Goal: Task Accomplishment & Management: Use online tool/utility

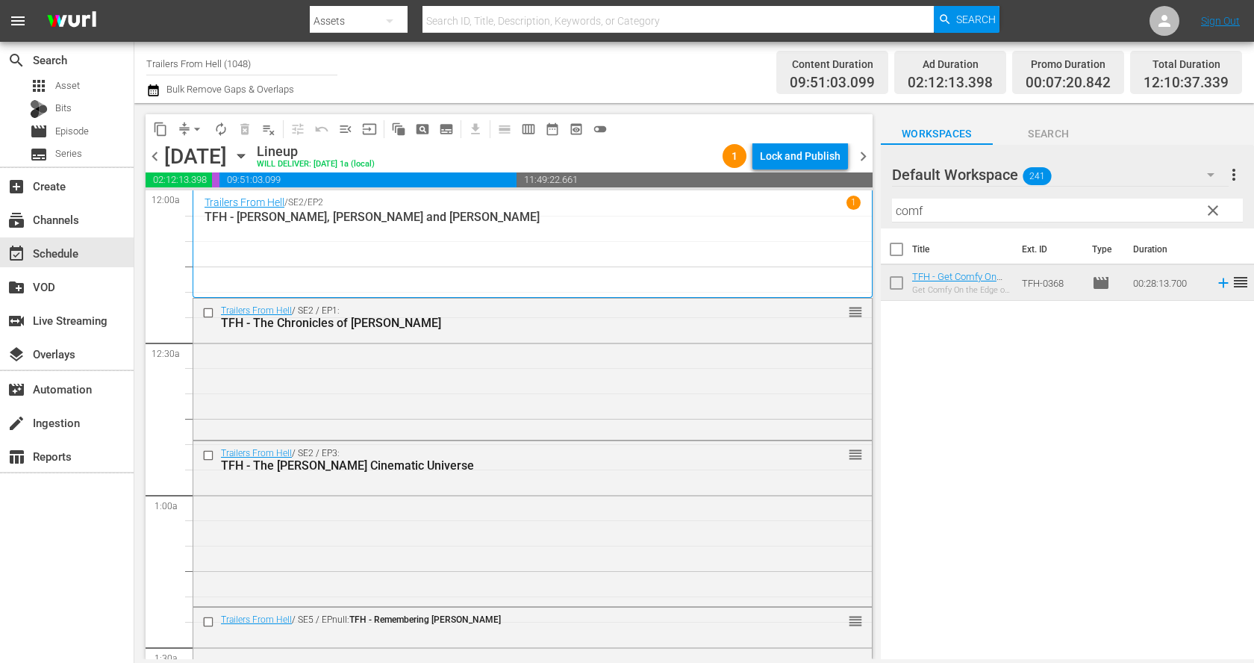
scroll to position [3593, 0]
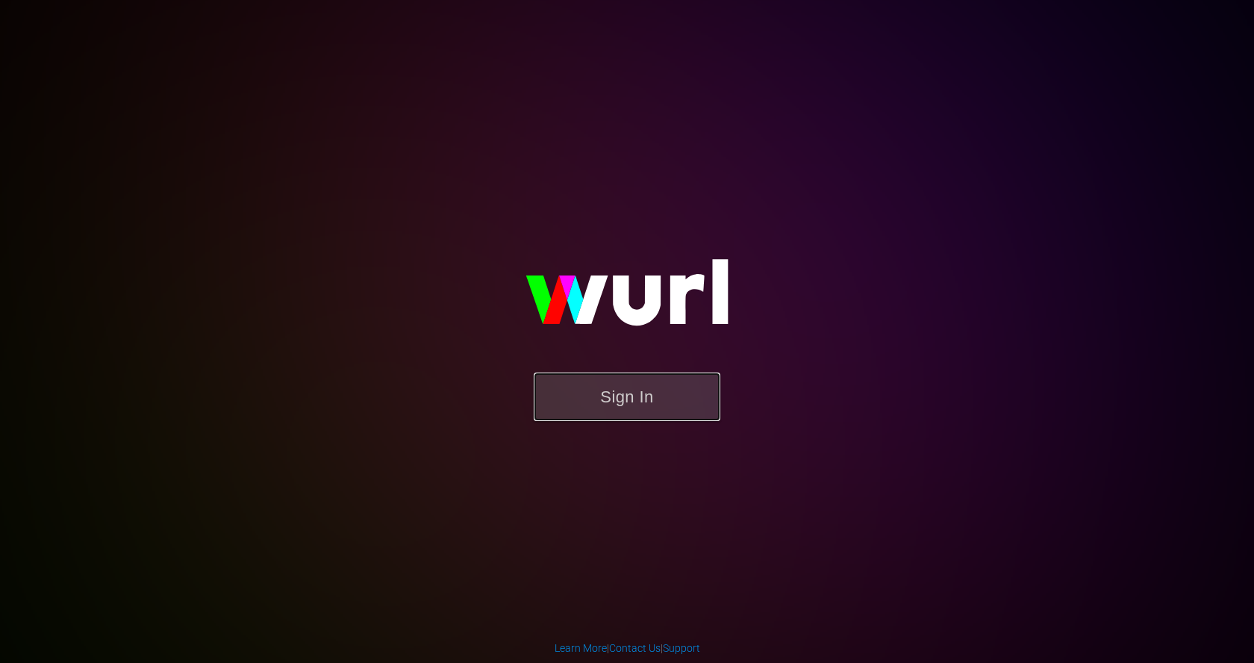
click at [624, 394] on button "Sign In" at bounding box center [627, 396] width 187 height 49
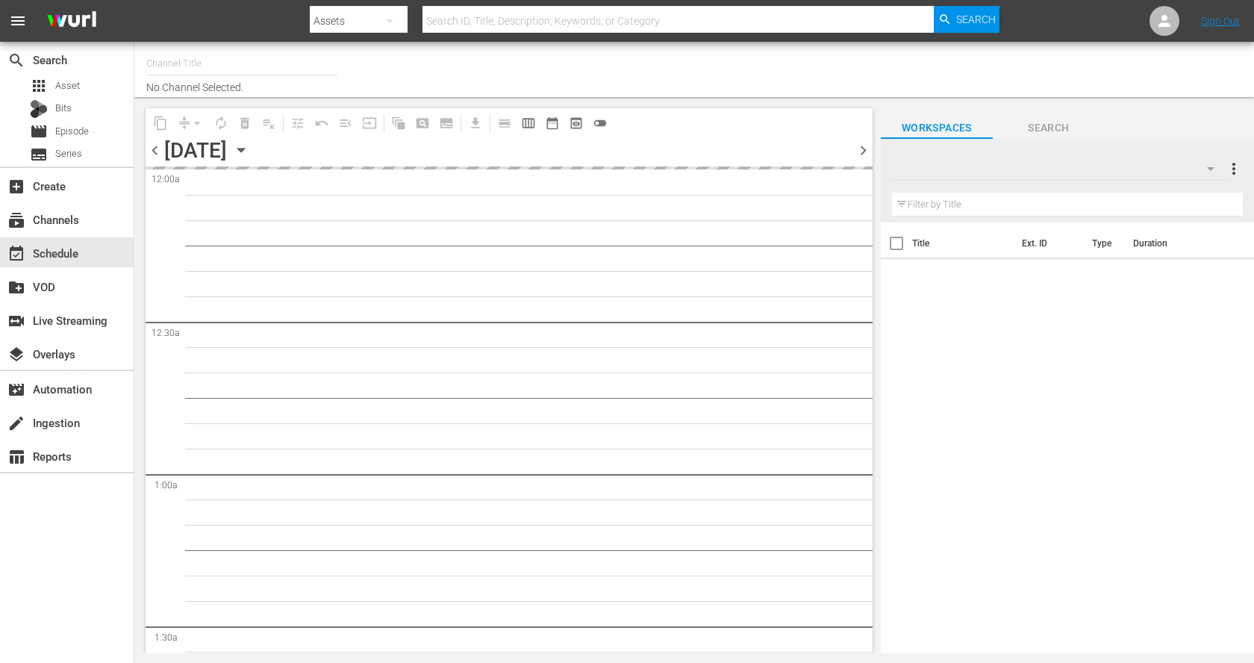
type input "Trailers From Hell (1048)"
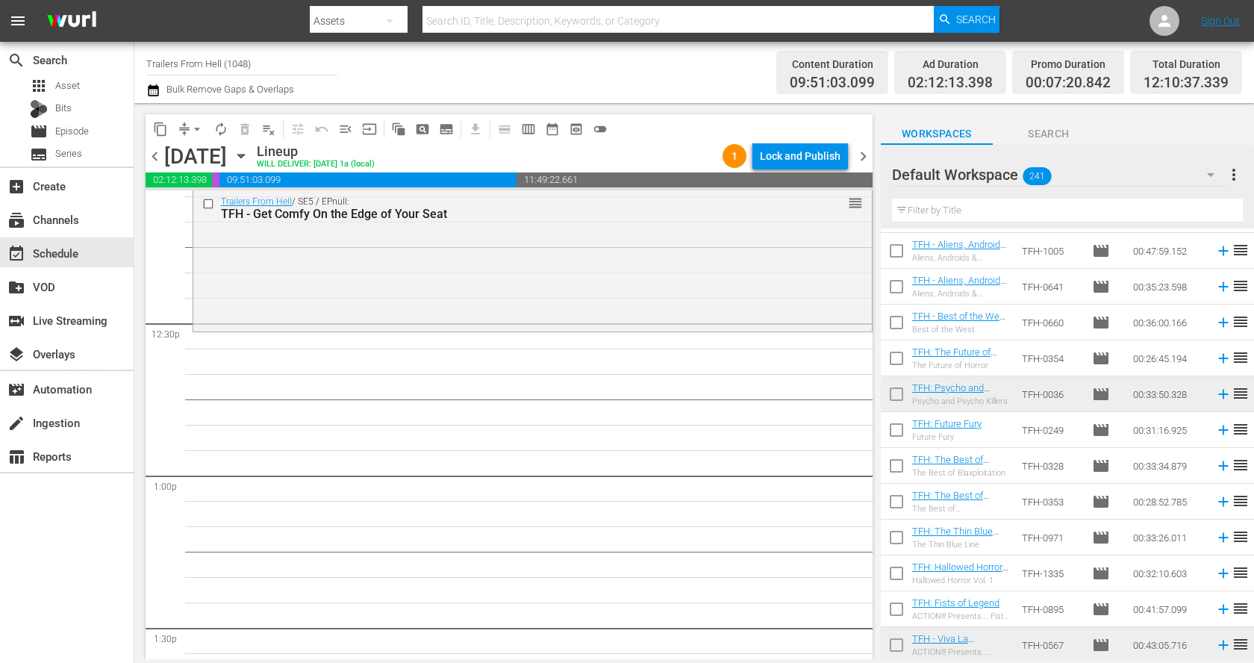
scroll to position [8017, 0]
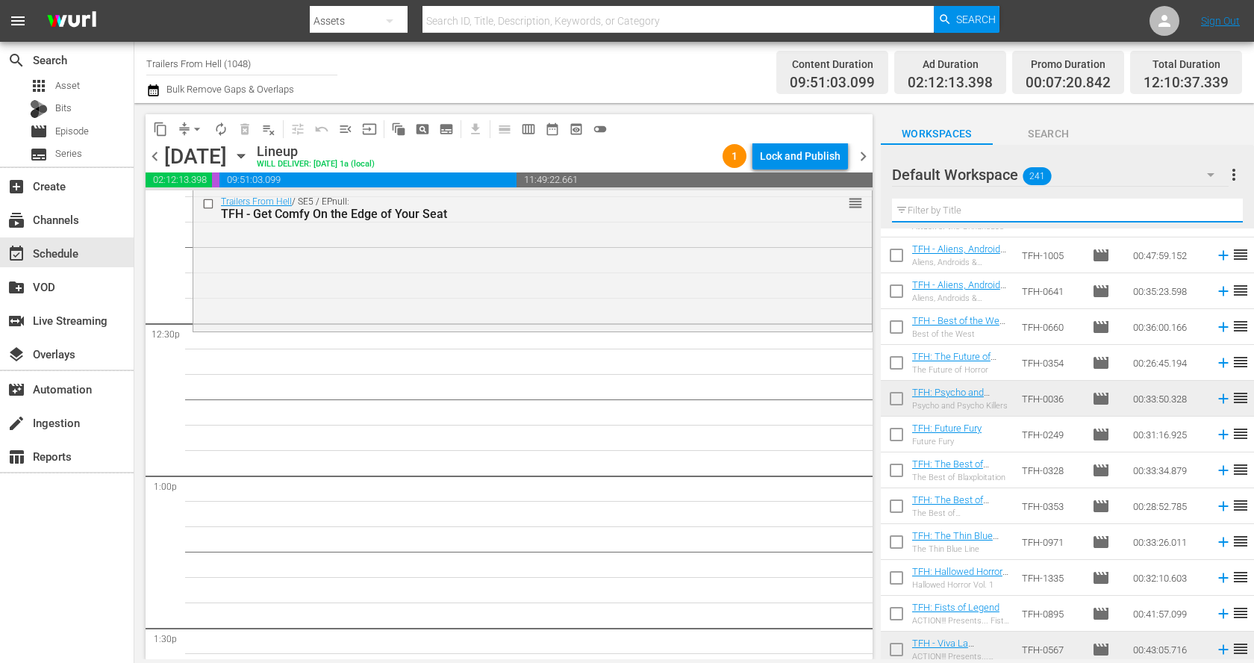
click at [1086, 207] on input "text" at bounding box center [1067, 211] width 351 height 24
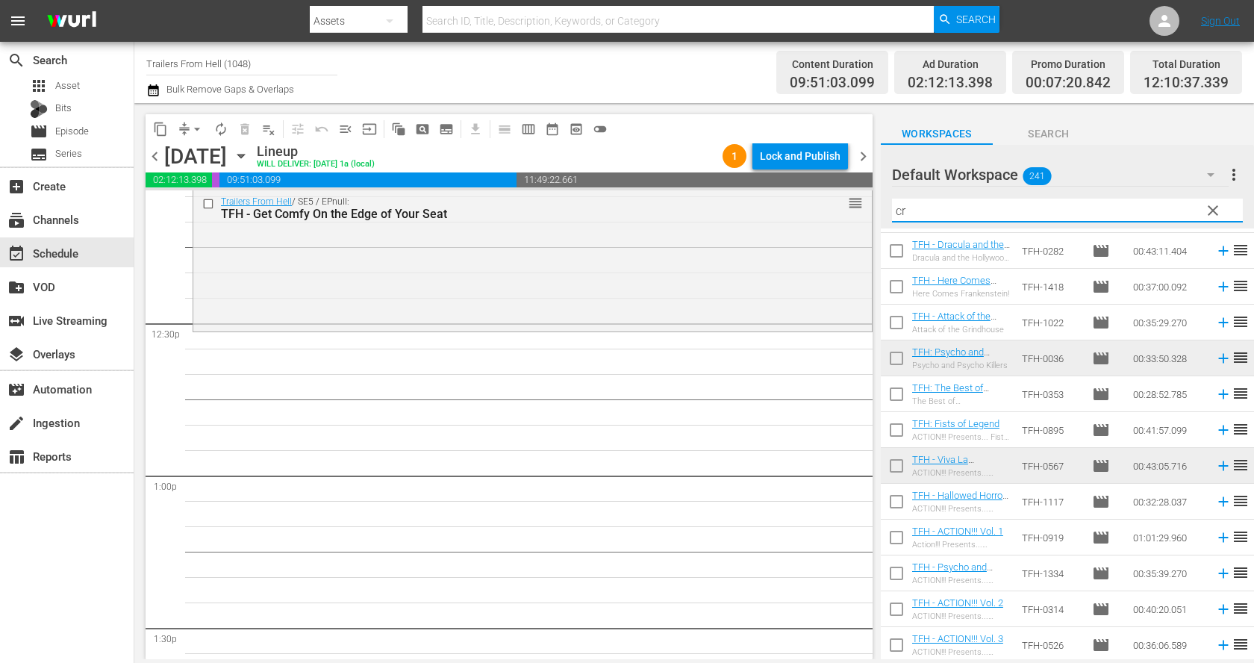
scroll to position [0, 0]
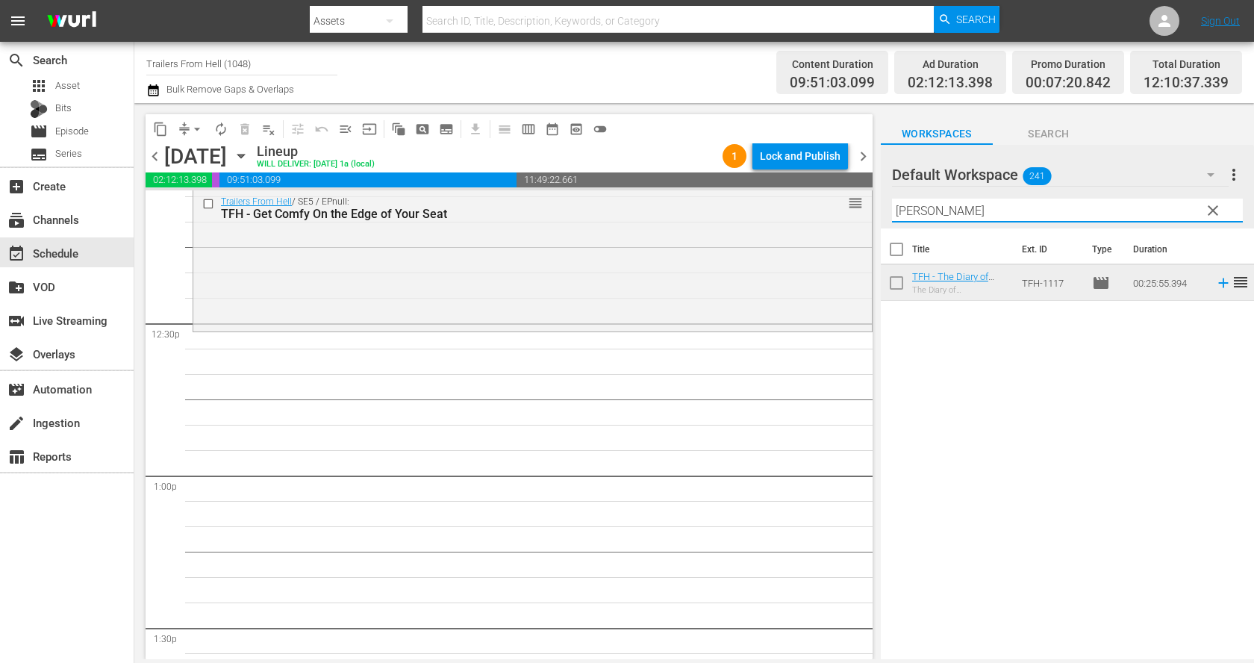
click at [958, 216] on input "cronen" at bounding box center [1067, 211] width 351 height 24
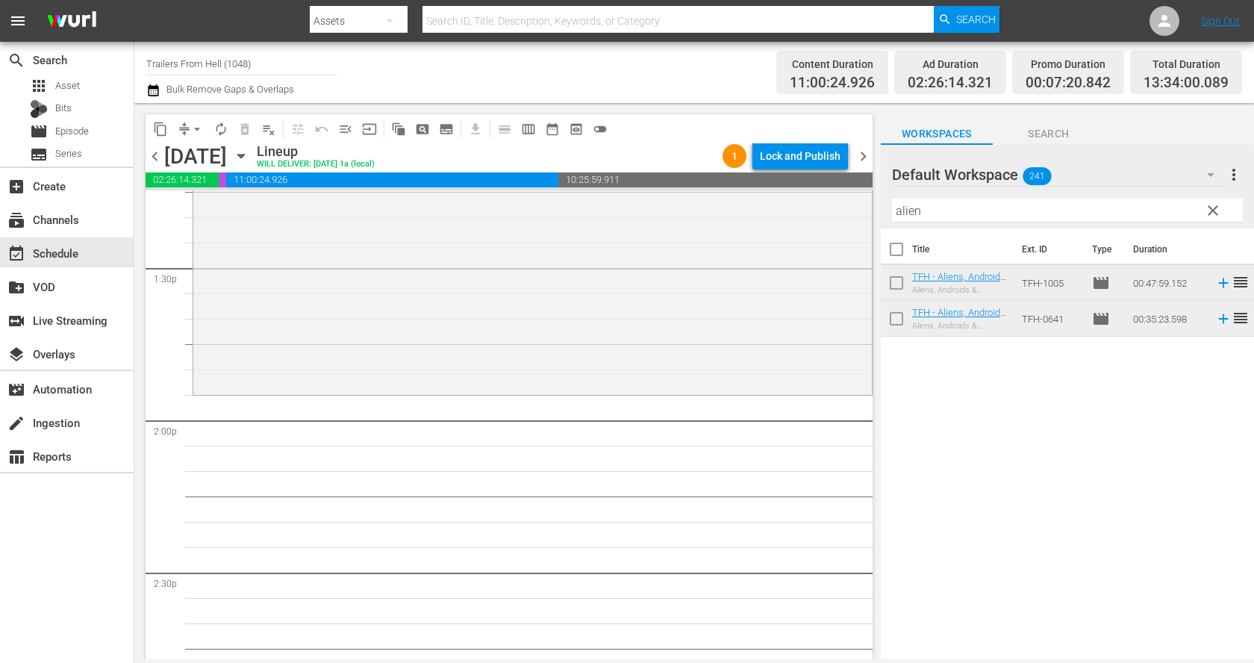
scroll to position [4049, 0]
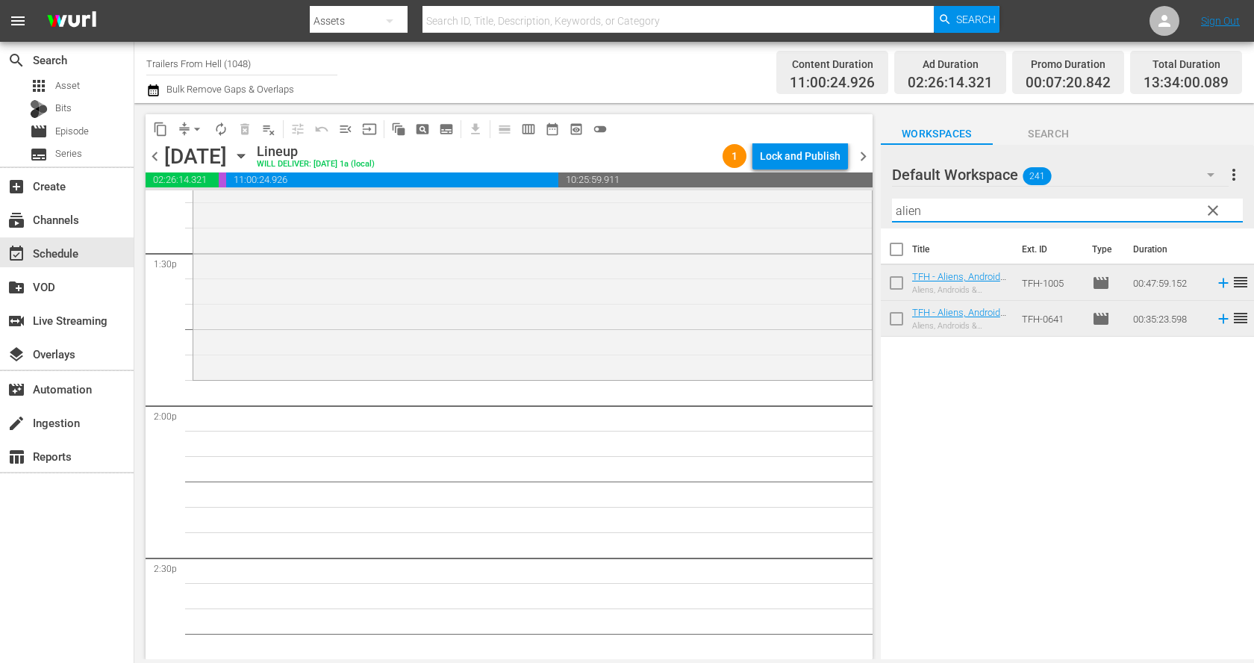
click at [976, 208] on input "alien" at bounding box center [1067, 211] width 351 height 24
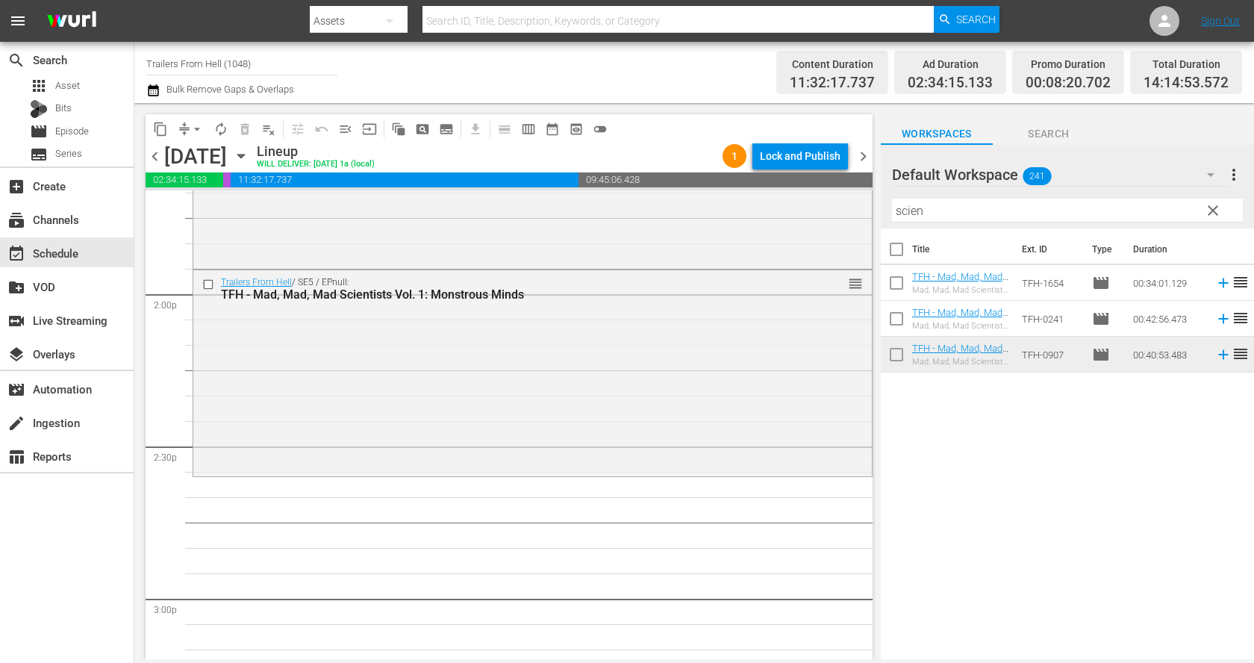
scroll to position [4286, 0]
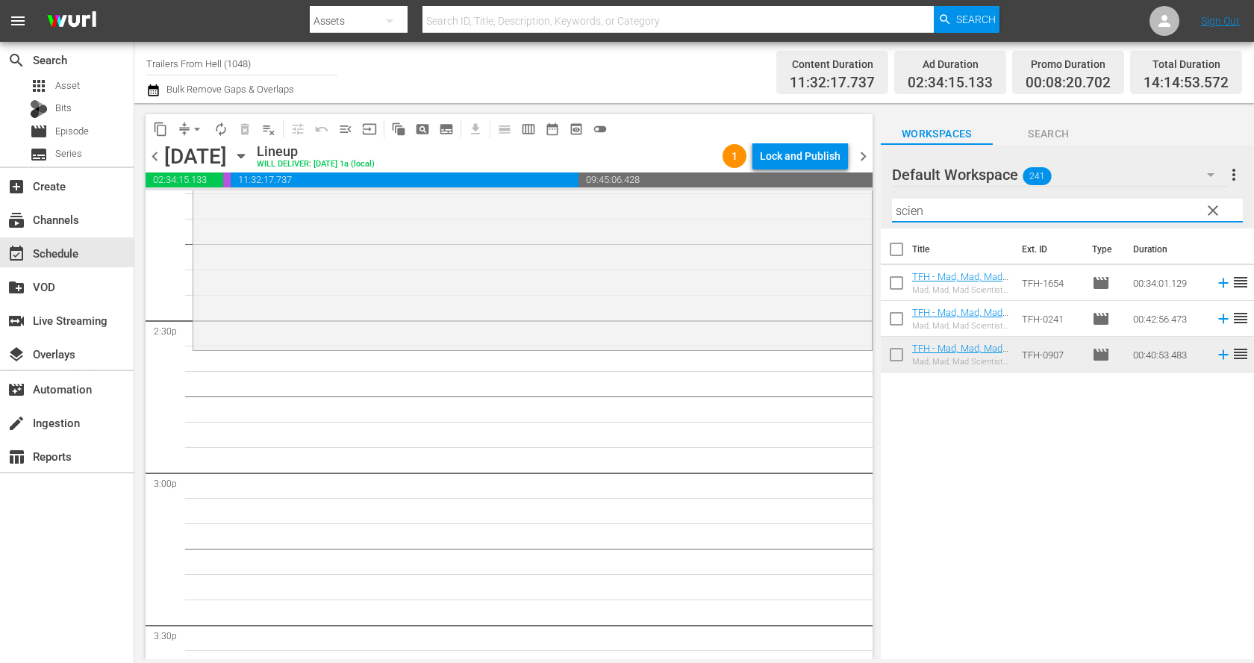
click at [936, 214] on input "scien" at bounding box center [1067, 211] width 351 height 24
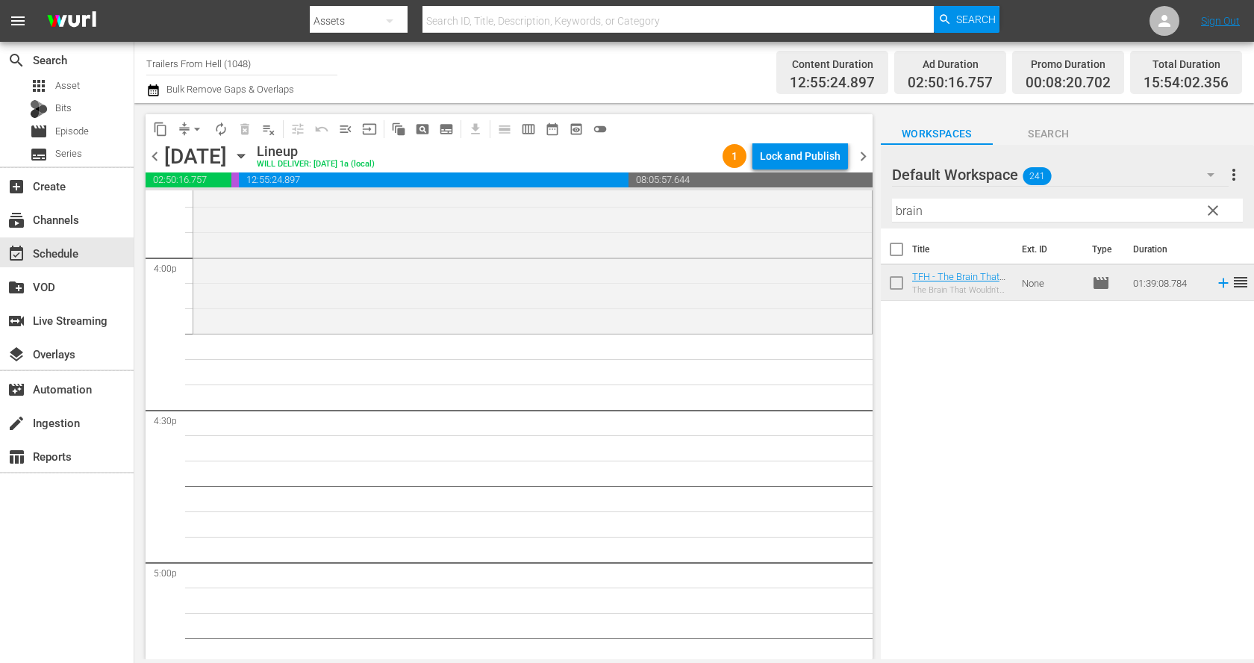
scroll to position [4809, 0]
click at [958, 214] on input "brain" at bounding box center [1067, 211] width 351 height 24
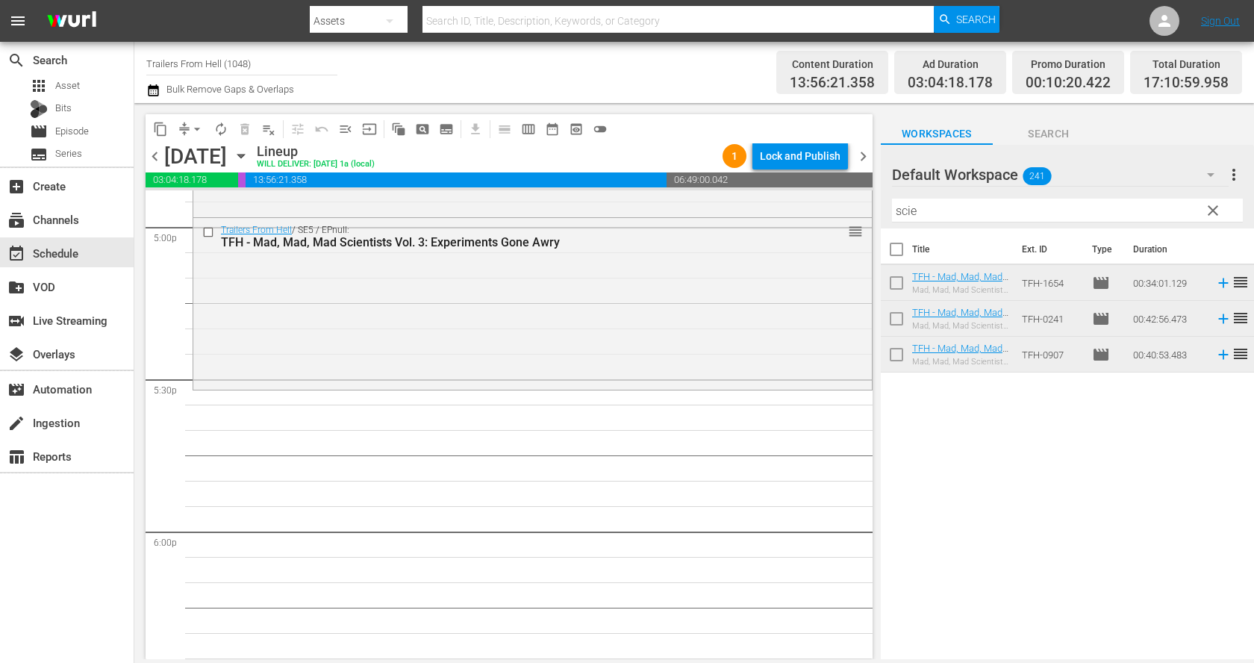
scroll to position [5248, 0]
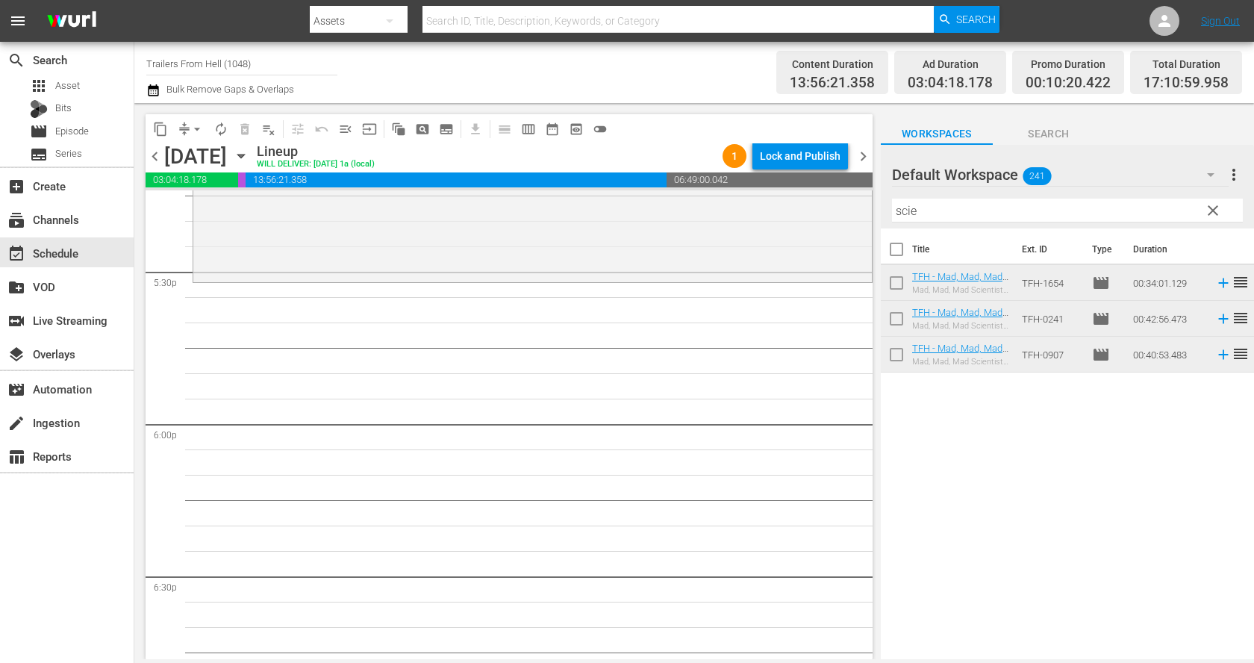
click at [920, 201] on input "scie" at bounding box center [1067, 211] width 351 height 24
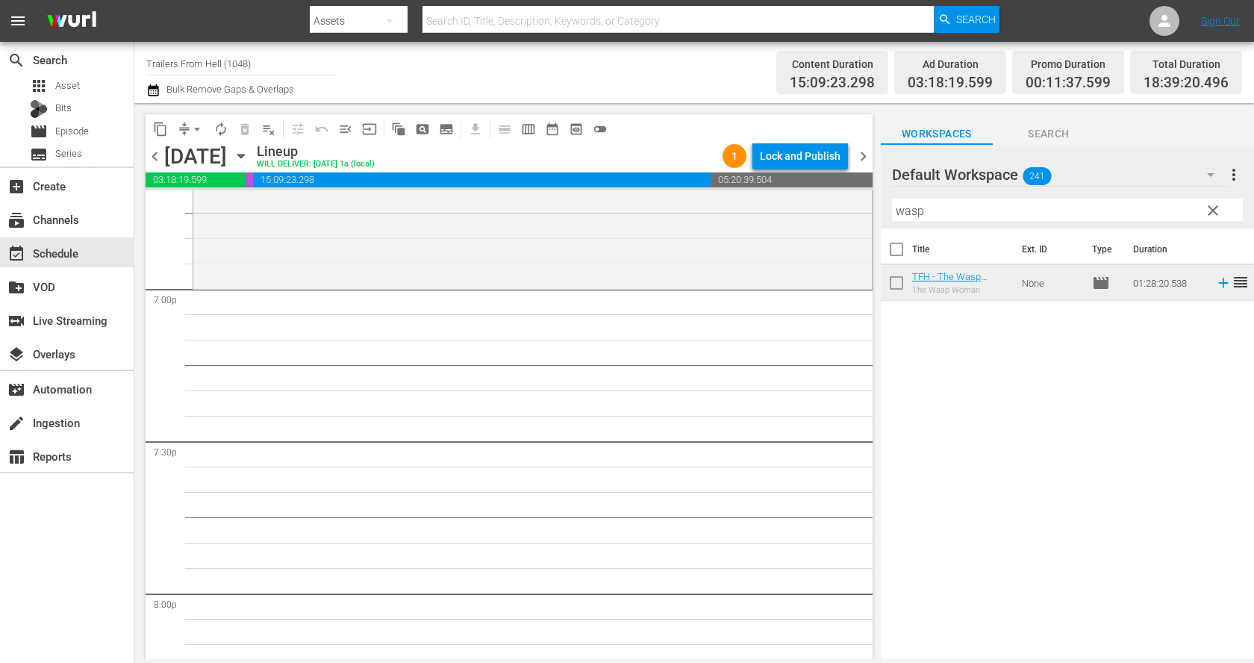
scroll to position [5771, 0]
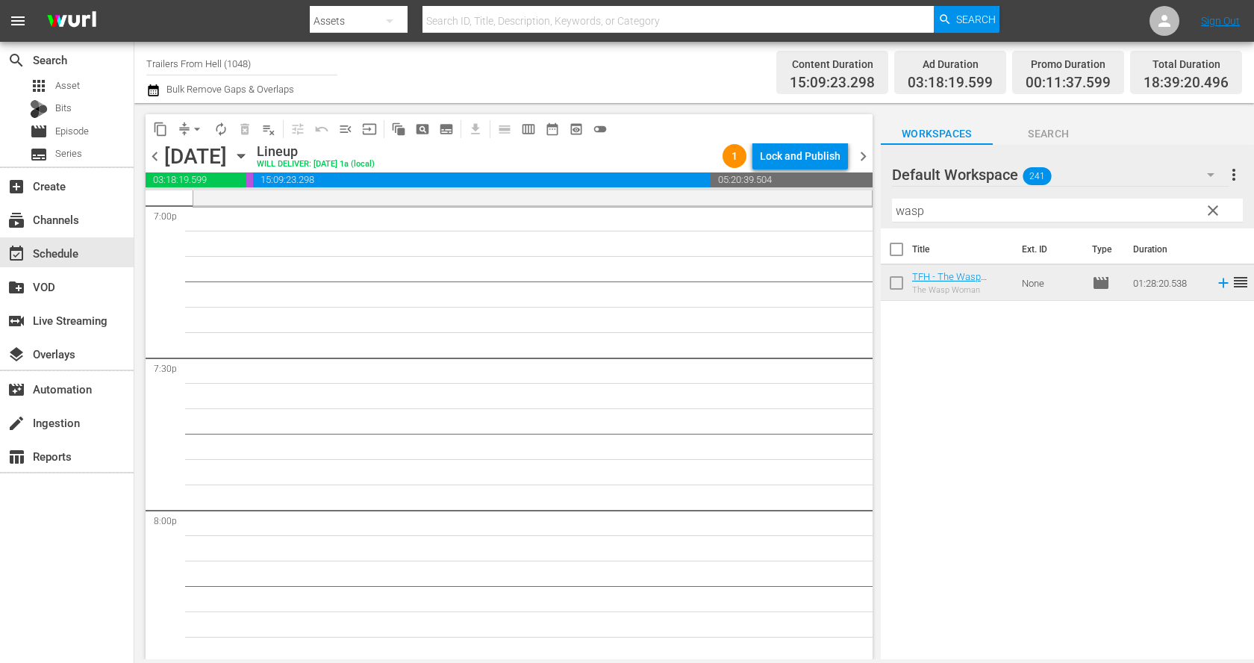
click at [940, 216] on input "wasp" at bounding box center [1067, 211] width 351 height 24
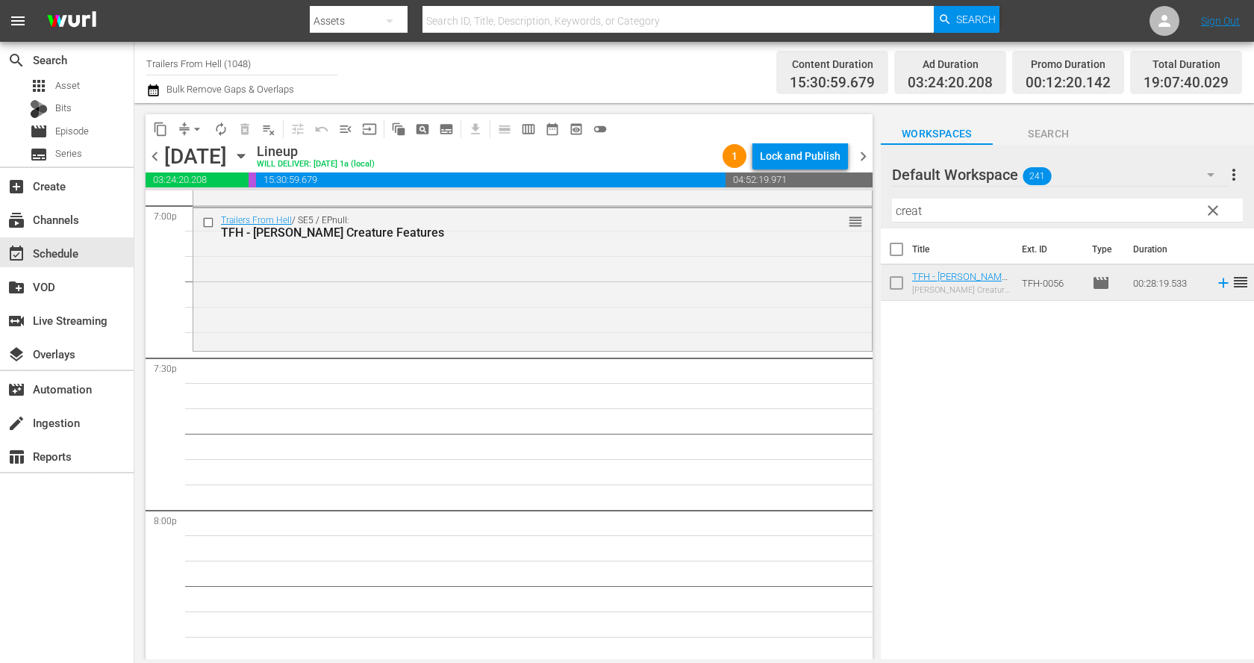
click at [952, 211] on input "creat" at bounding box center [1067, 211] width 351 height 24
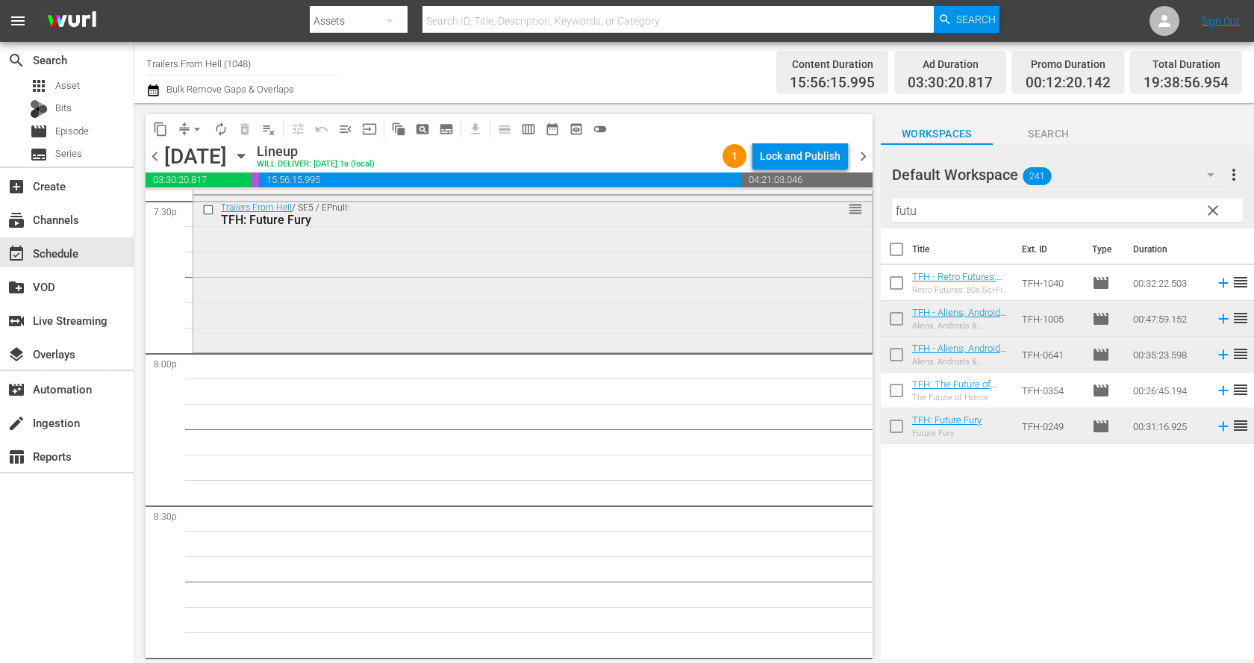
scroll to position [6041, 0]
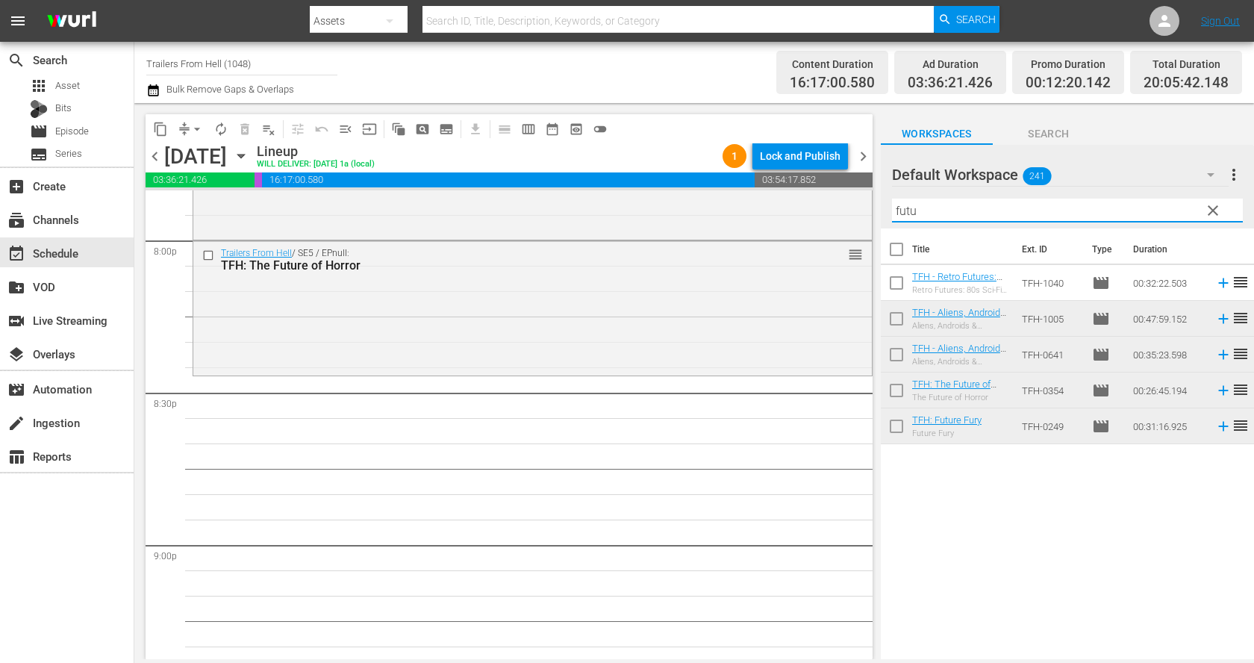
click at [977, 212] on input "futu" at bounding box center [1067, 211] width 351 height 24
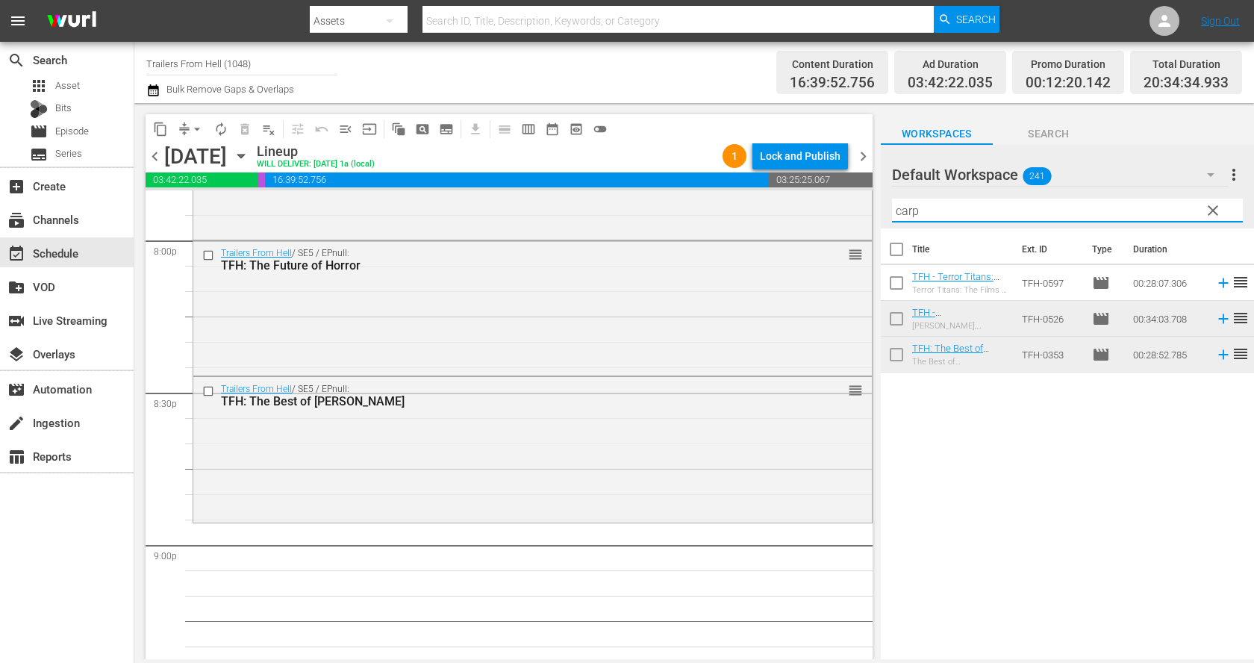
click at [968, 208] on input "carp" at bounding box center [1067, 211] width 351 height 24
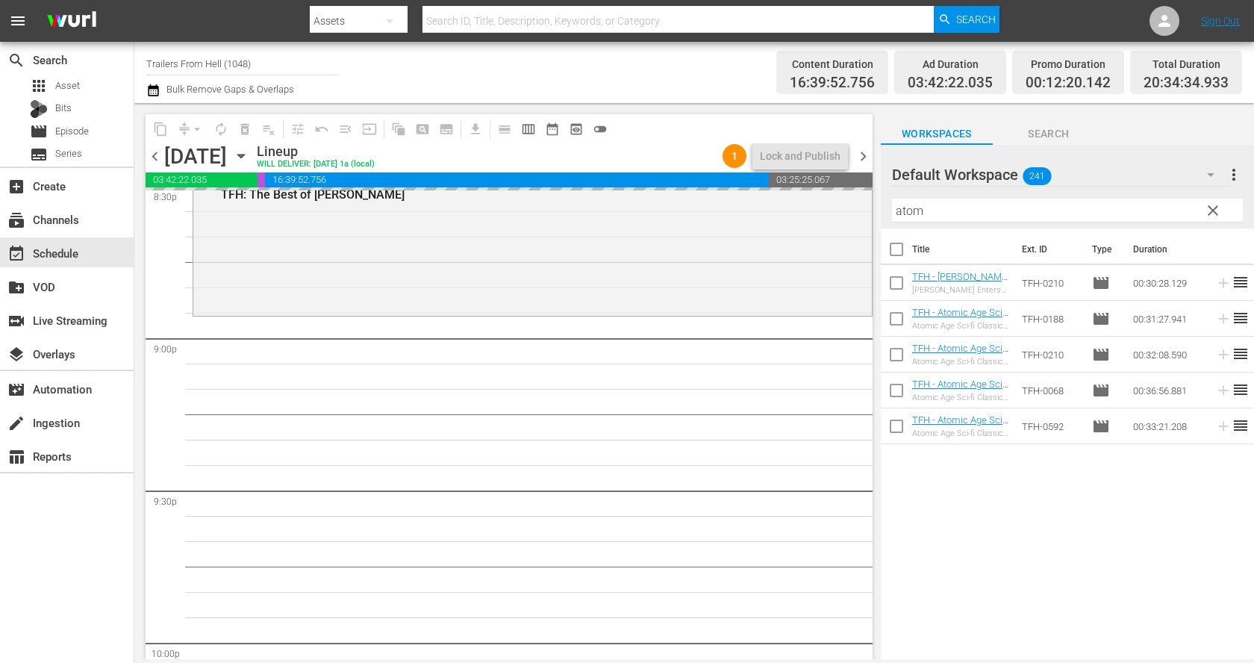
scroll to position [6264, 0]
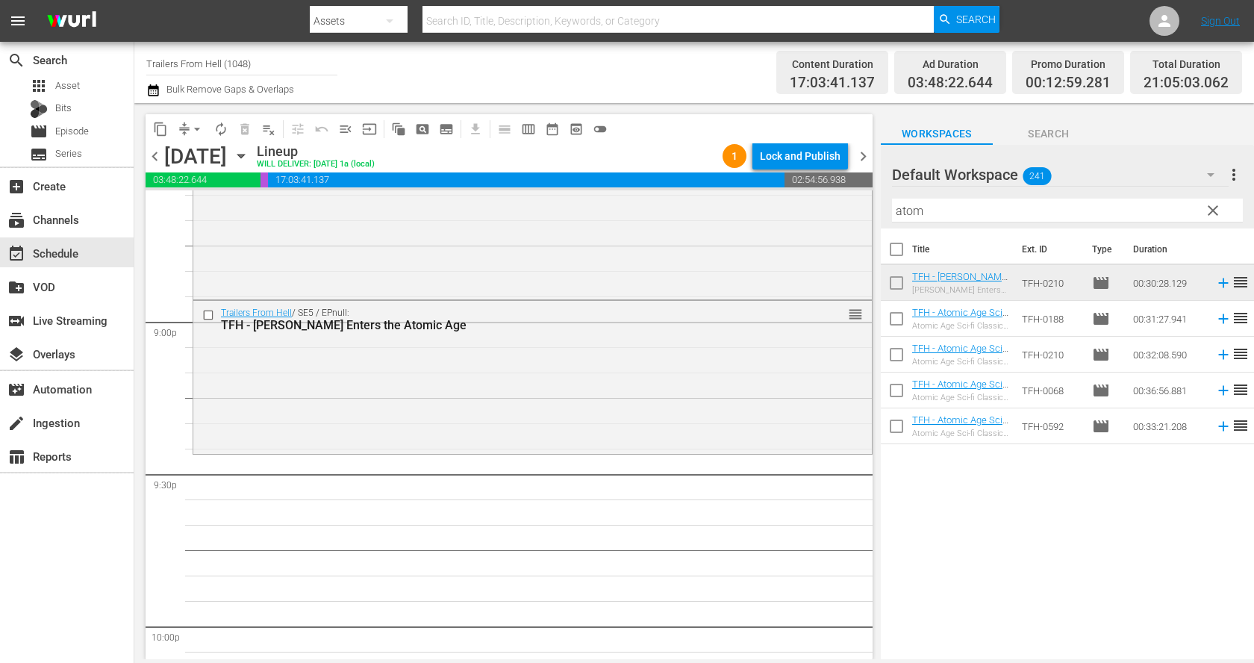
click at [967, 215] on input "atom" at bounding box center [1067, 211] width 351 height 24
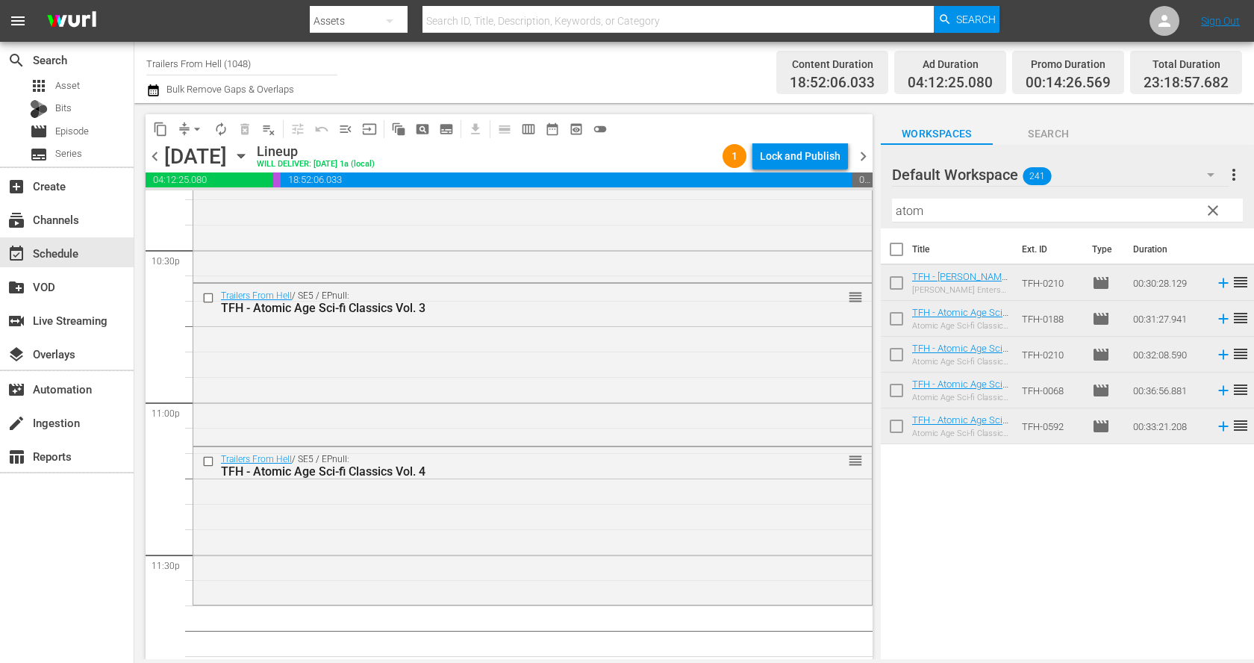
scroll to position [6839, 0]
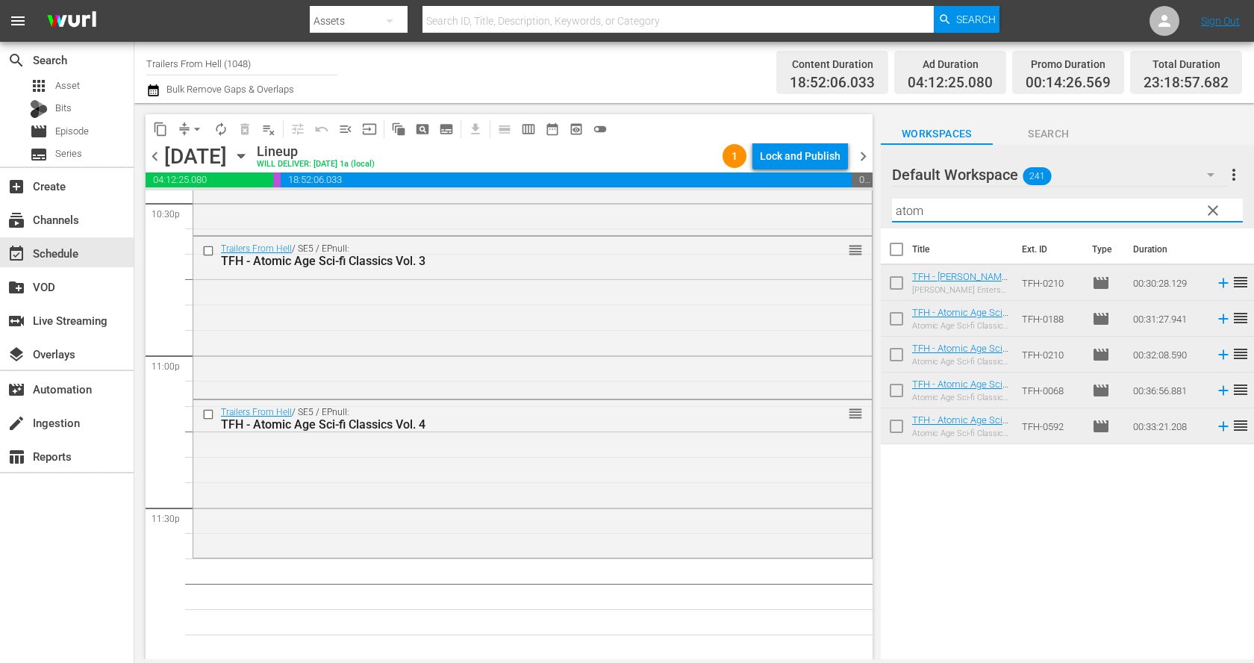
click at [950, 210] on input "atom" at bounding box center [1067, 211] width 351 height 24
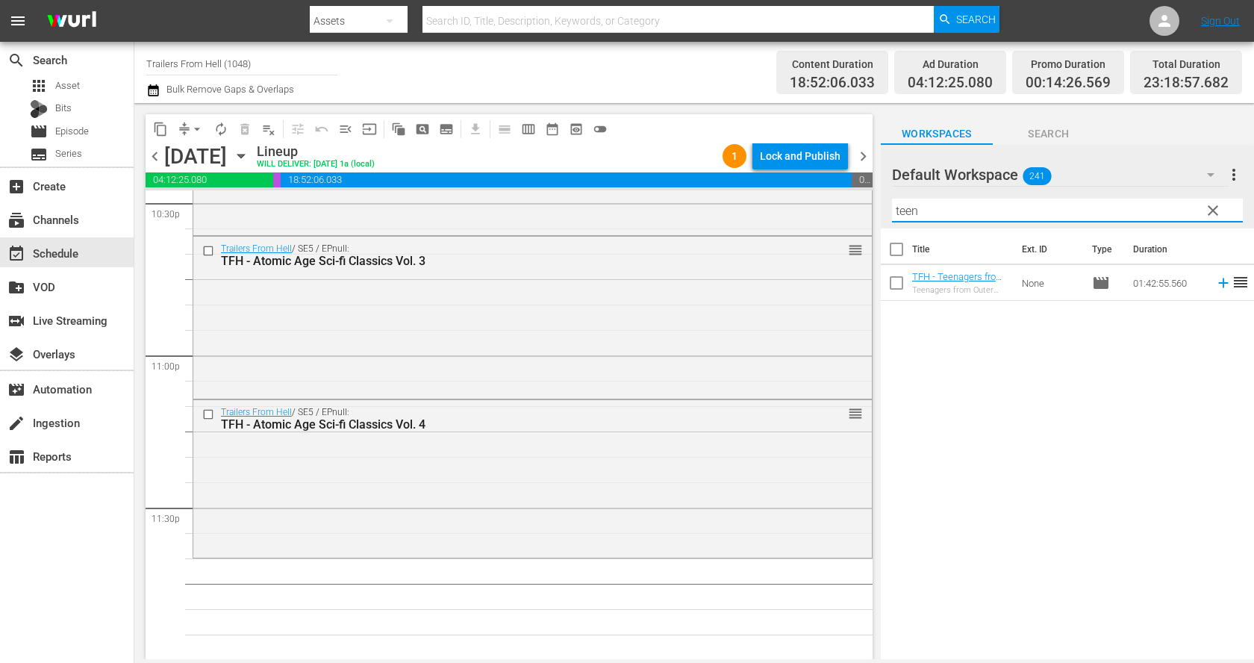
type input "teen"
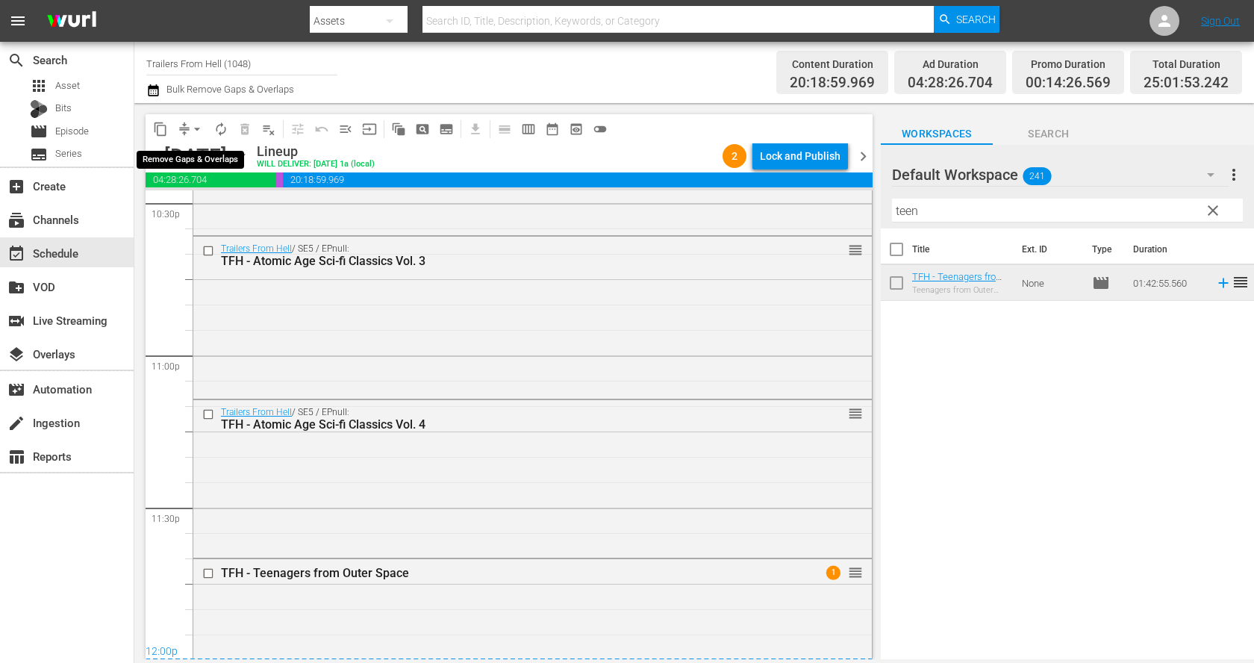
click at [196, 124] on span "arrow_drop_down" at bounding box center [197, 129] width 15 height 15
click at [205, 203] on li "Align to End of Previous Day" at bounding box center [197, 208] width 157 height 25
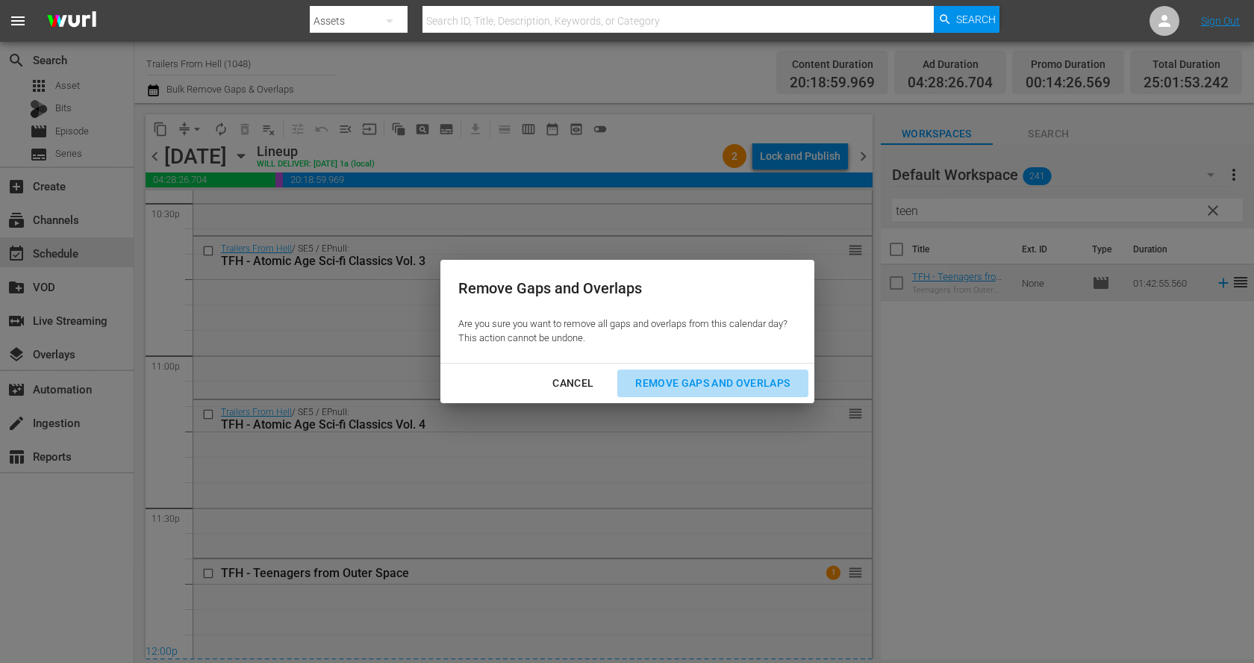
click at [659, 377] on div "Remove Gaps and Overlaps" at bounding box center [712, 383] width 178 height 19
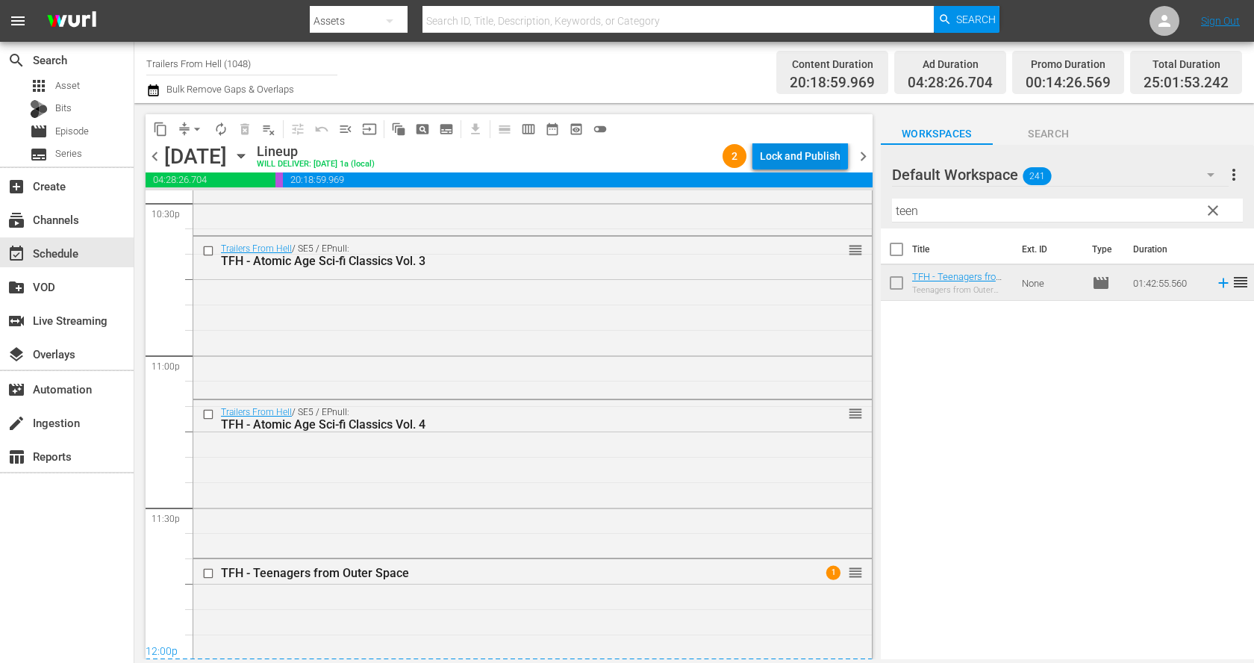
click at [784, 163] on div "Lock and Publish" at bounding box center [800, 156] width 81 height 27
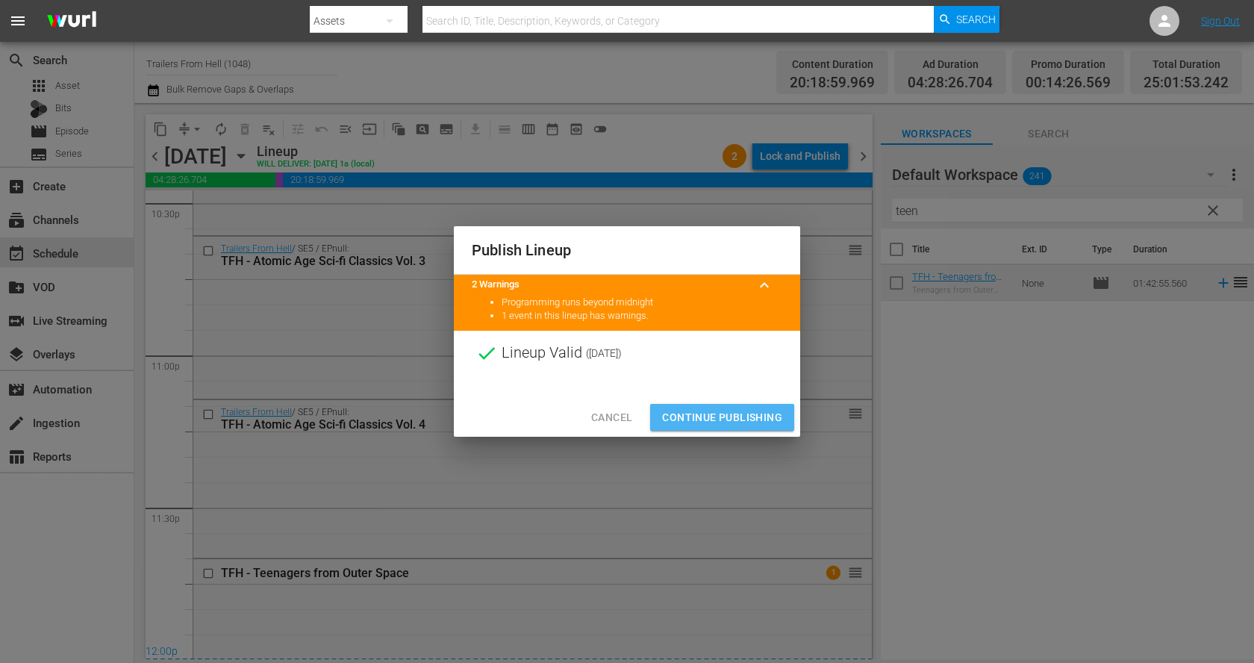
click at [734, 411] on span "Continue Publishing" at bounding box center [722, 417] width 120 height 19
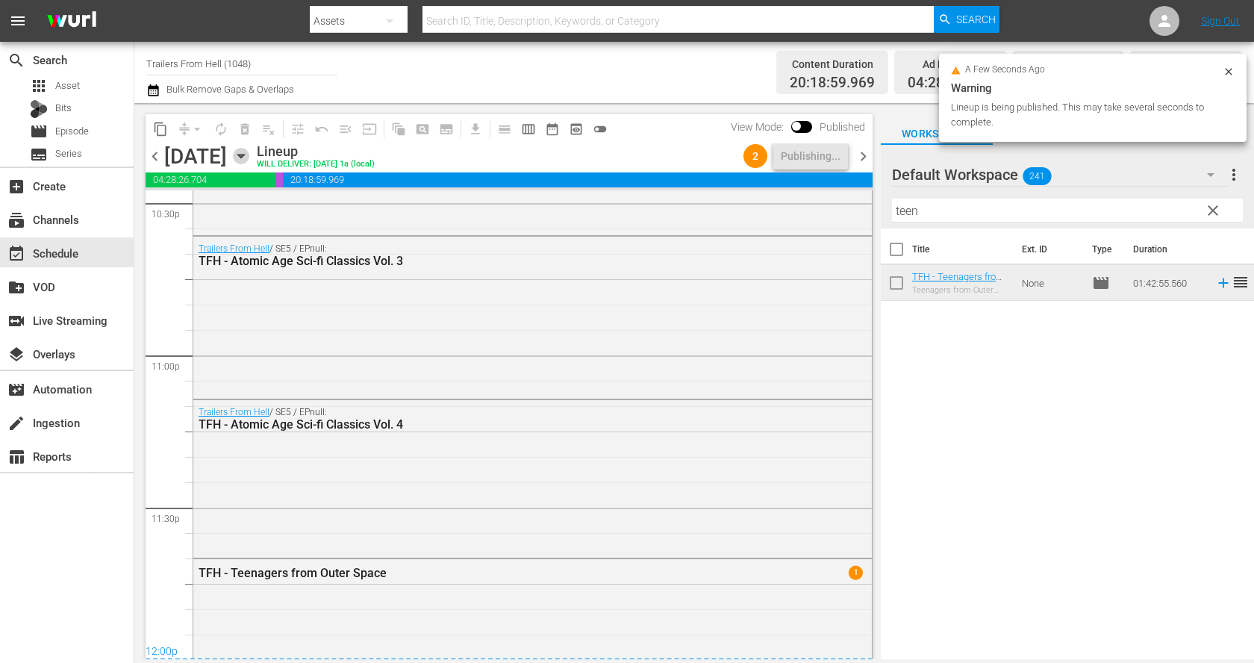
click at [244, 155] on icon "button" at bounding box center [240, 157] width 7 height 4
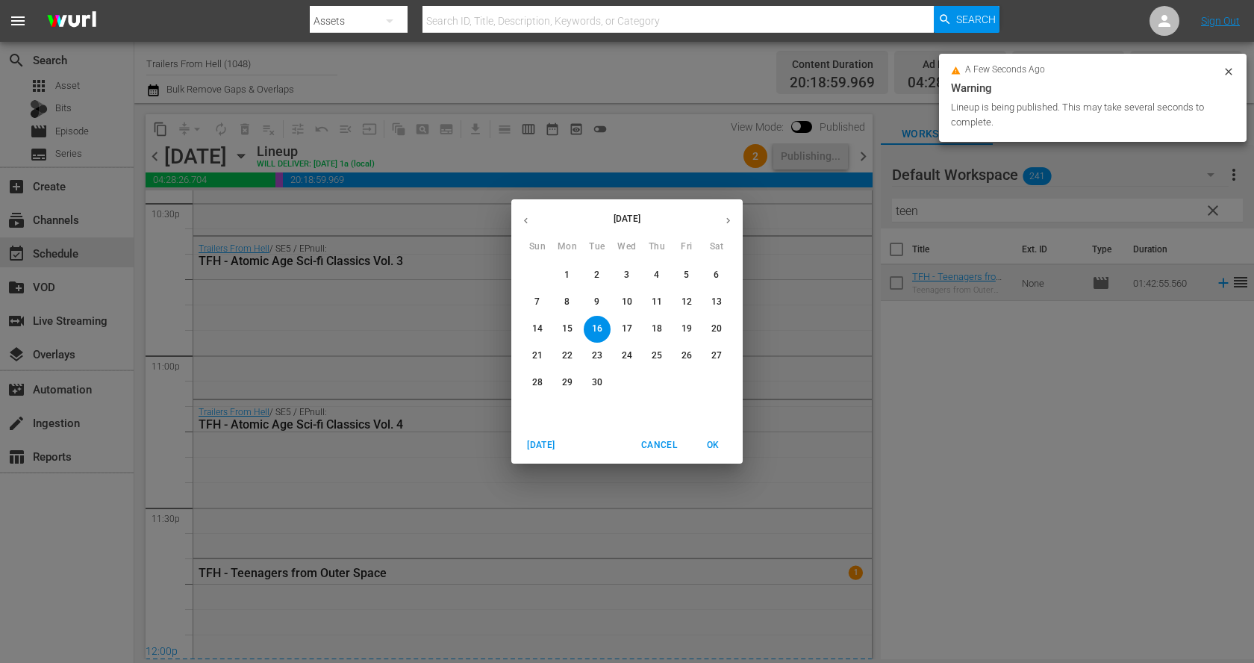
click at [624, 330] on p "17" at bounding box center [627, 328] width 10 height 13
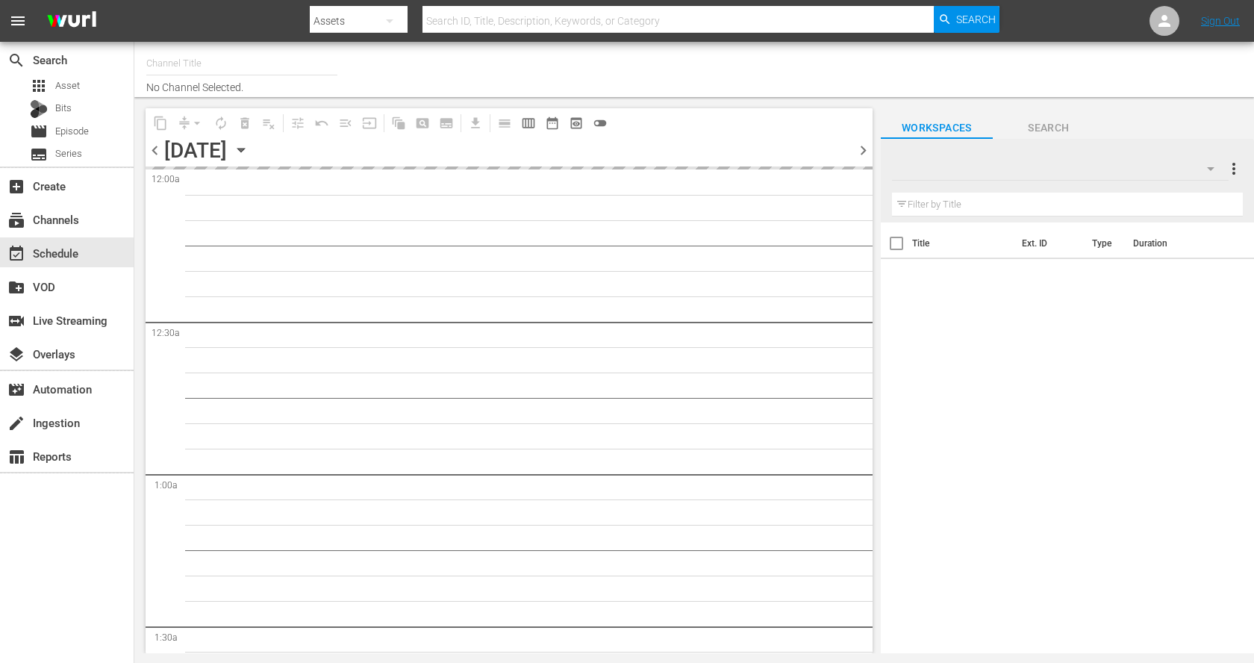
type input "Trailers From Hell (1048)"
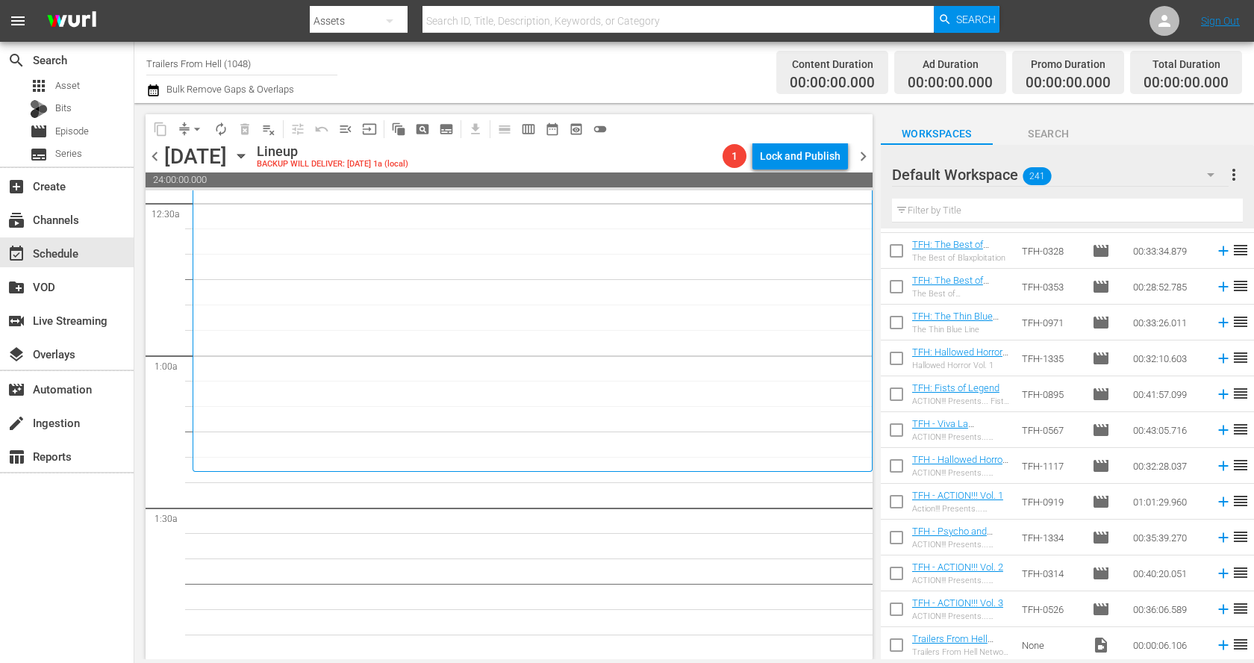
scroll to position [139, 0]
click at [1034, 202] on input "text" at bounding box center [1067, 211] width 351 height 24
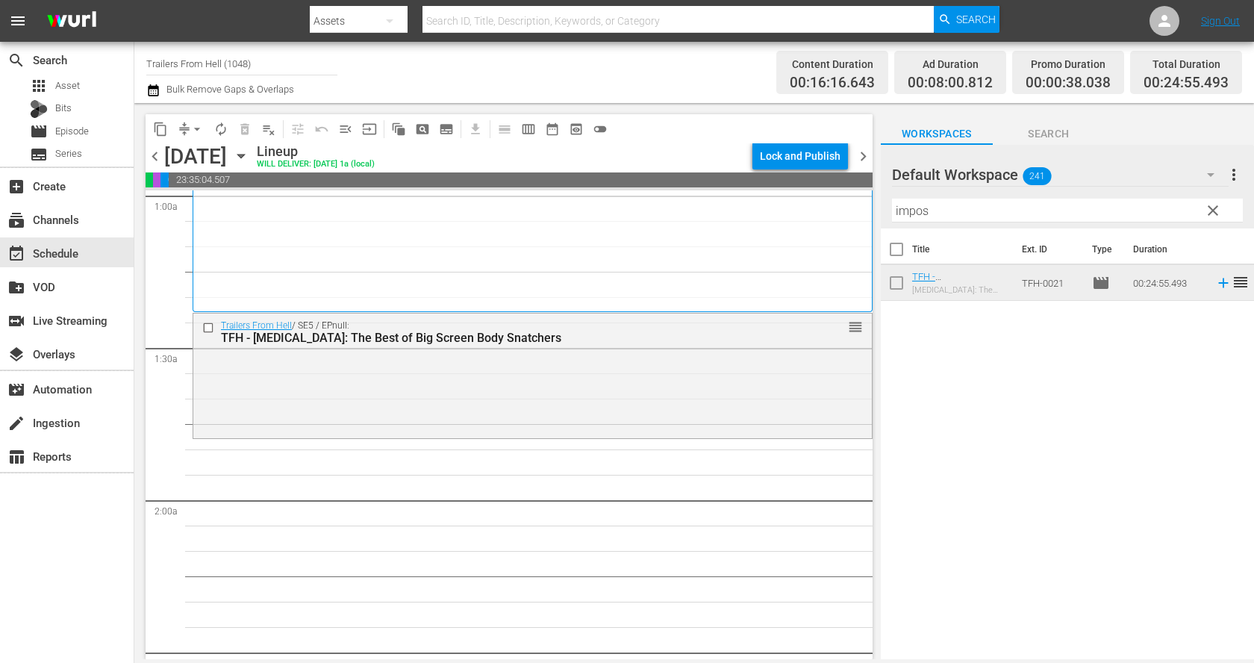
scroll to position [316, 0]
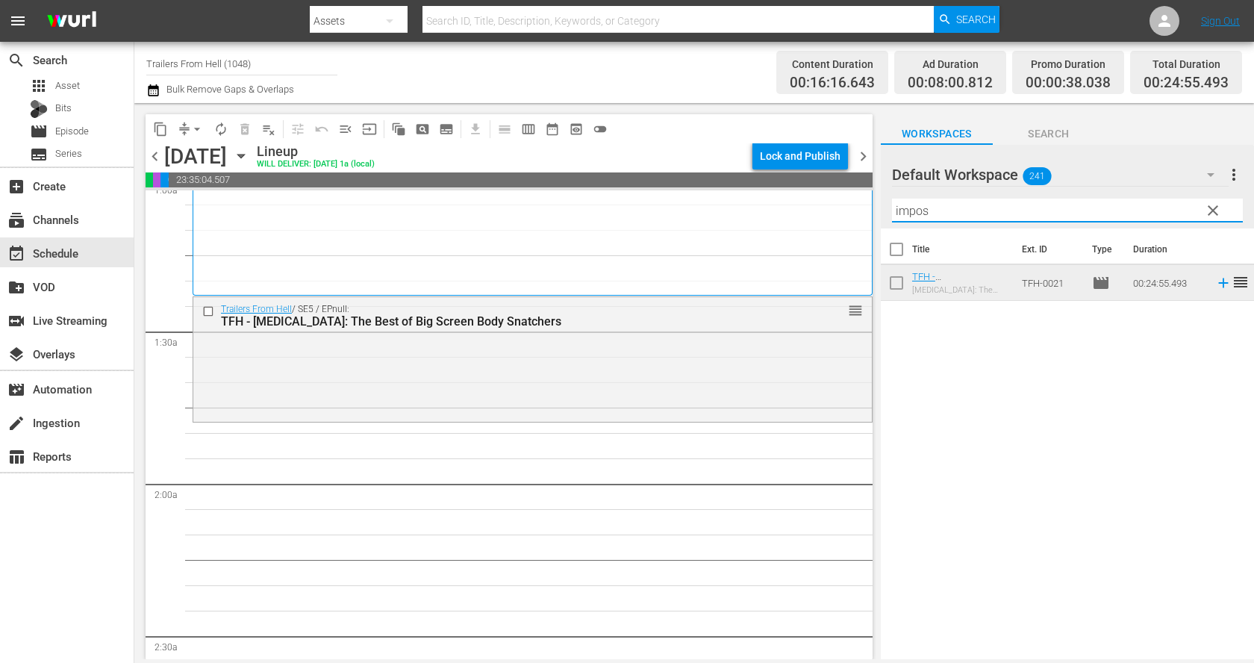
click at [966, 208] on input "impos" at bounding box center [1067, 211] width 351 height 24
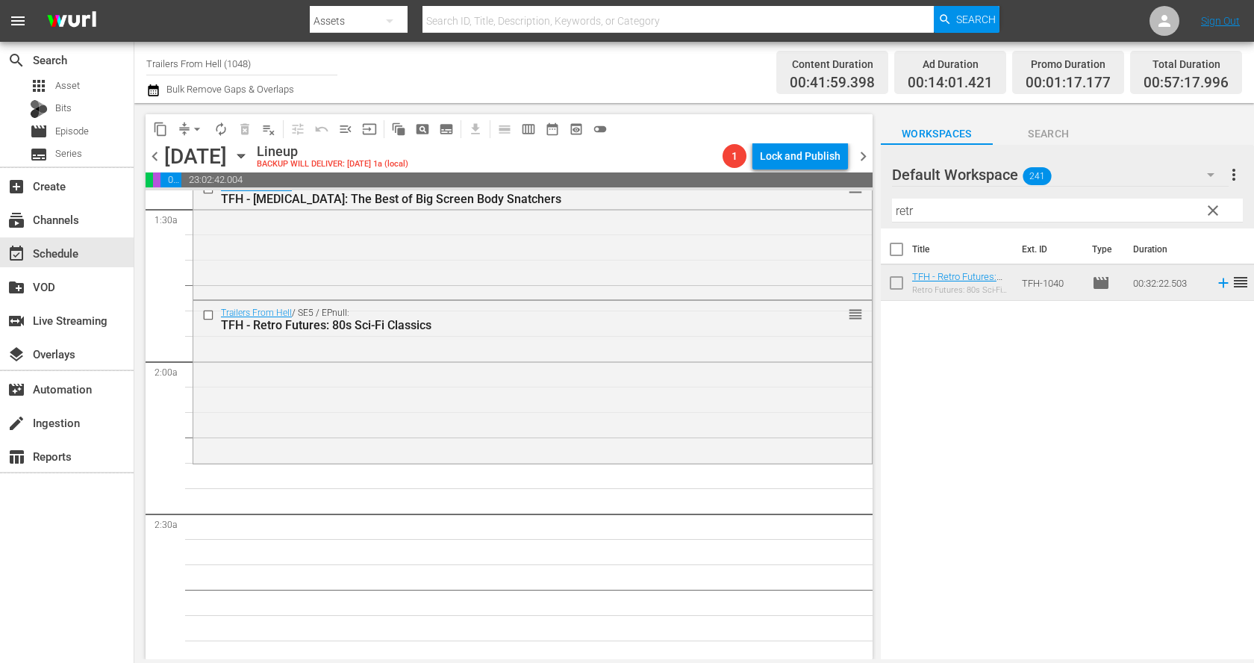
scroll to position [445, 0]
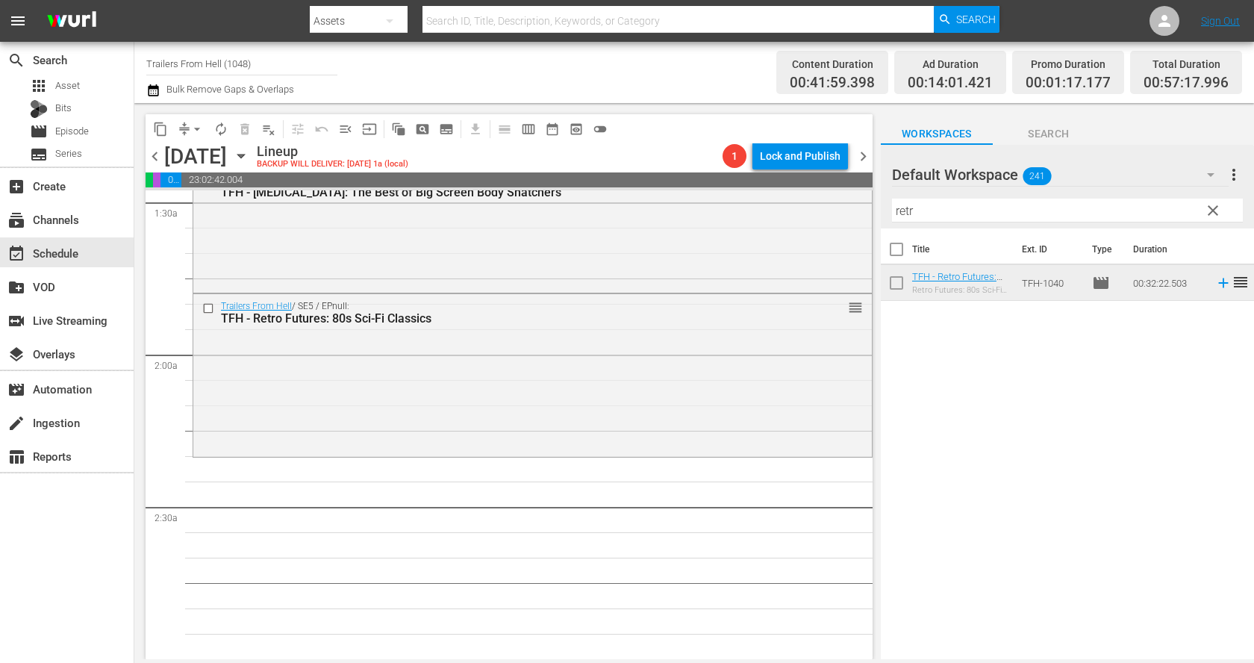
click at [943, 212] on input "retr" at bounding box center [1067, 211] width 351 height 24
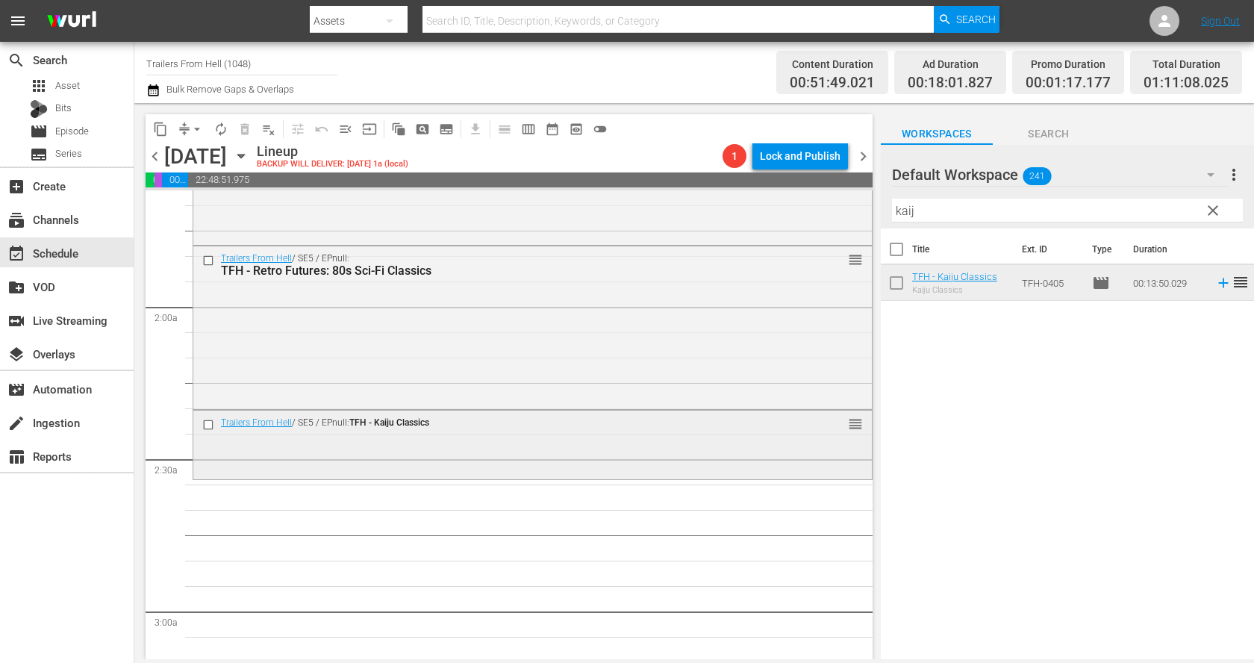
scroll to position [530, 0]
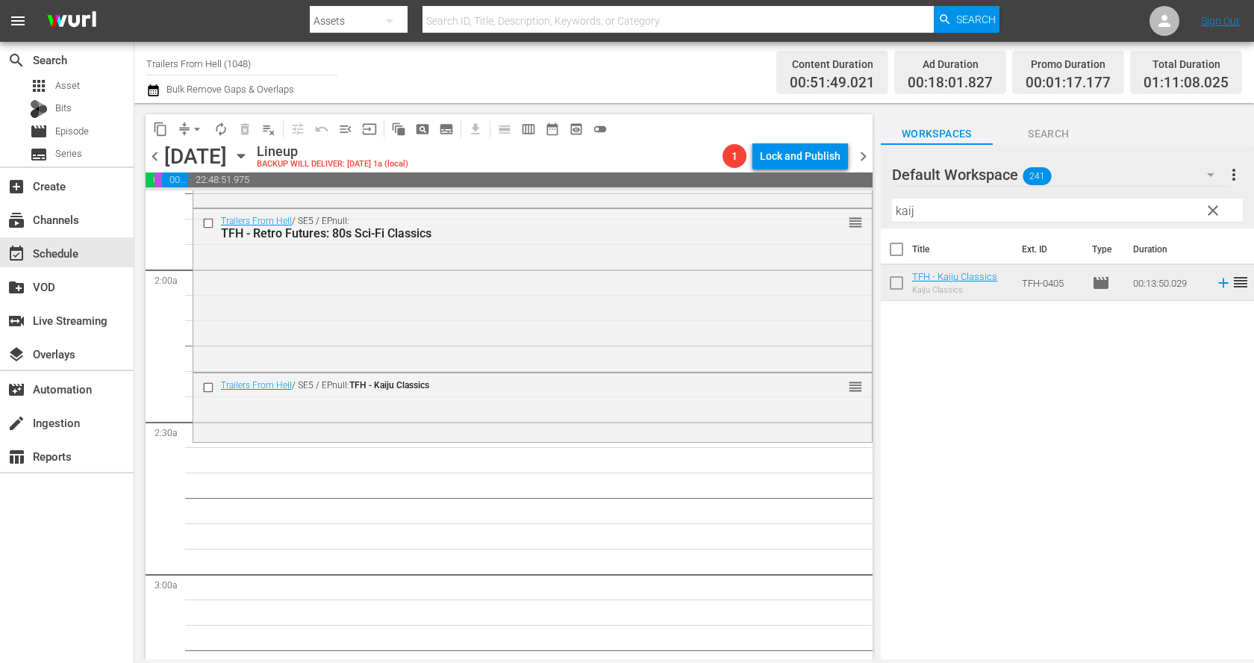
click at [922, 206] on input "kaij" at bounding box center [1067, 211] width 351 height 24
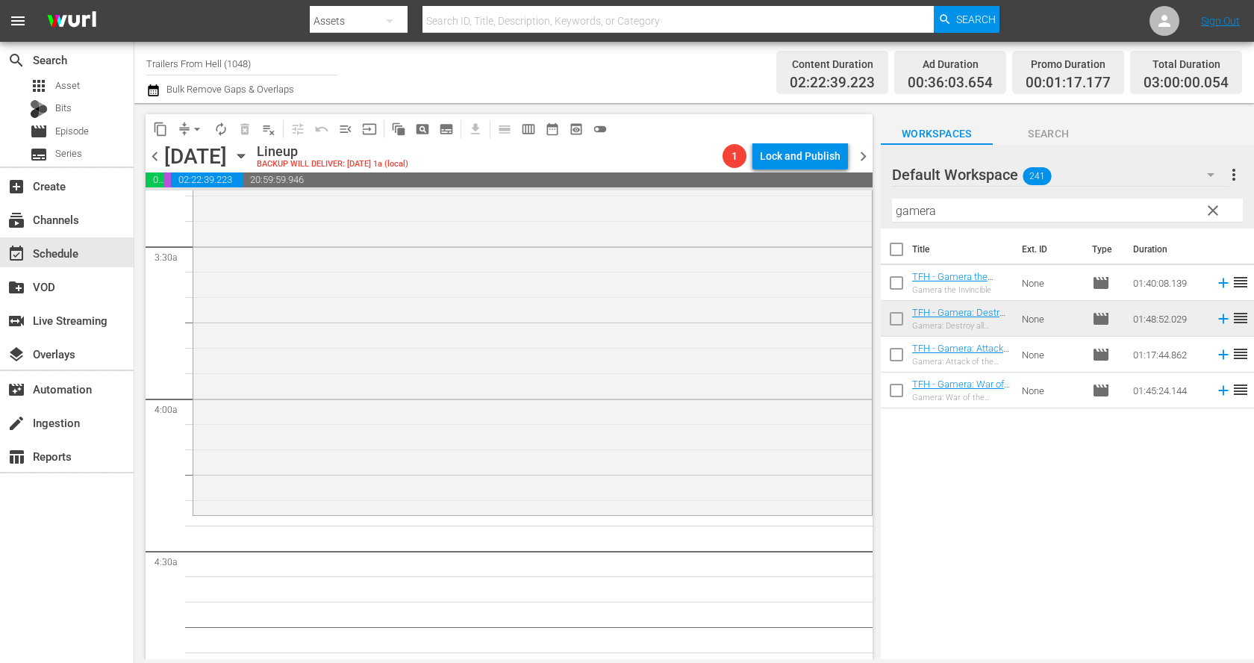
scroll to position [1020, 0]
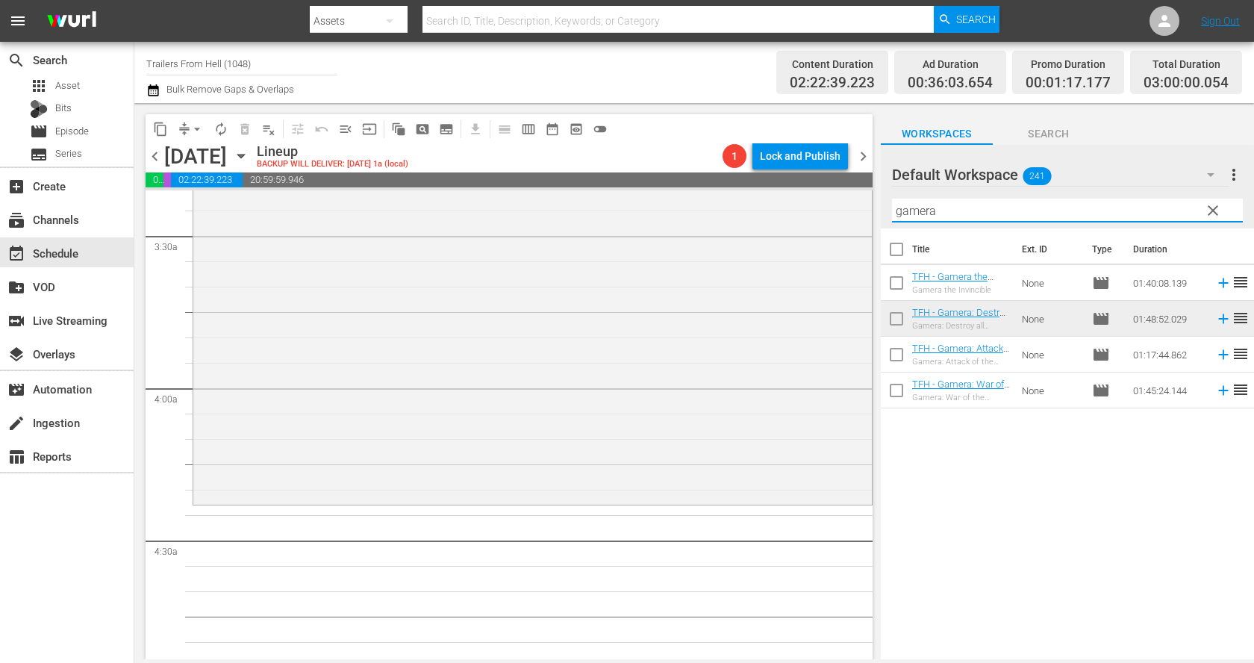
click at [1017, 203] on input "gamera" at bounding box center [1067, 211] width 351 height 24
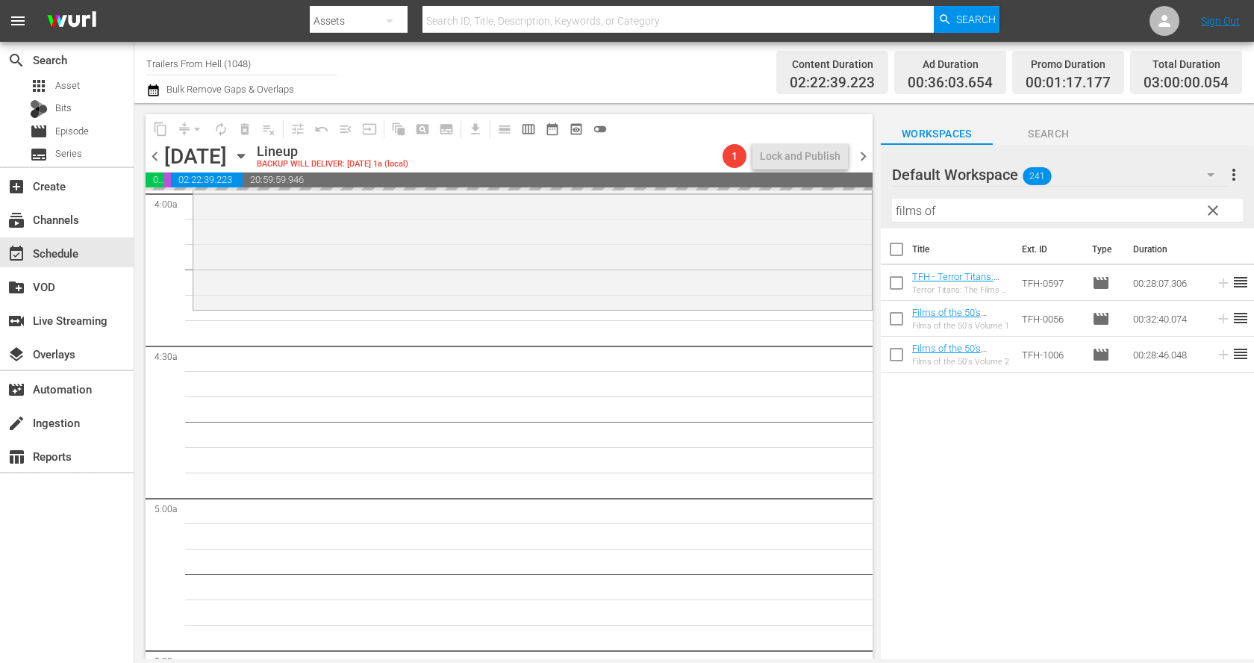
scroll to position [1227, 0]
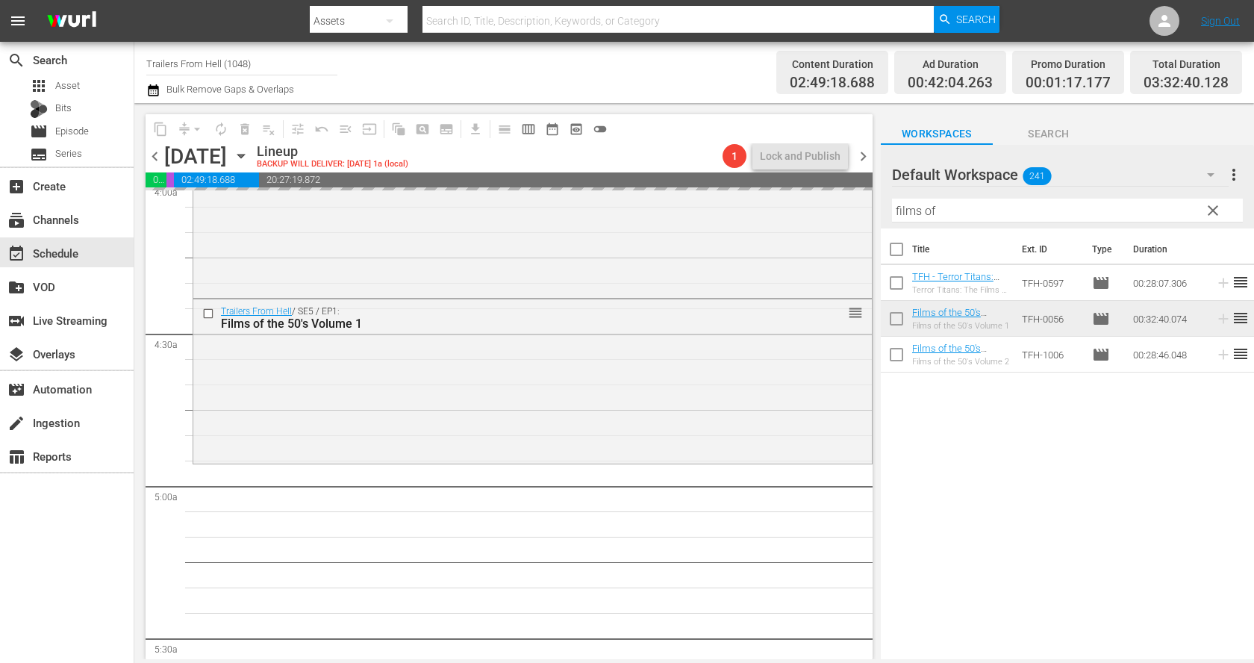
click at [976, 214] on input "films of" at bounding box center [1067, 211] width 351 height 24
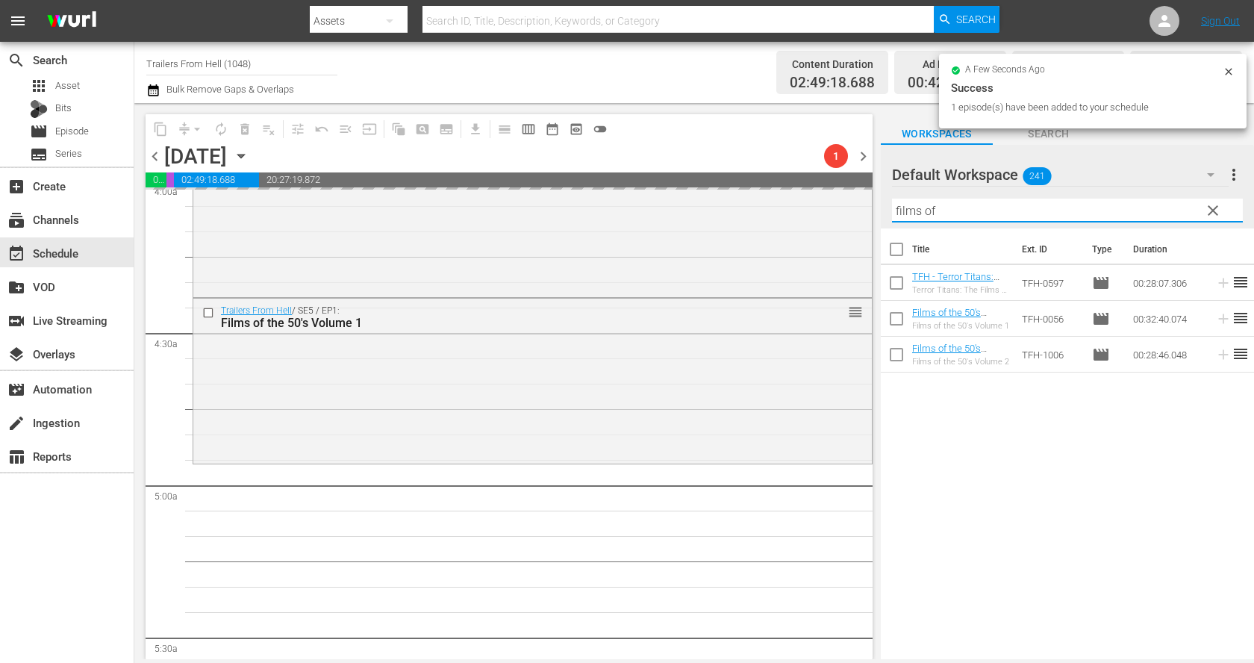
click at [976, 214] on input "films of" at bounding box center [1067, 211] width 351 height 24
click at [979, 214] on input "films of" at bounding box center [1067, 211] width 351 height 24
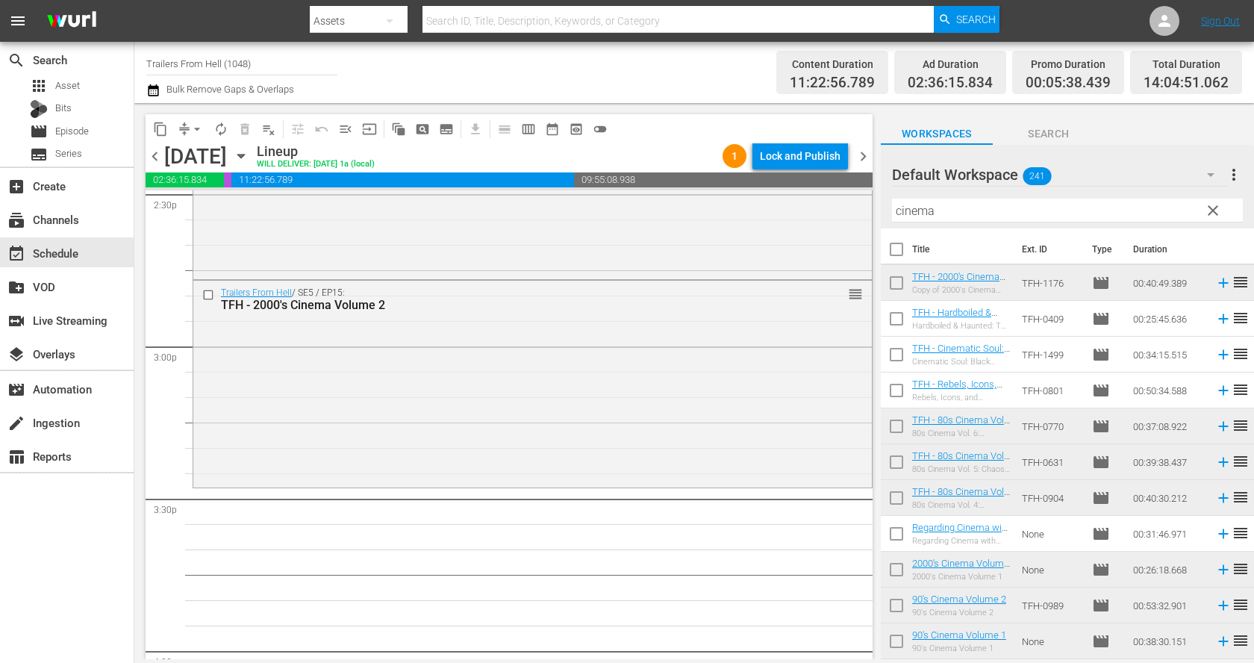
scroll to position [4452, 0]
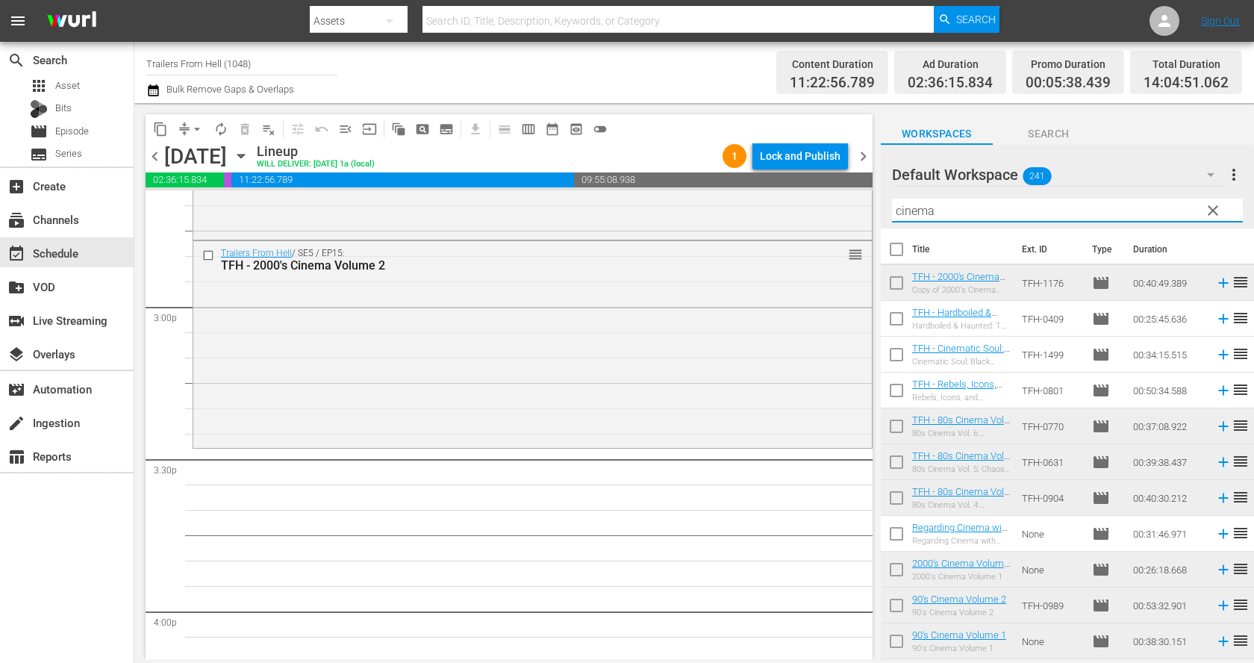
click at [958, 213] on input "cinema" at bounding box center [1067, 211] width 351 height 24
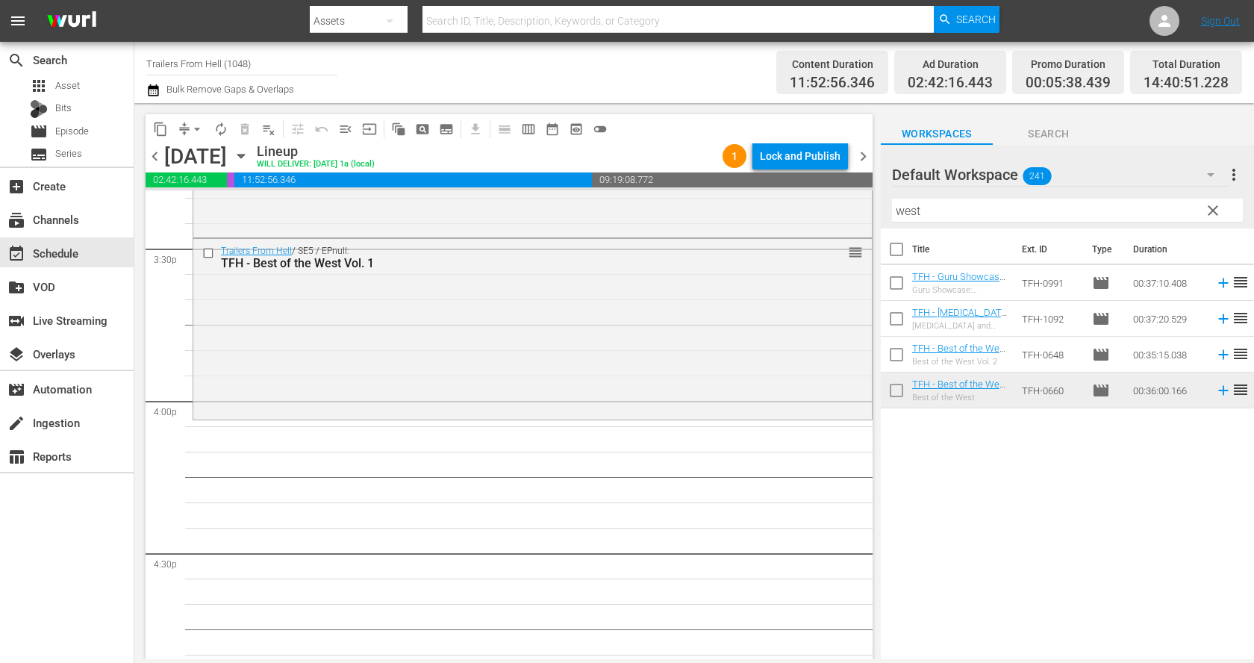
scroll to position [4699, 0]
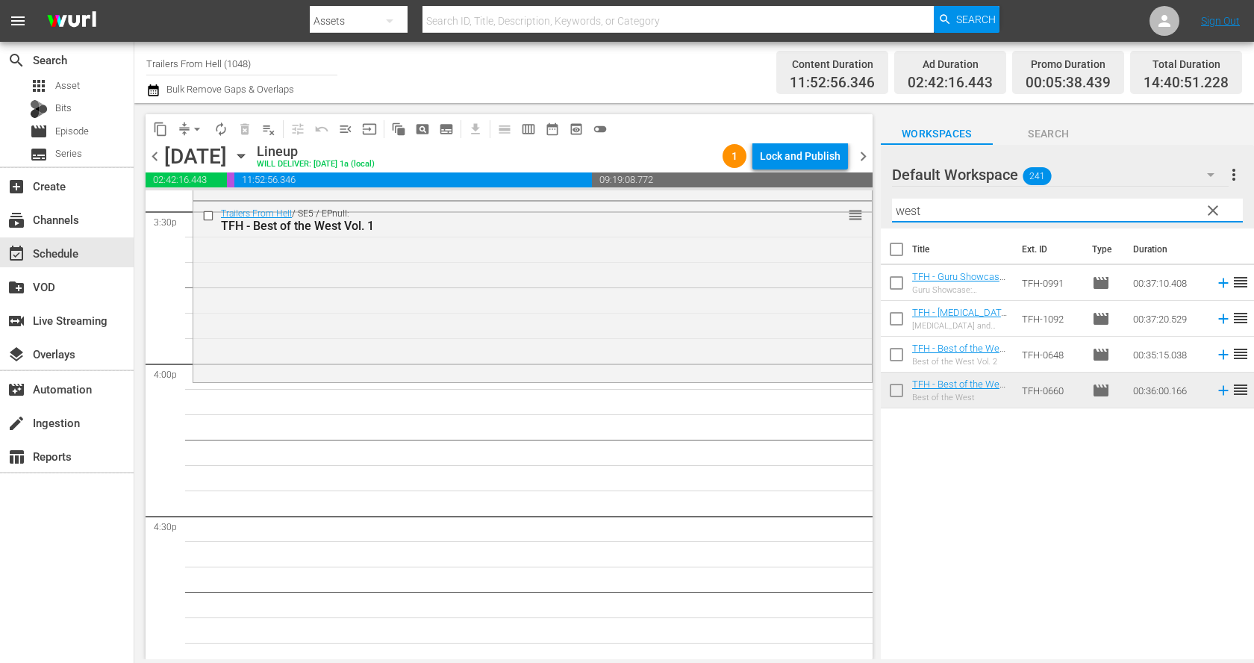
click at [936, 211] on input "west" at bounding box center [1067, 211] width 351 height 24
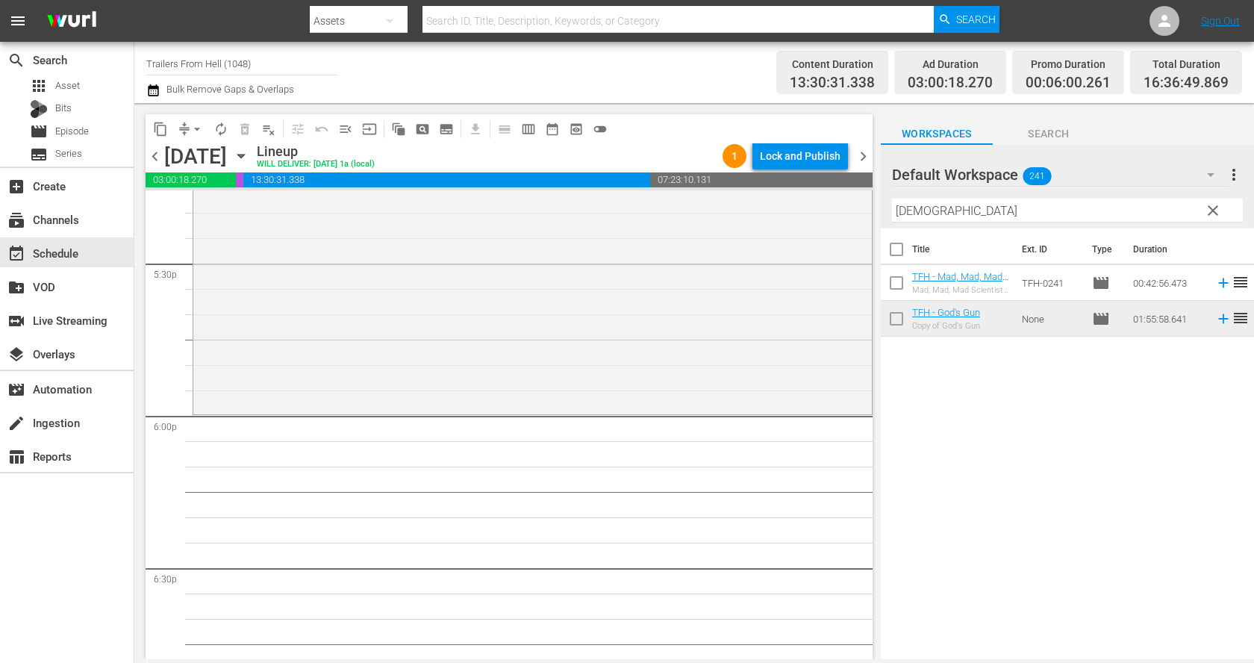
scroll to position [5257, 0]
click at [1034, 208] on input "god" at bounding box center [1067, 211] width 351 height 24
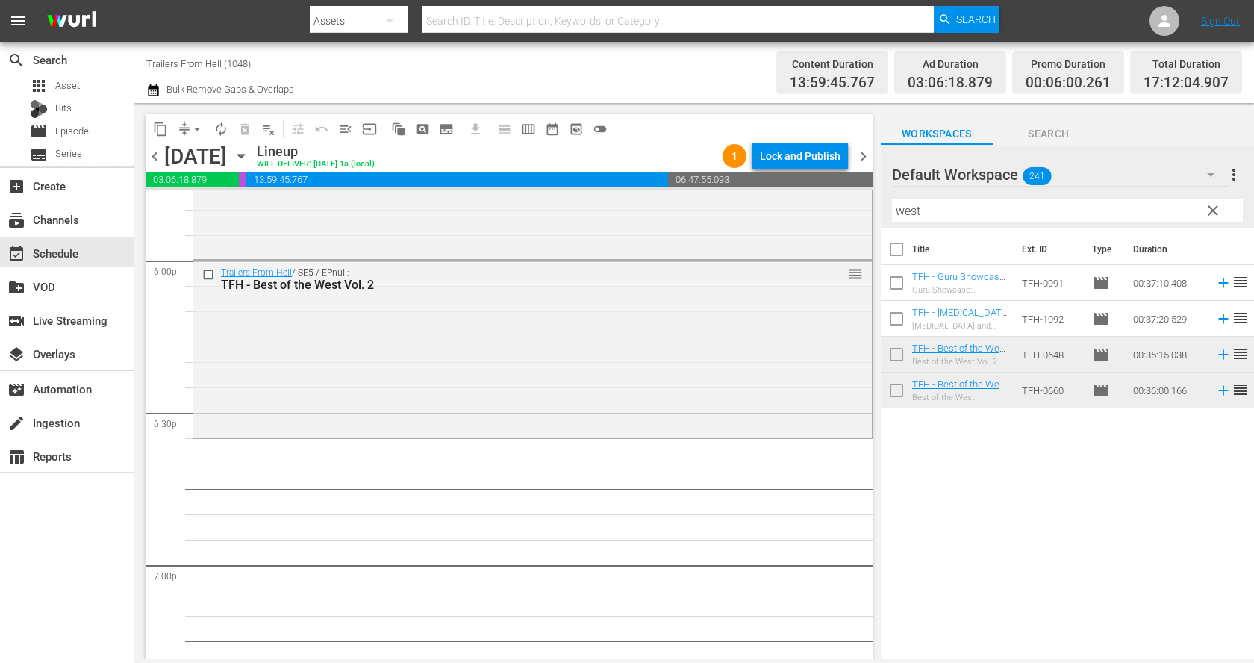
scroll to position [5423, 0]
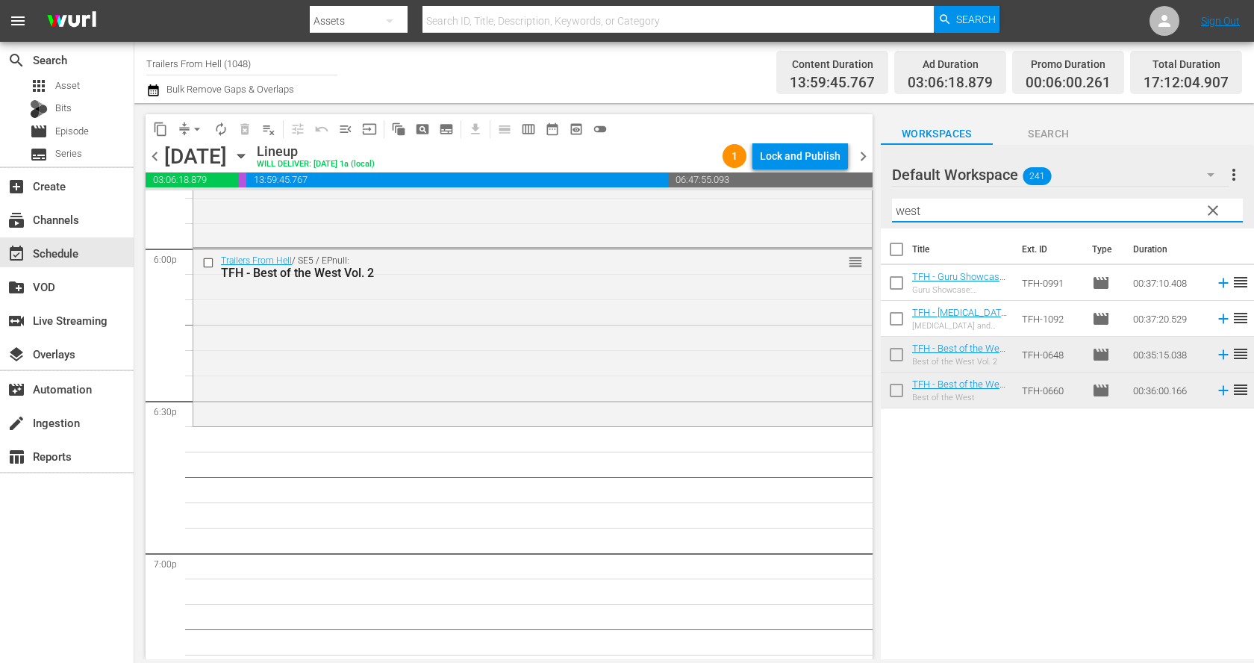
click at [950, 206] on input "west" at bounding box center [1067, 211] width 351 height 24
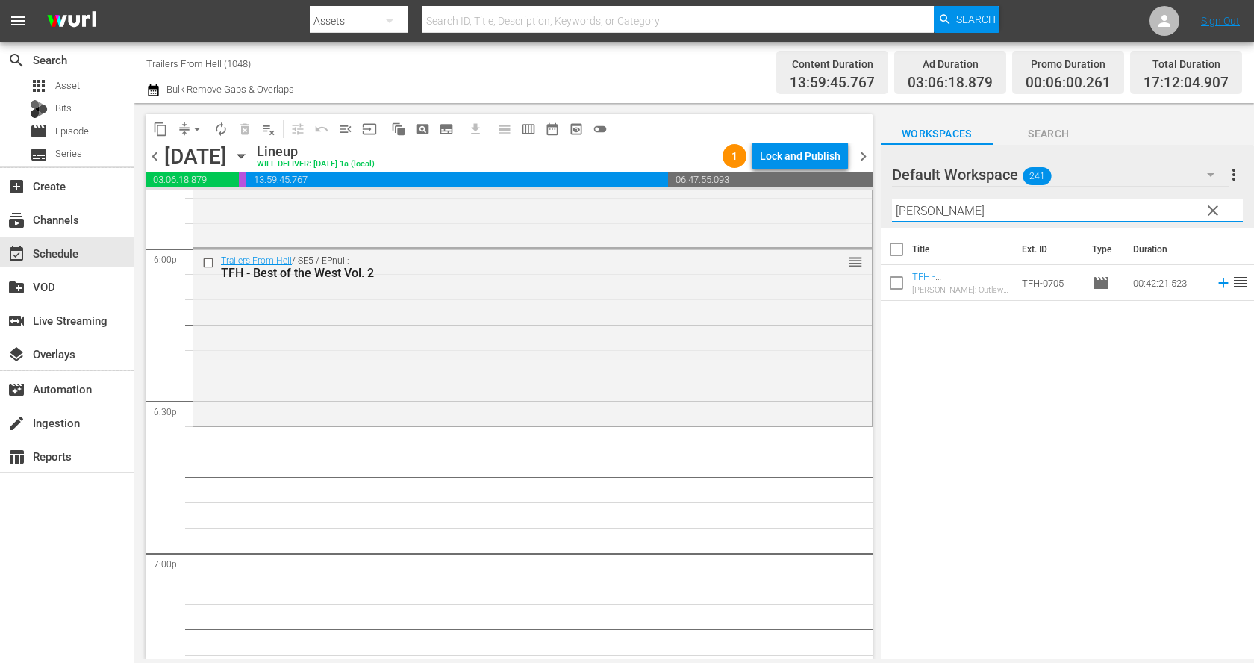
type input "clint"
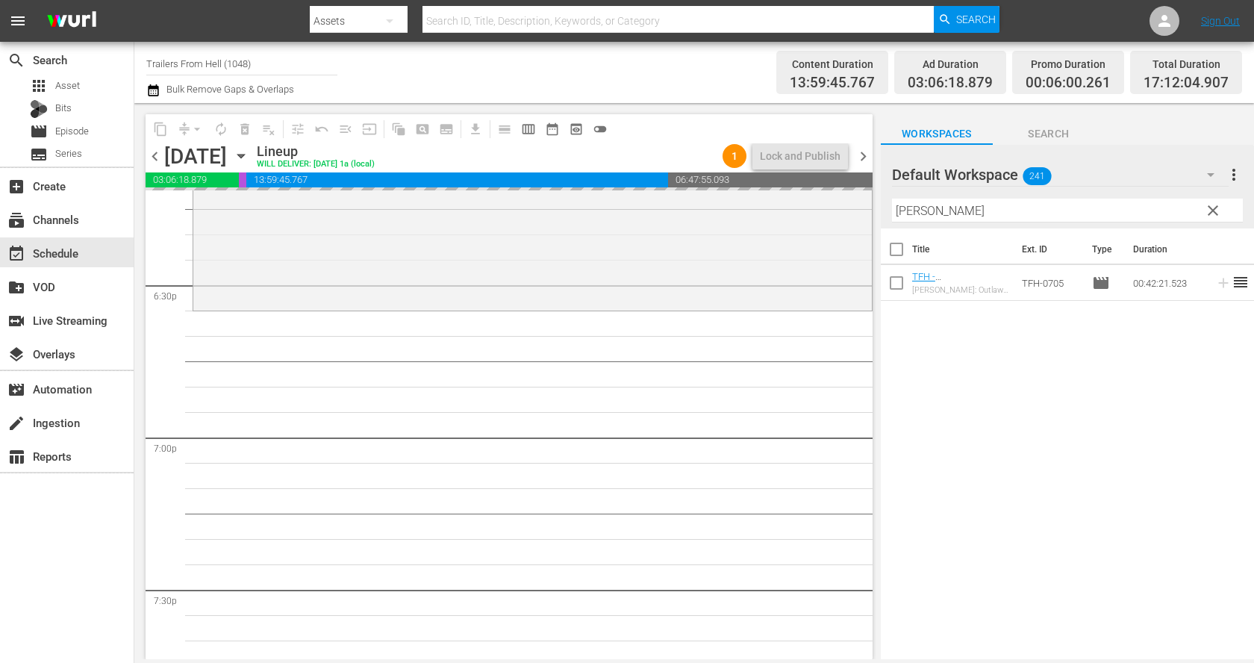
scroll to position [5541, 0]
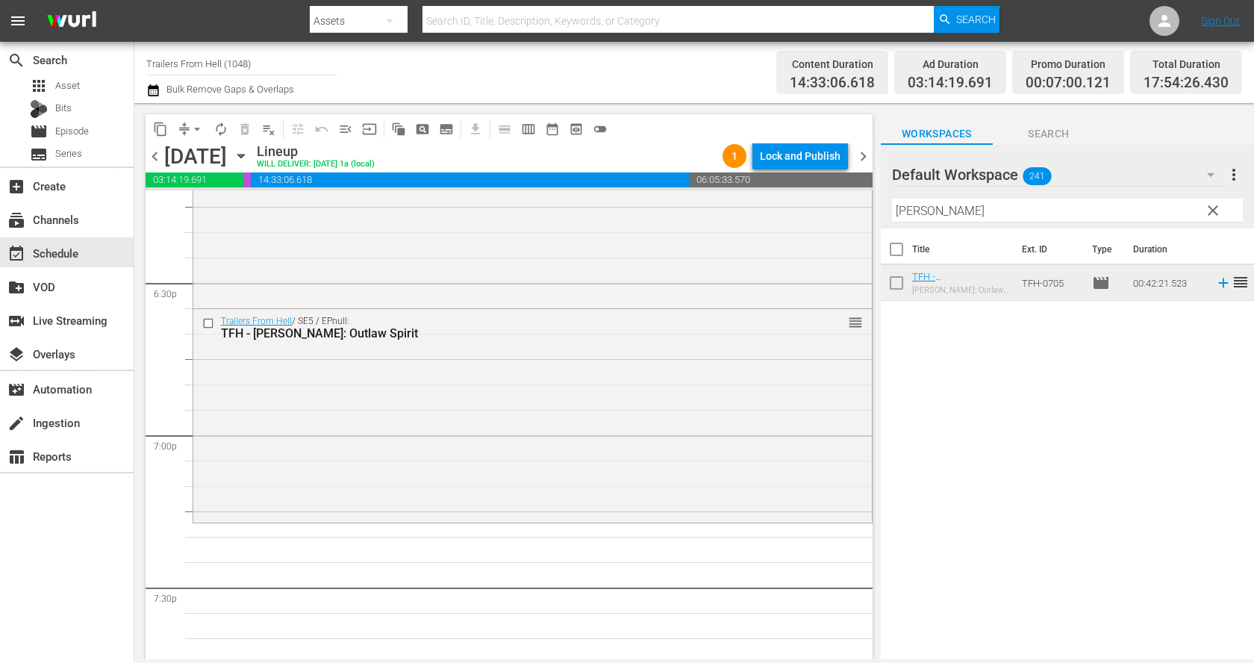
click at [1209, 207] on span "clear" at bounding box center [1213, 211] width 18 height 18
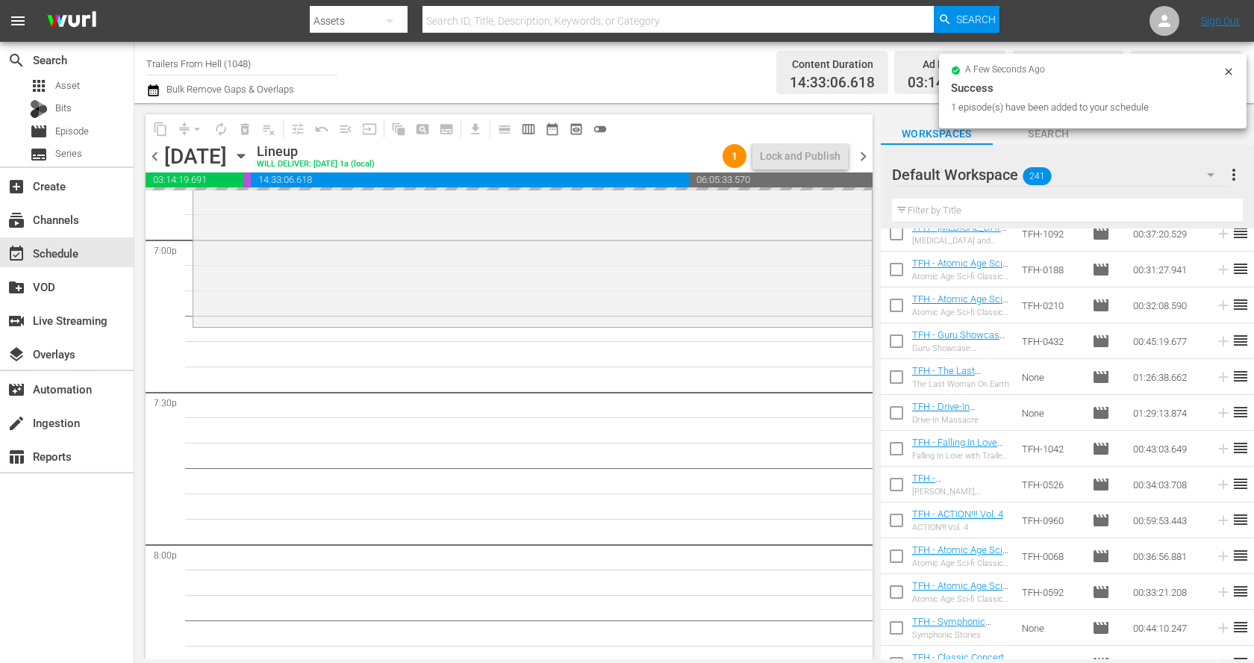
scroll to position [5830, 0]
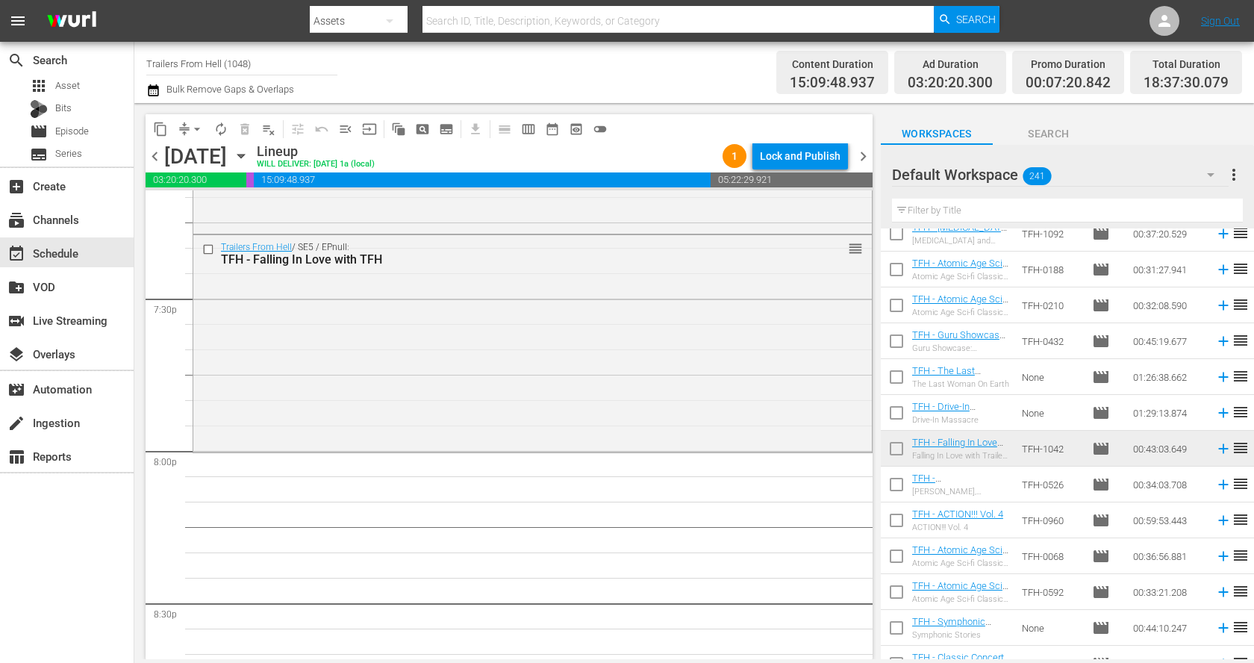
click at [946, 205] on input "text" at bounding box center [1067, 211] width 351 height 24
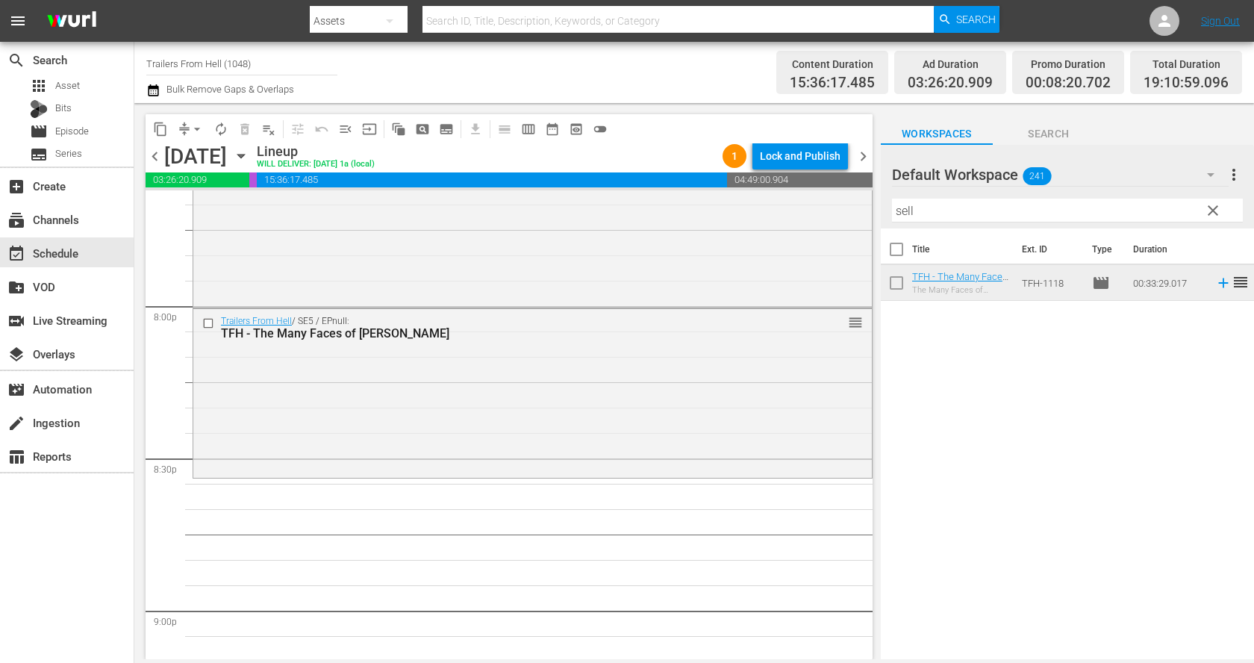
scroll to position [5985, 0]
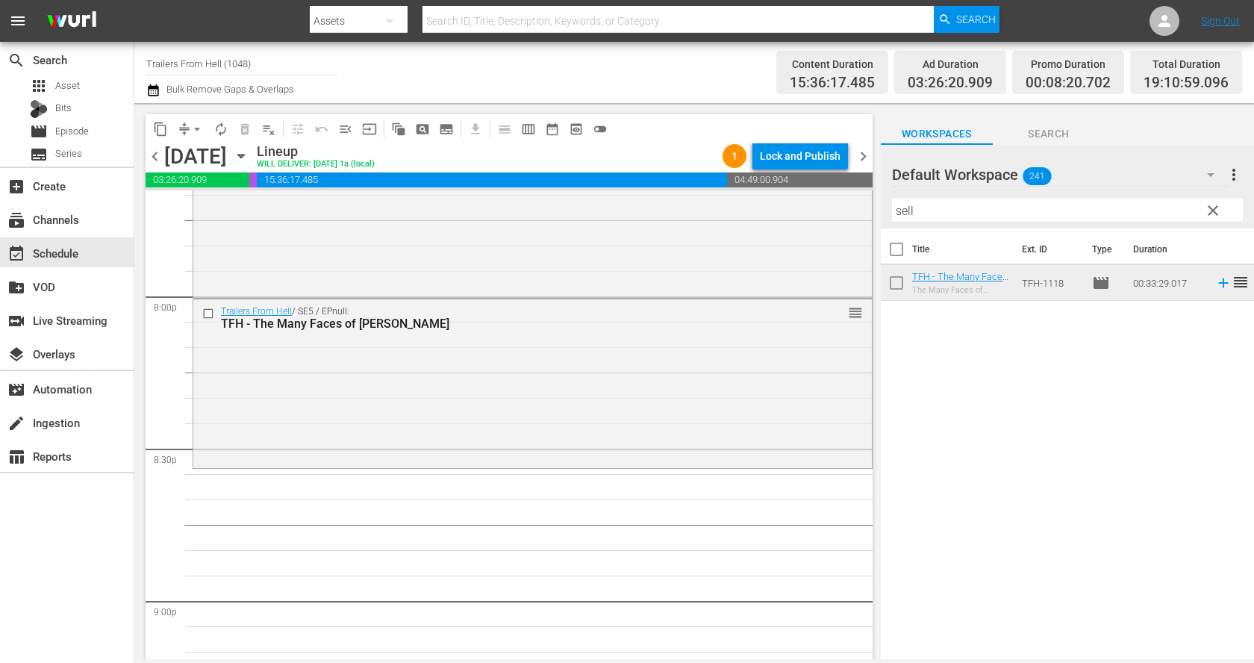
click at [942, 200] on input "sell" at bounding box center [1067, 211] width 351 height 24
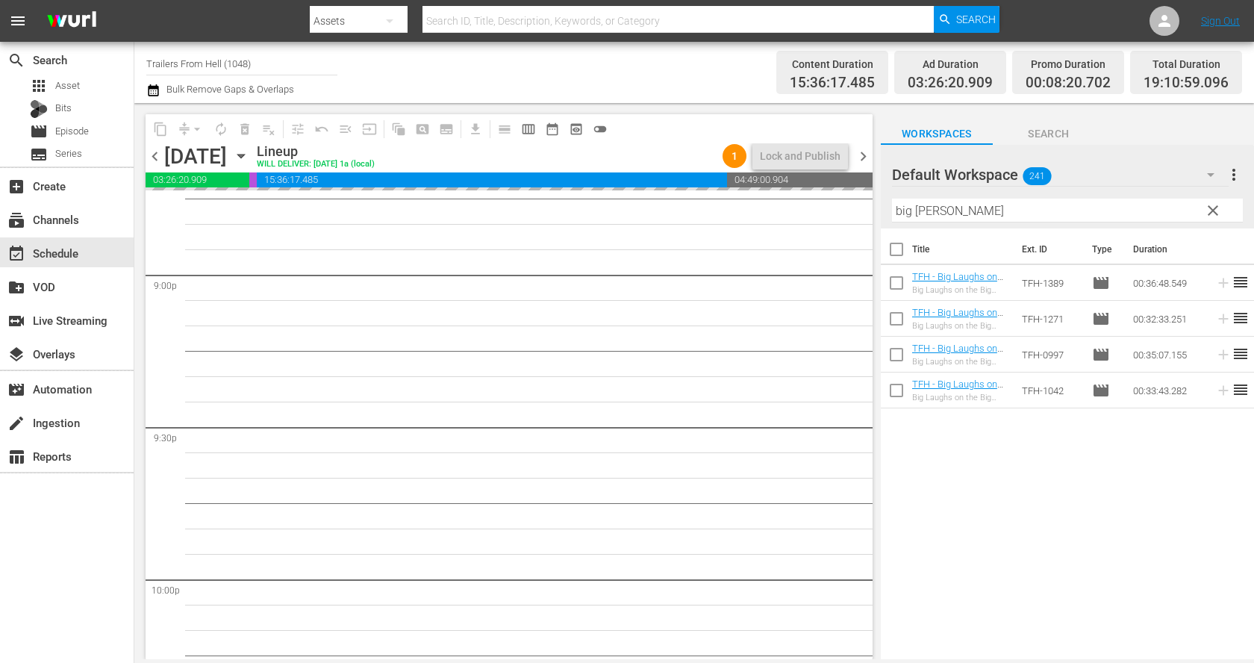
scroll to position [6324, 0]
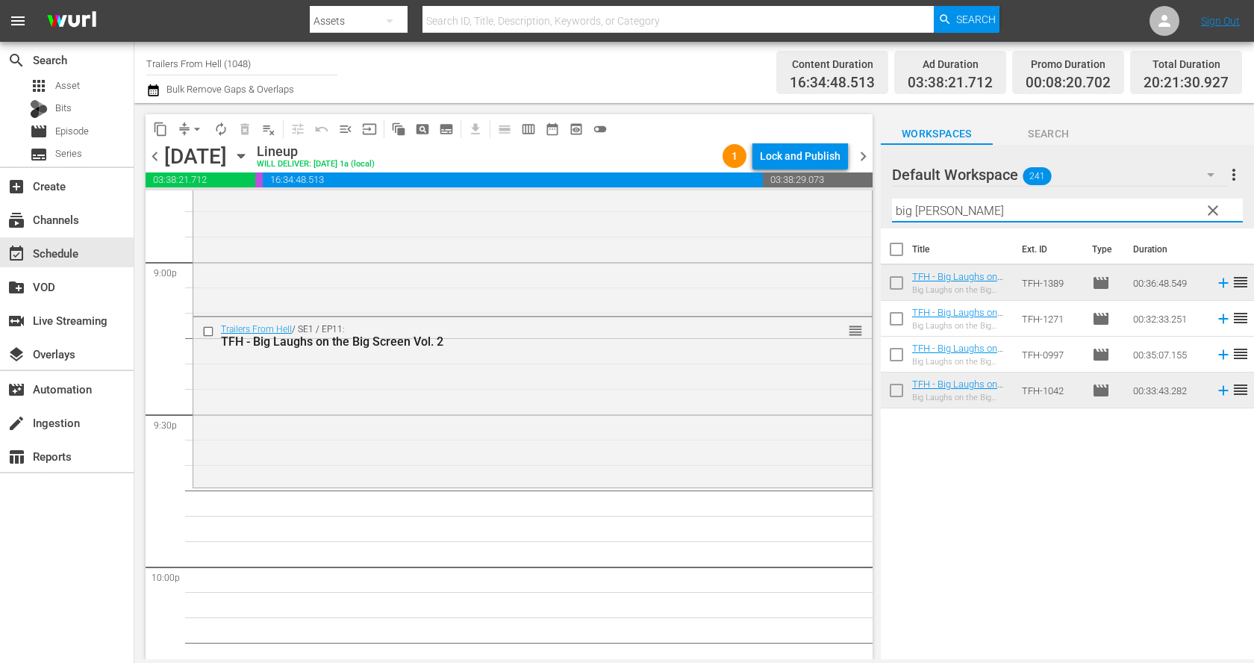
click at [971, 213] on input "big lau" at bounding box center [1067, 211] width 351 height 24
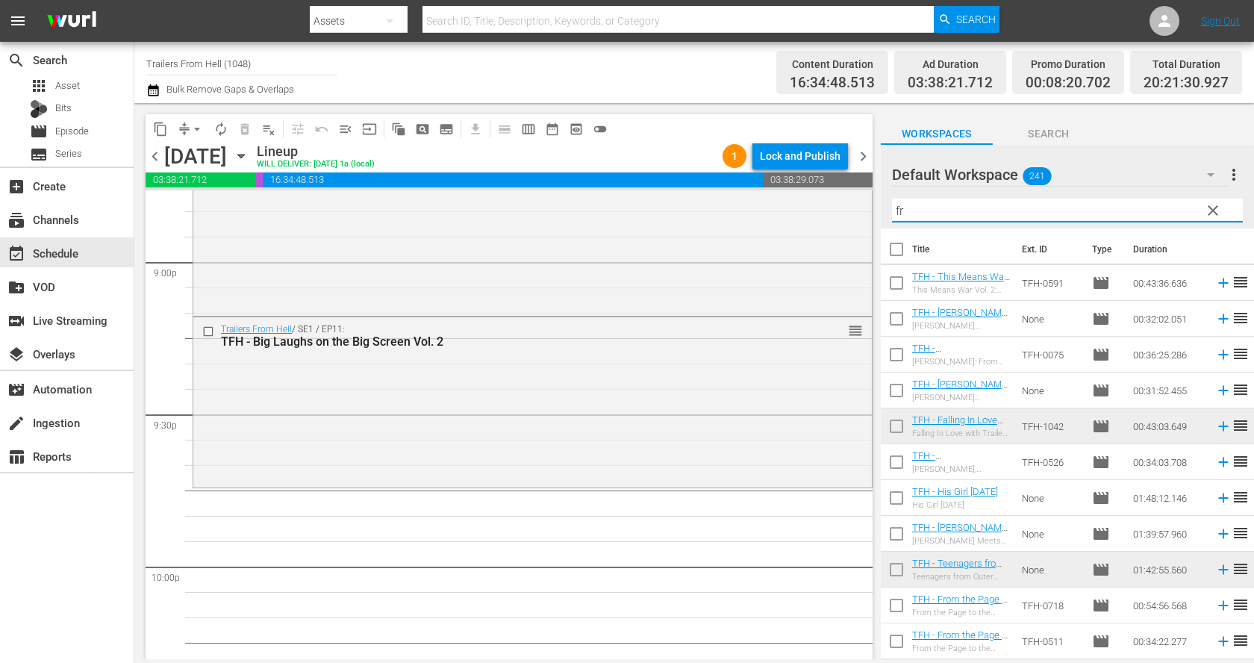
type input "f"
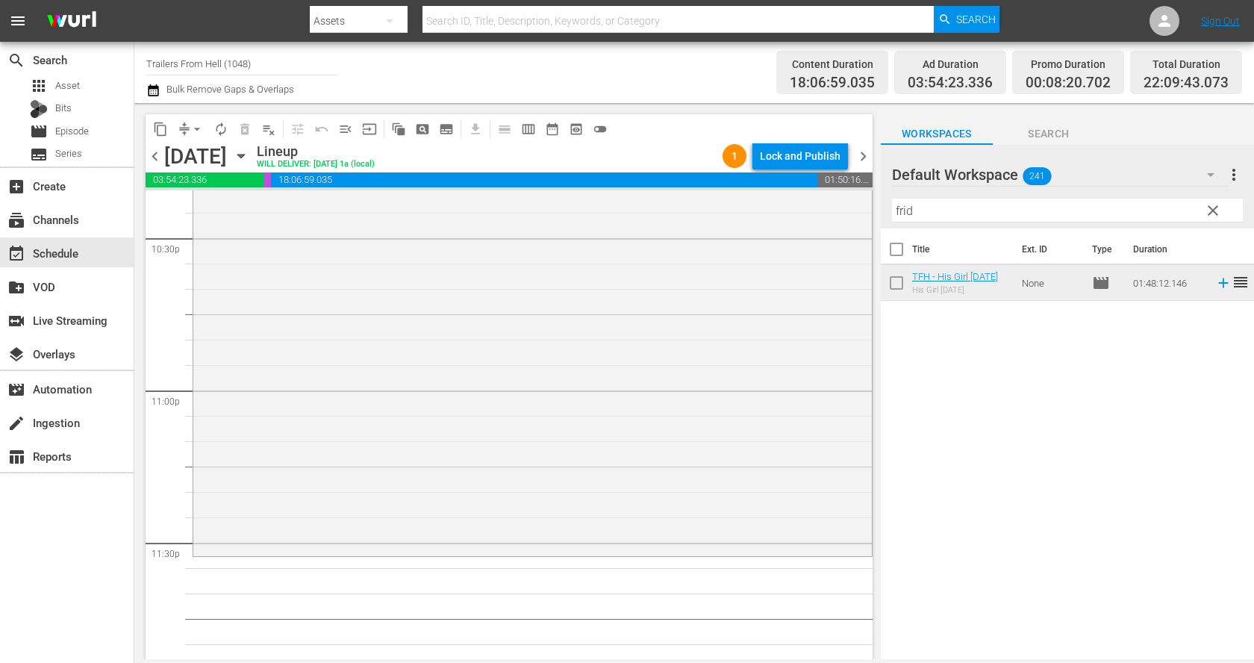
scroll to position [6817, 0]
click at [937, 208] on input "frid" at bounding box center [1067, 211] width 351 height 24
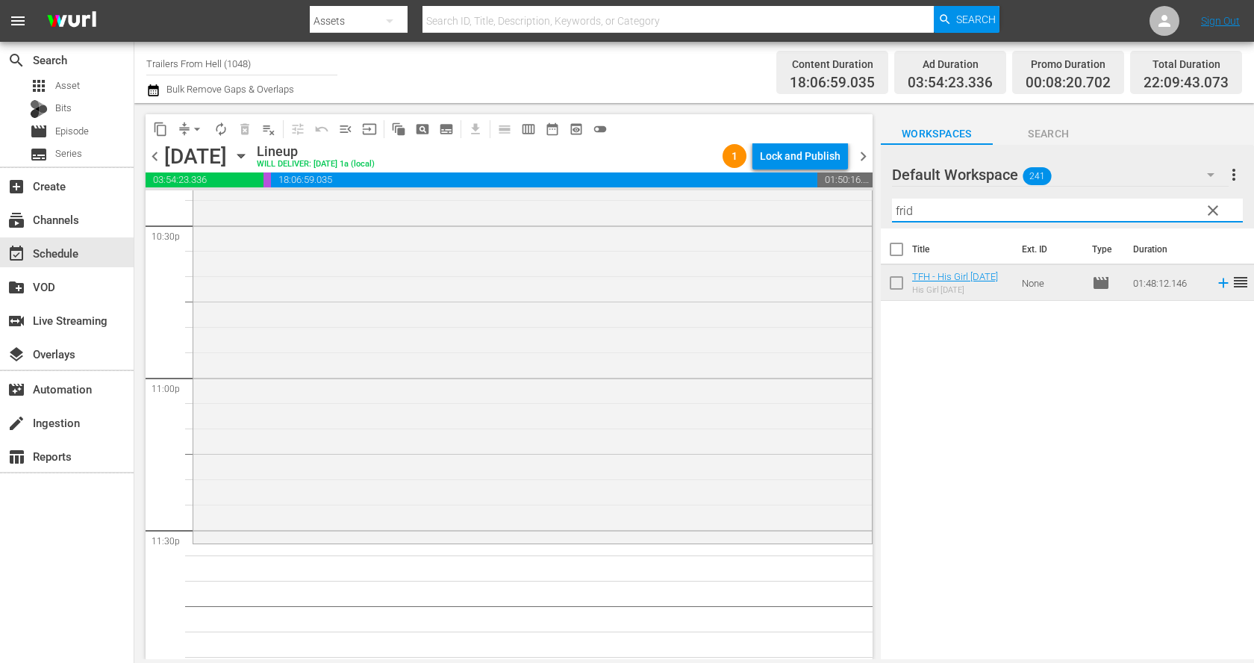
click at [937, 208] on input "frid" at bounding box center [1067, 211] width 351 height 24
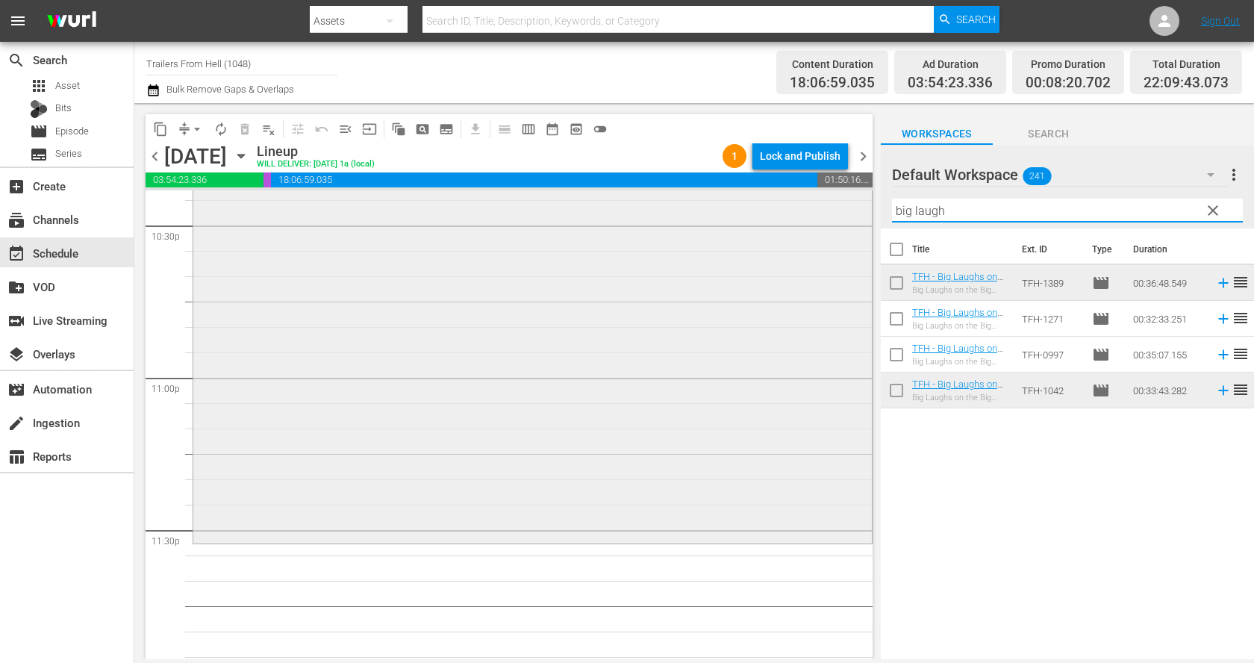
scroll to position [6839, 0]
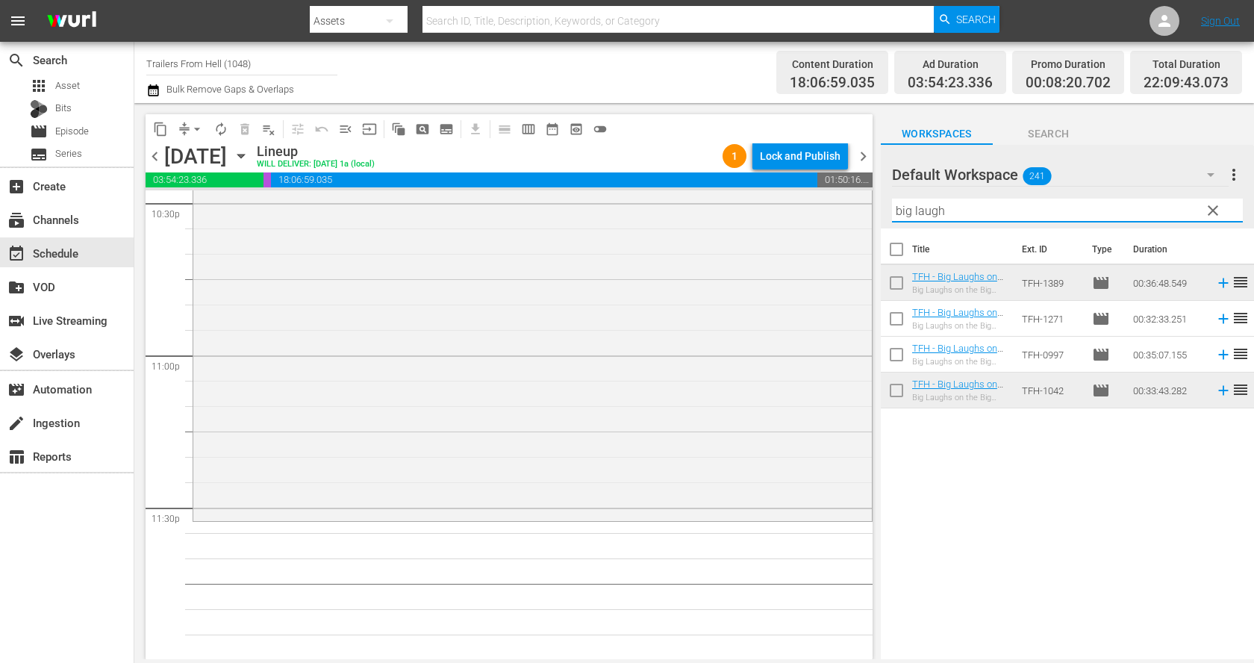
type input "big laugh"
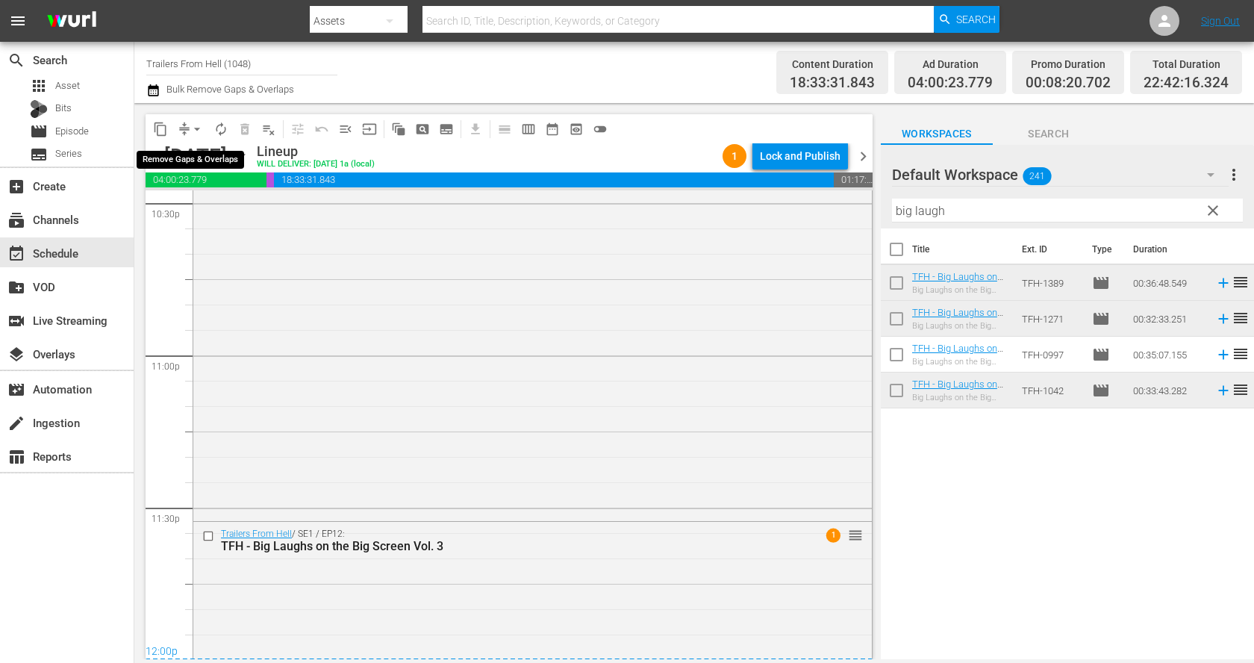
click at [190, 124] on span "arrow_drop_down" at bounding box center [197, 129] width 15 height 15
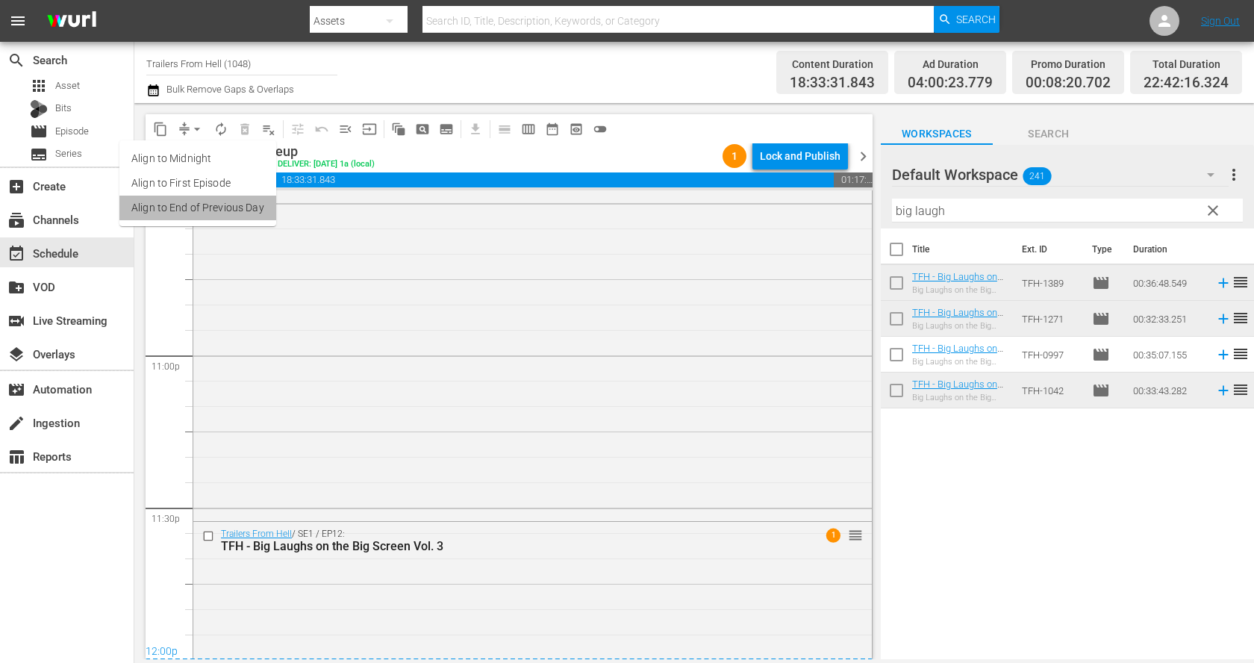
click at [217, 209] on li "Align to End of Previous Day" at bounding box center [197, 208] width 157 height 25
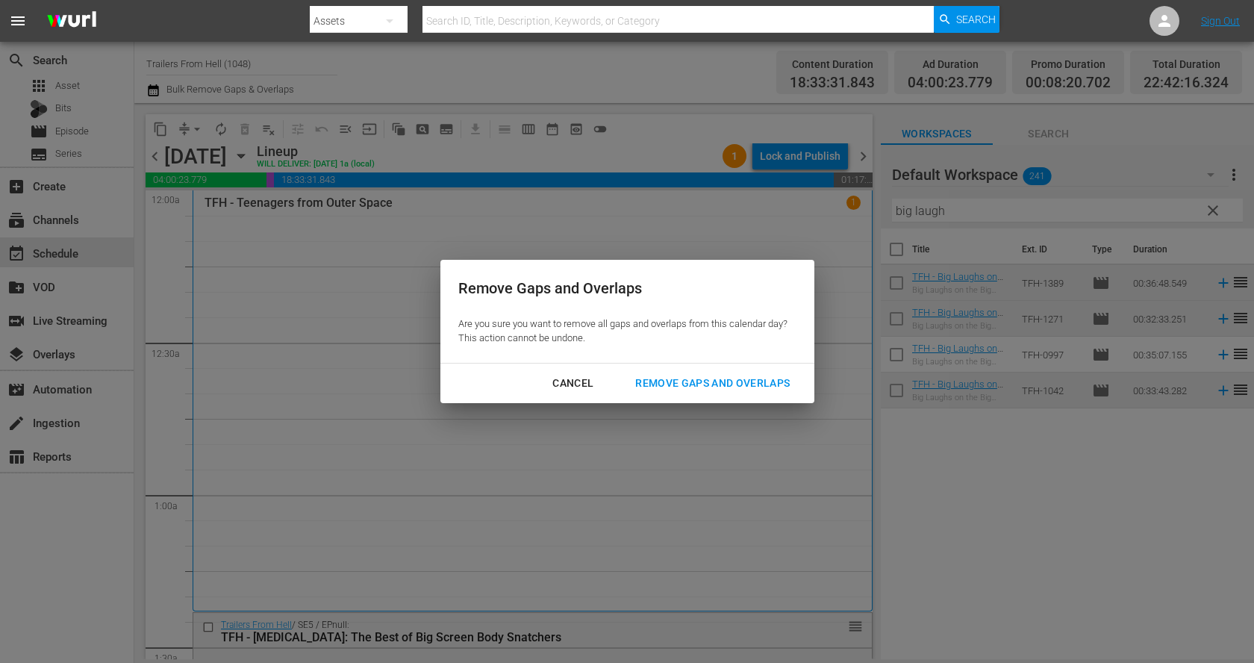
scroll to position [6839, 0]
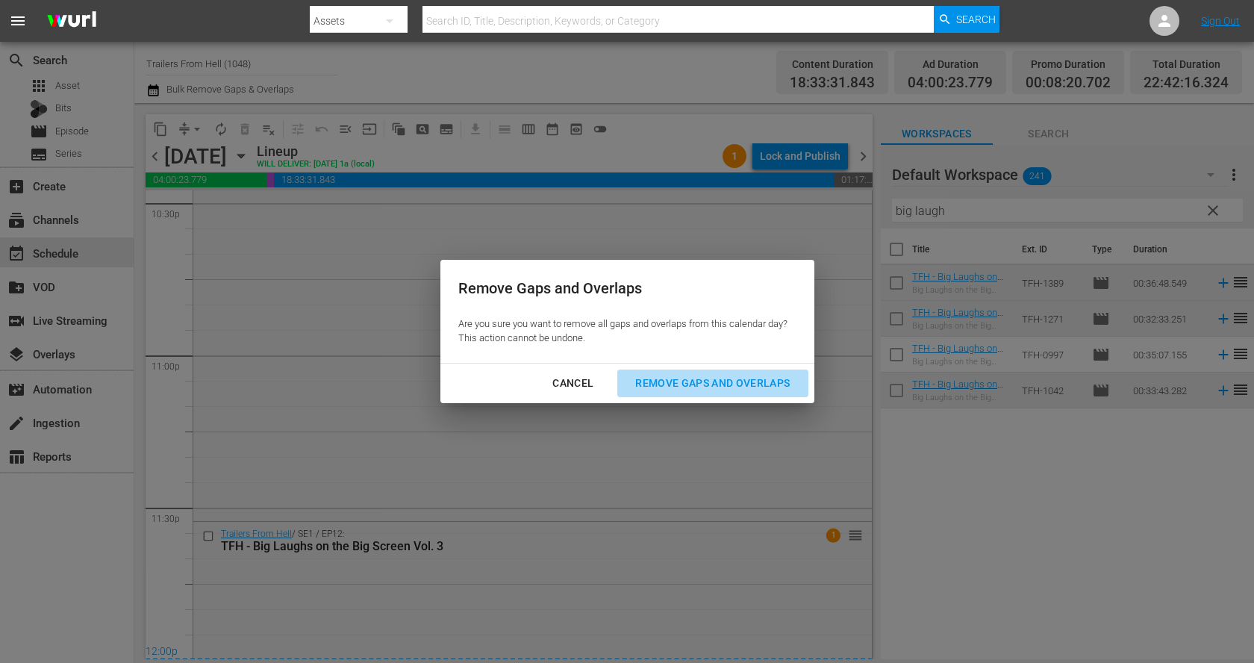
click at [689, 373] on button "Remove Gaps and Overlaps" at bounding box center [712, 383] width 190 height 28
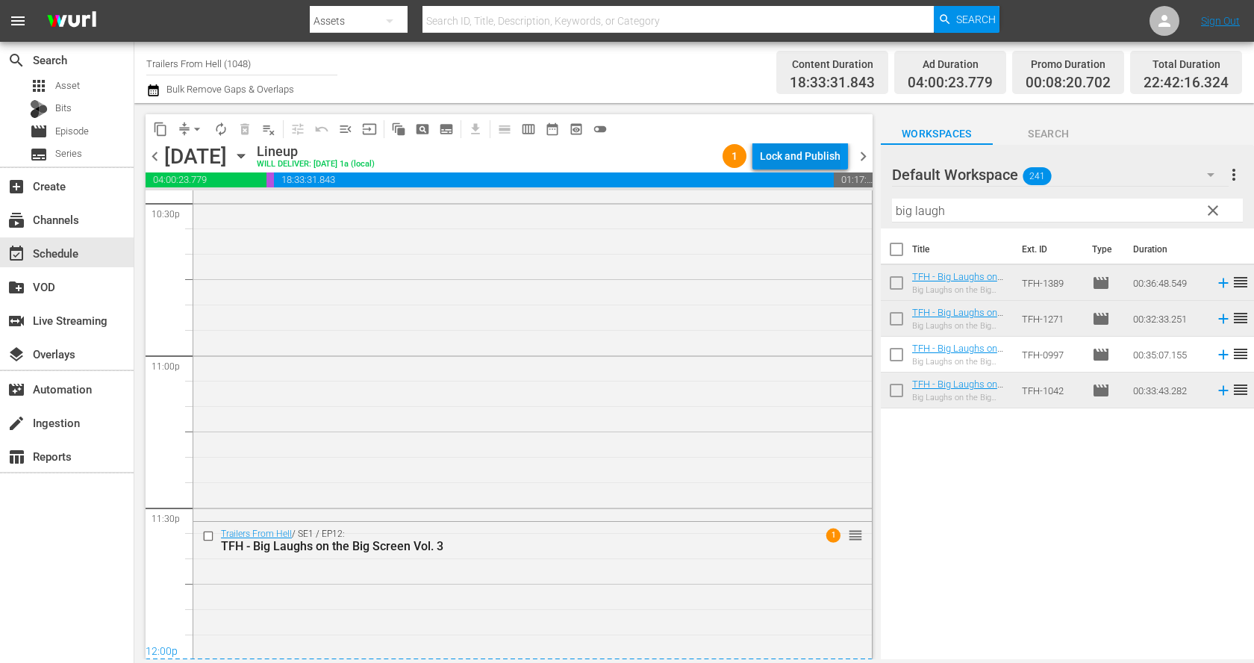
click at [802, 157] on div "Lock and Publish" at bounding box center [800, 156] width 81 height 27
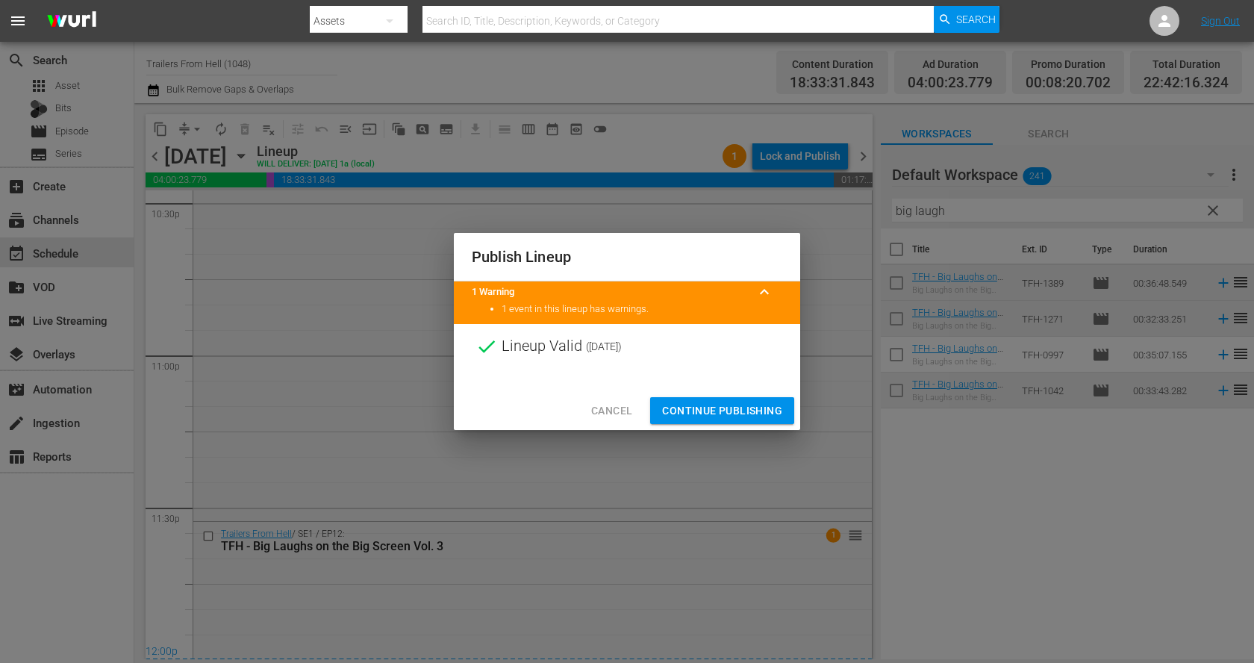
click at [745, 403] on span "Continue Publishing" at bounding box center [722, 411] width 120 height 19
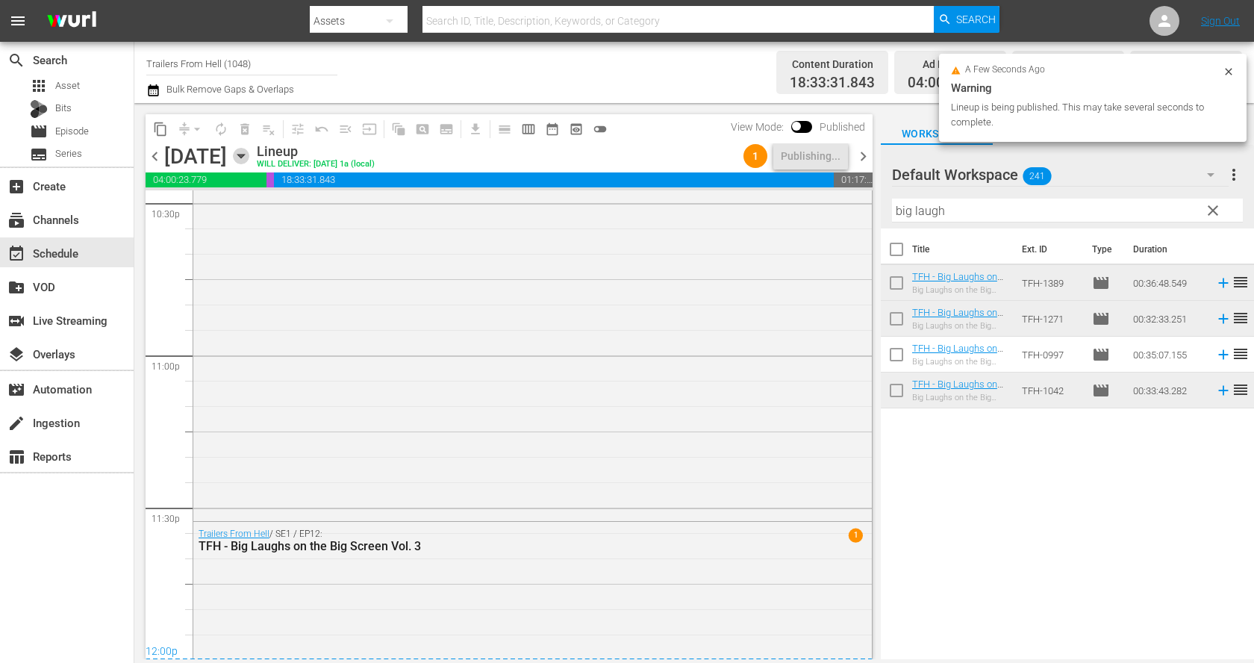
click at [244, 157] on icon "button" at bounding box center [240, 157] width 7 height 4
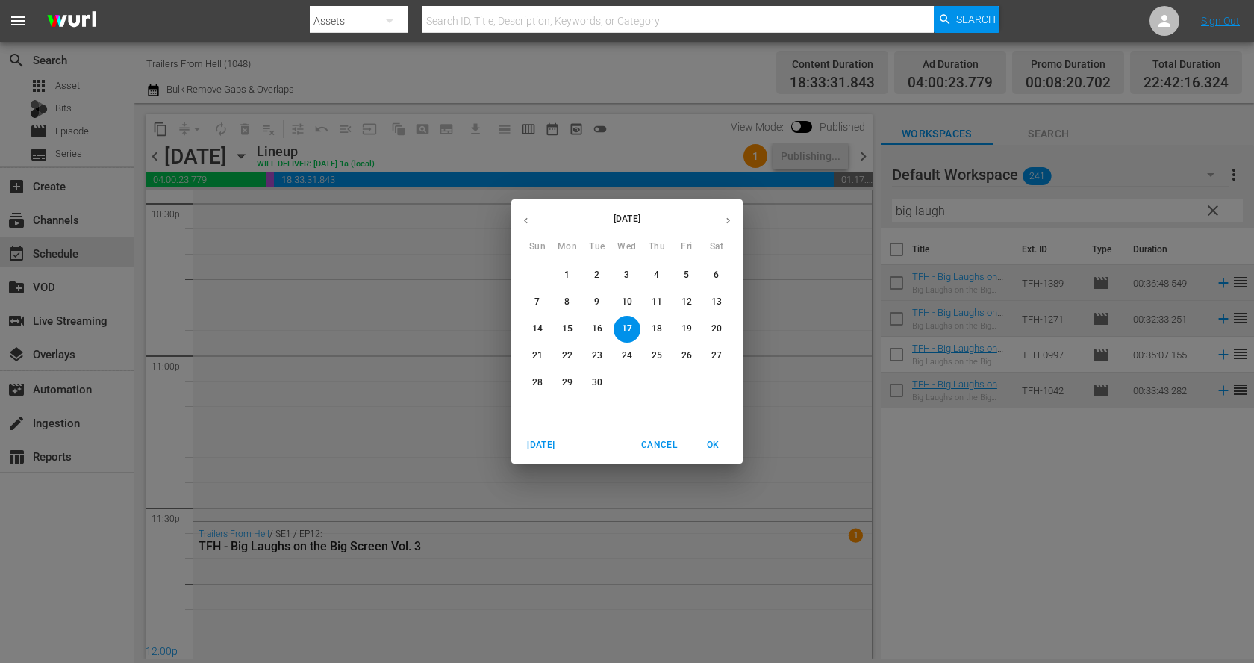
click at [666, 330] on span "18" at bounding box center [656, 328] width 27 height 13
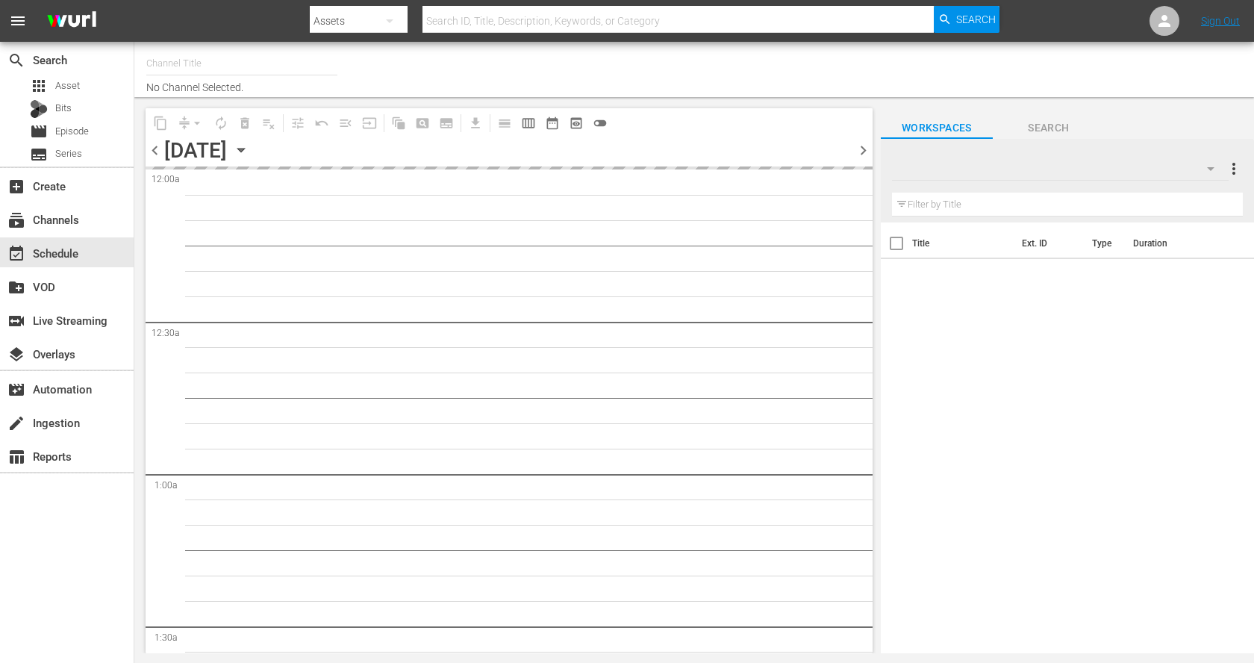
type input "Trailers From Hell (1048)"
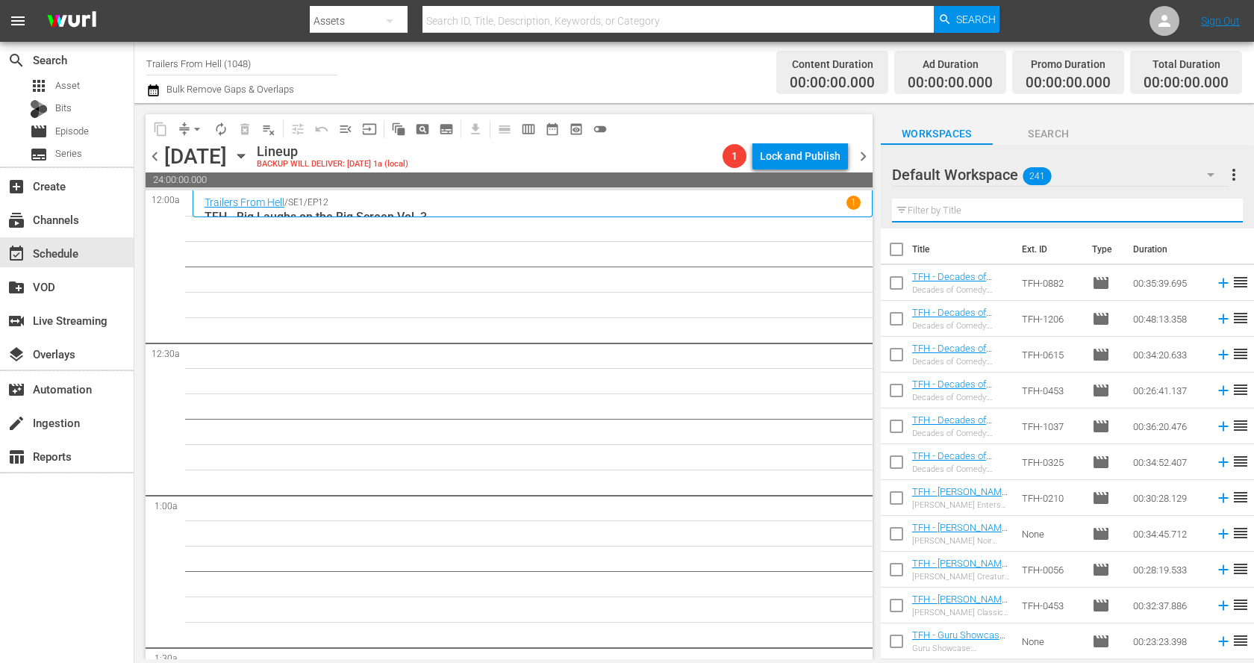
click at [973, 207] on input "text" at bounding box center [1067, 211] width 351 height 24
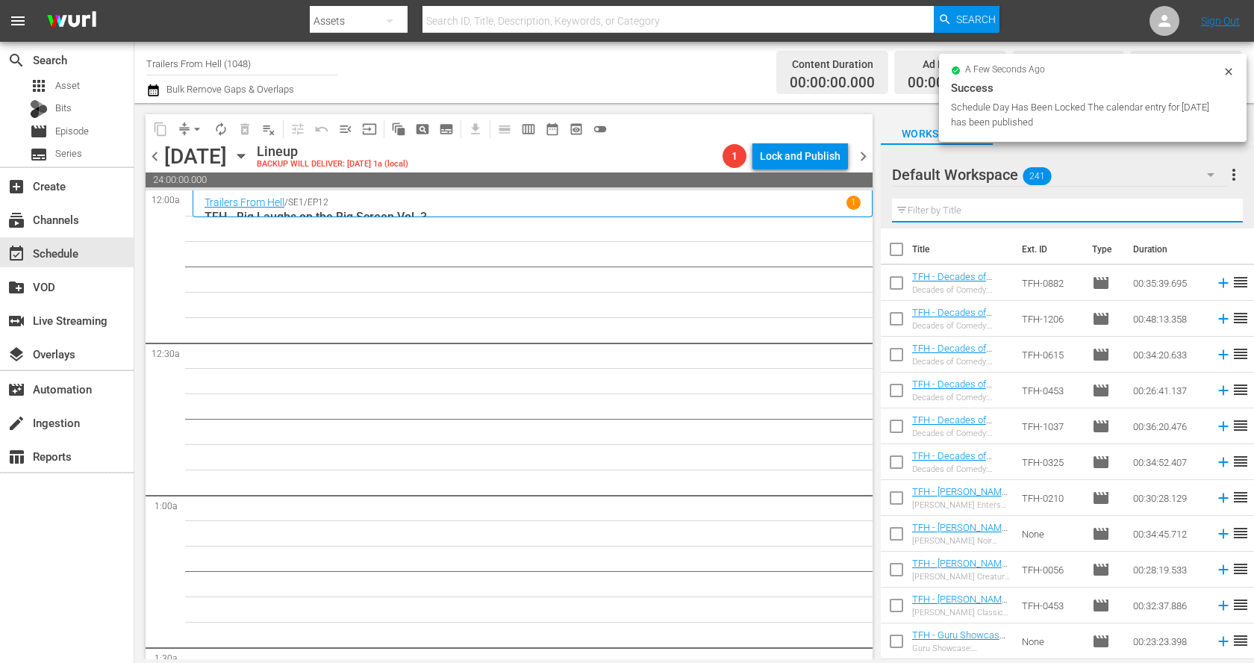
click at [1135, 205] on input "text" at bounding box center [1067, 211] width 351 height 24
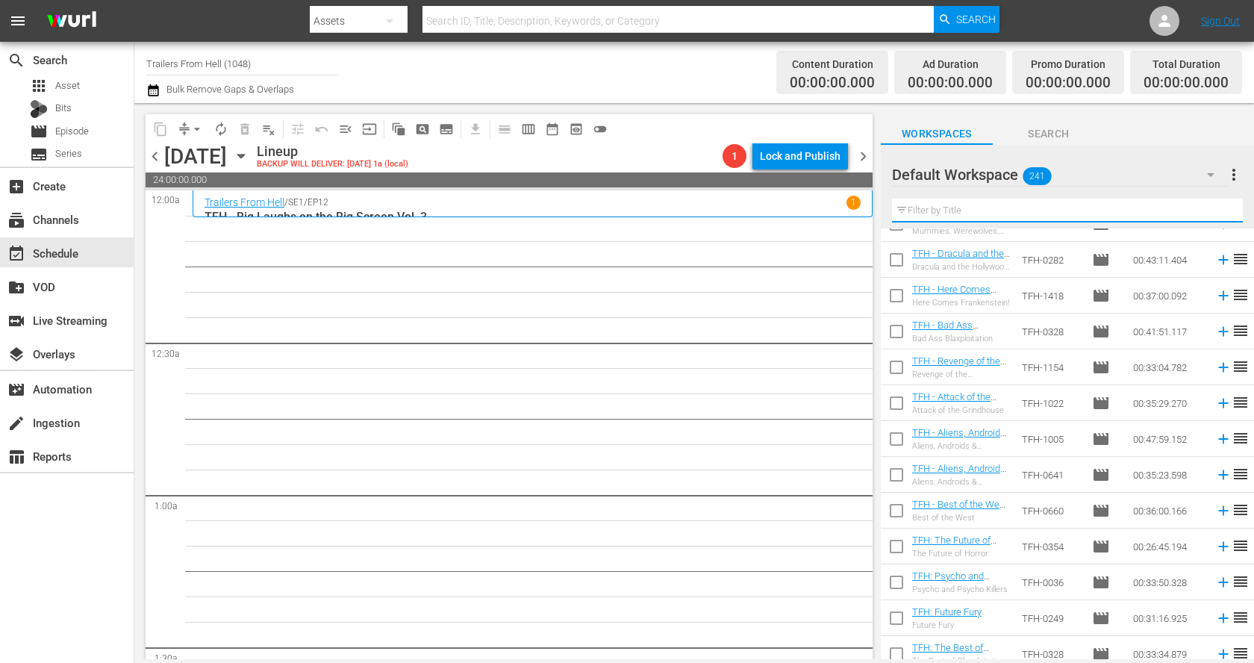
scroll to position [8237, 0]
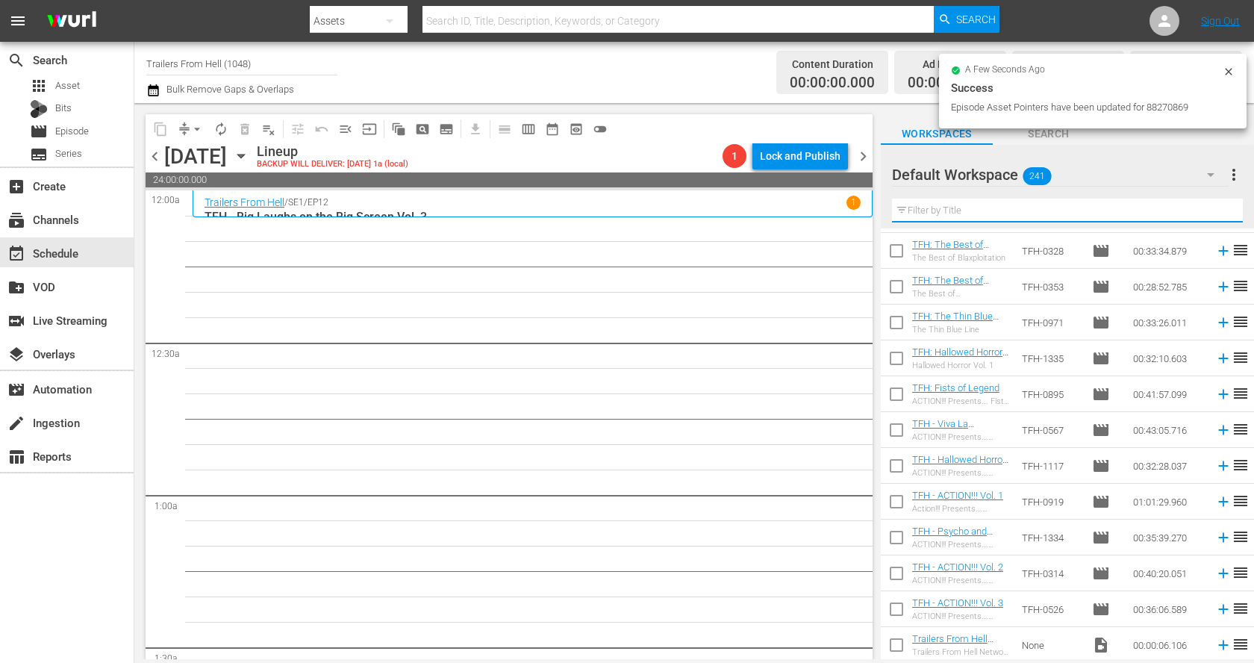
click at [1112, 205] on input "text" at bounding box center [1067, 211] width 351 height 24
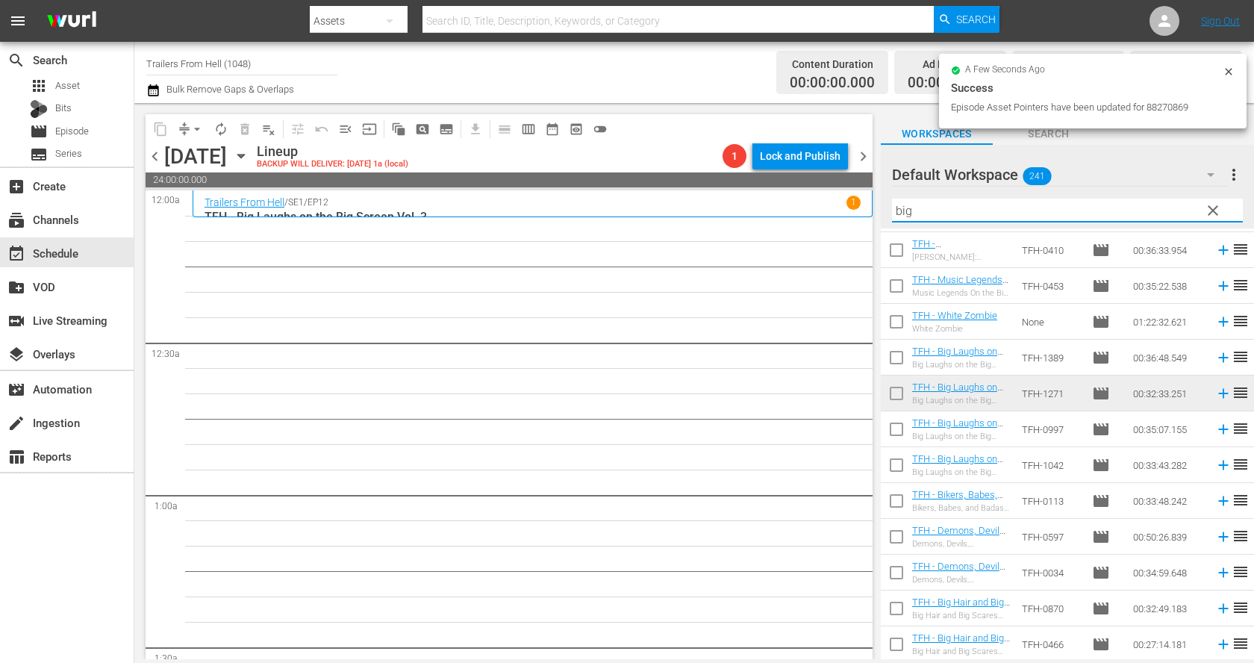
scroll to position [0, 0]
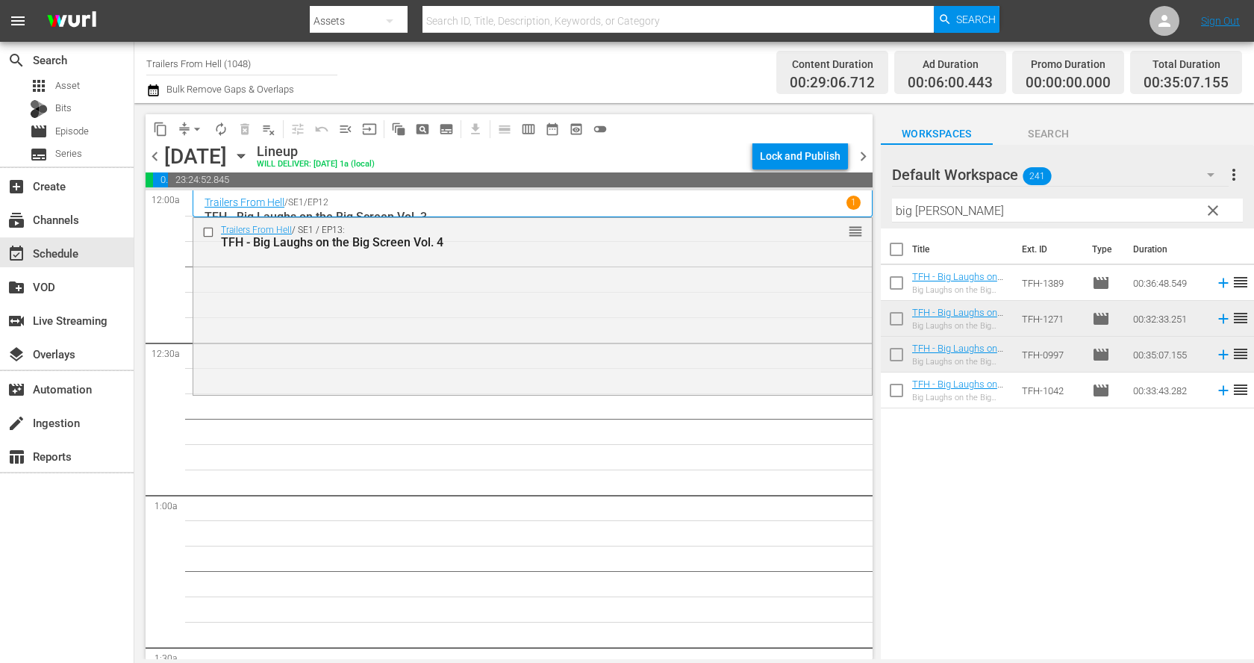
click at [943, 205] on input "big lau" at bounding box center [1067, 211] width 351 height 24
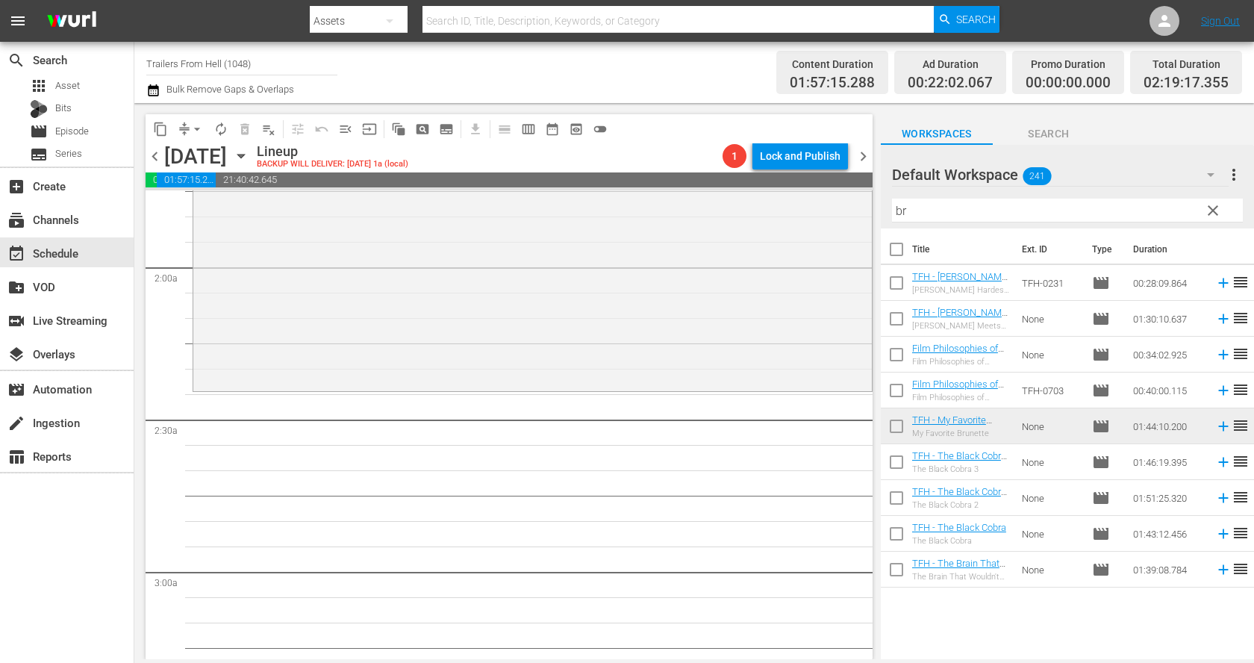
scroll to position [561, 0]
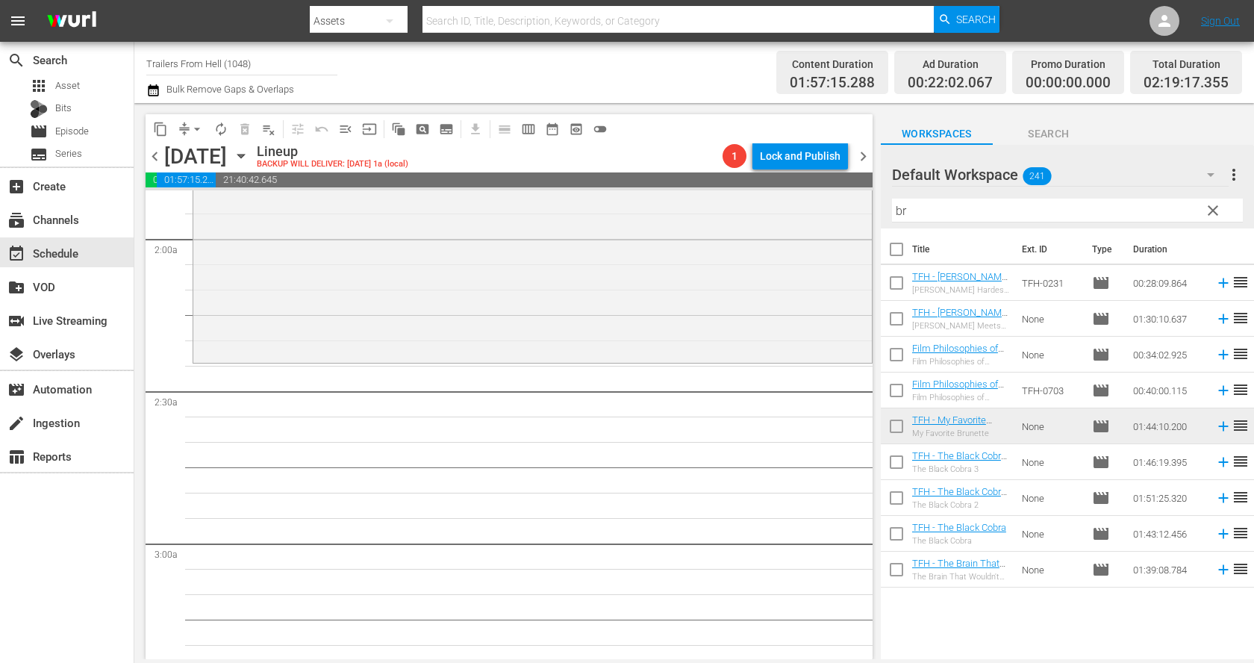
click at [955, 206] on input "br" at bounding box center [1067, 211] width 351 height 24
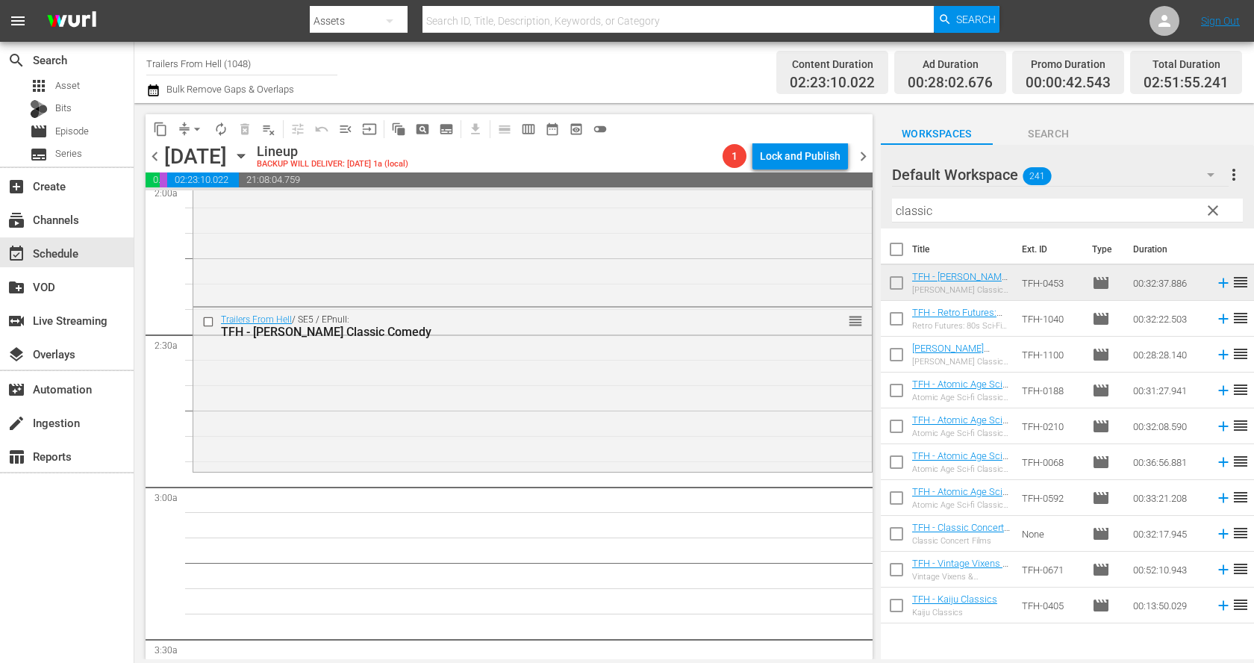
scroll to position [646, 0]
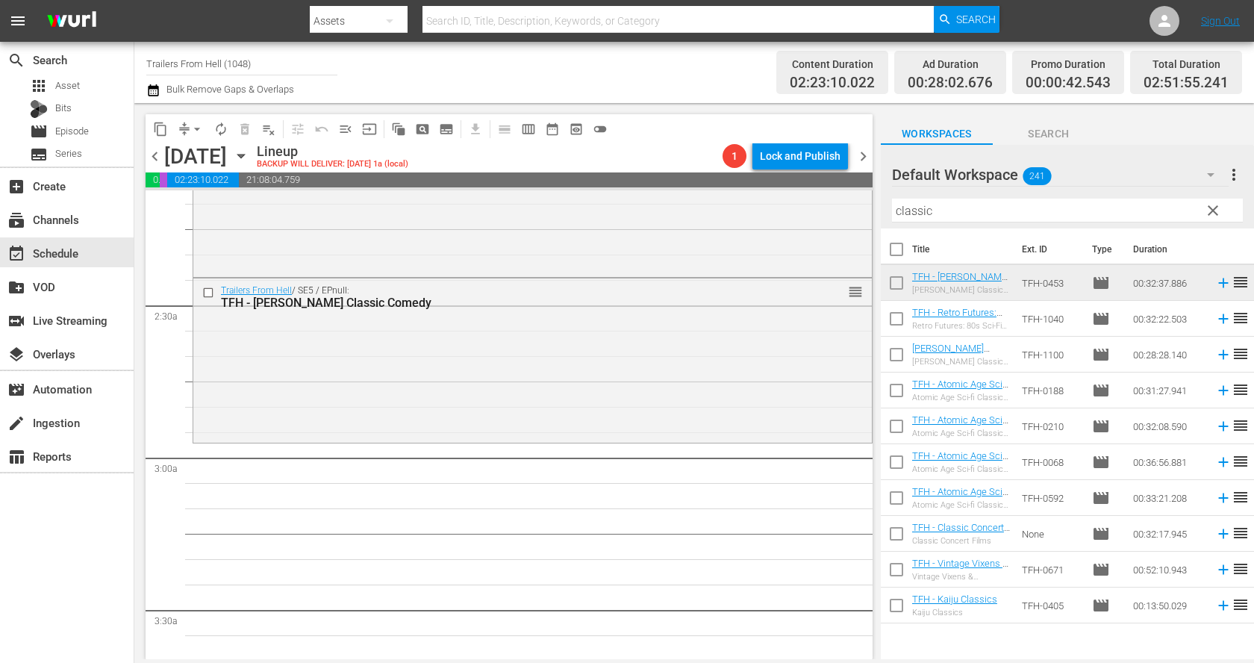
click at [954, 216] on input "classic" at bounding box center [1067, 211] width 351 height 24
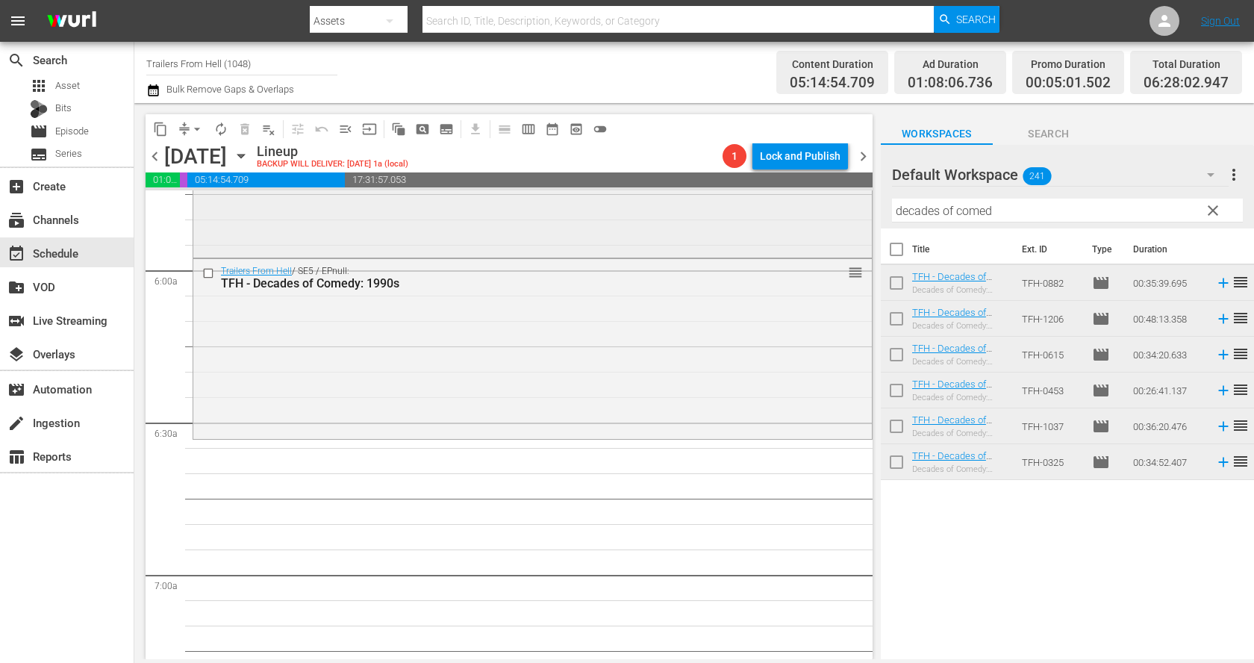
scroll to position [1757, 0]
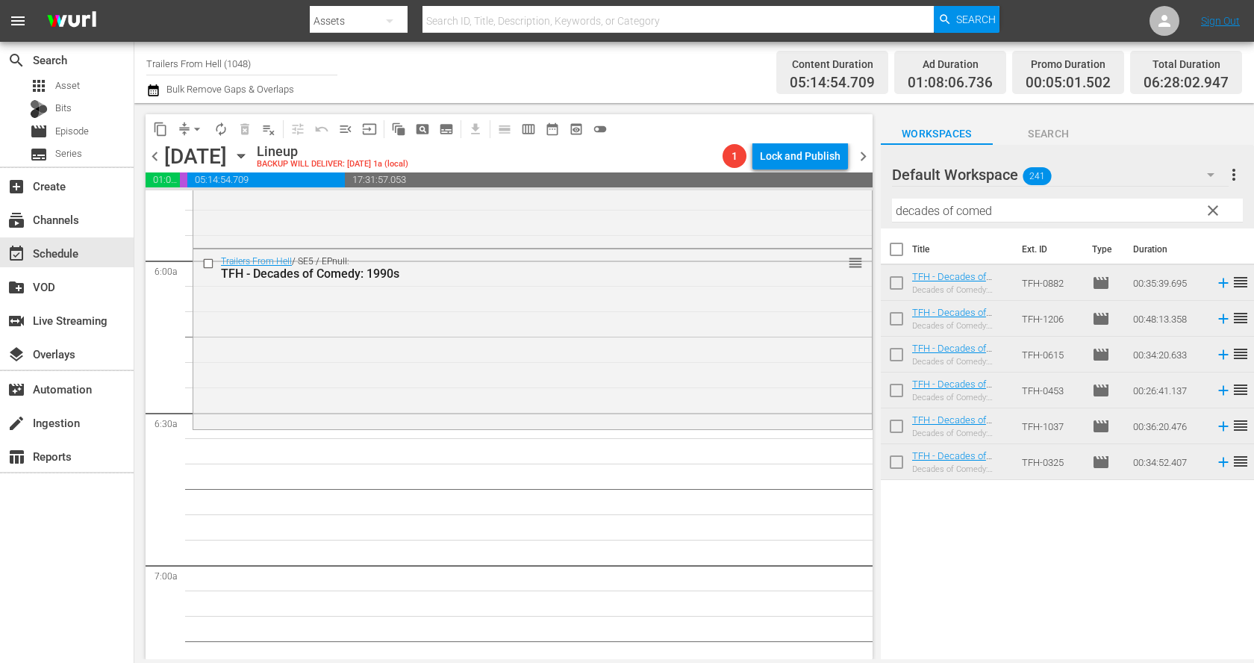
click at [1020, 205] on input "decades of comed" at bounding box center [1067, 211] width 351 height 24
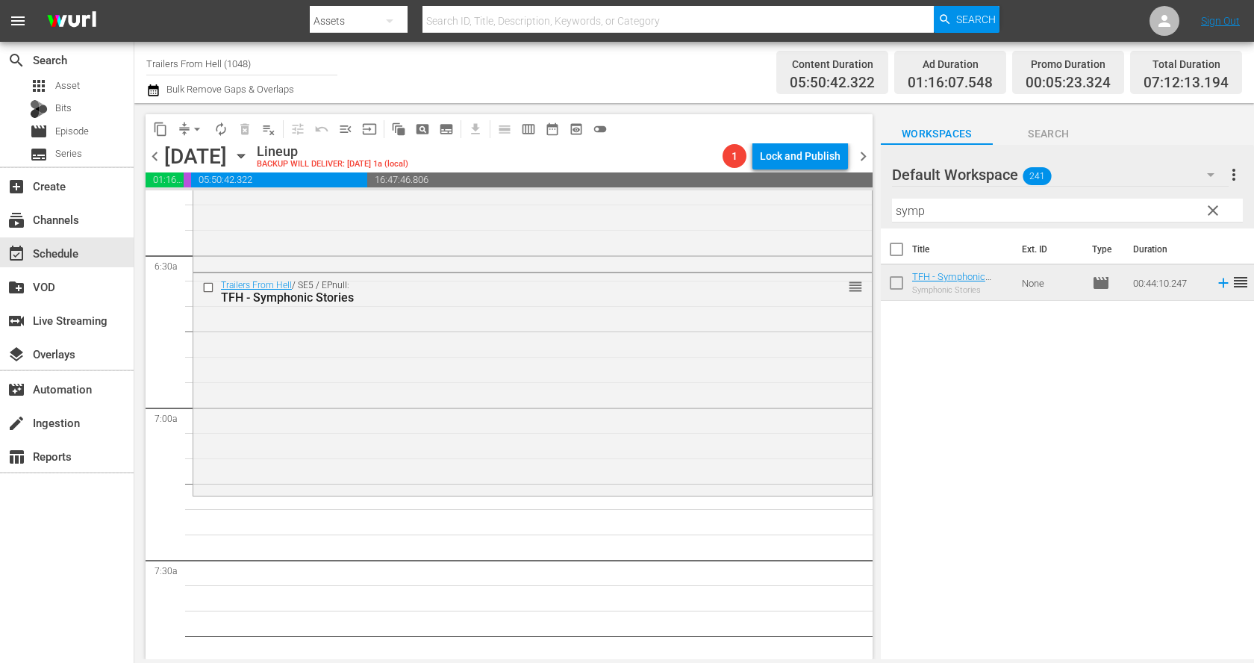
scroll to position [2058, 0]
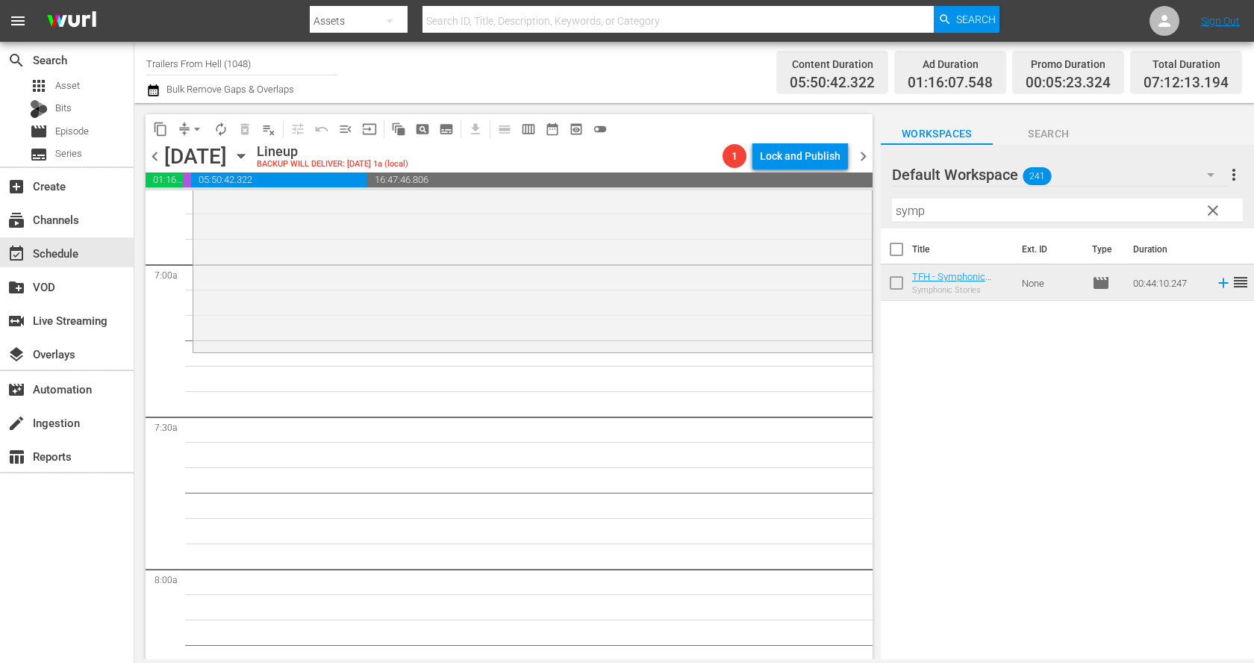
click at [952, 224] on div "Filter by Title symp" at bounding box center [1067, 211] width 351 height 36
click at [950, 221] on input "symp" at bounding box center [1067, 211] width 351 height 24
click at [950, 221] on div "Filter by Title symp" at bounding box center [1067, 211] width 351 height 36
click at [950, 221] on input "symp" at bounding box center [1067, 211] width 351 height 24
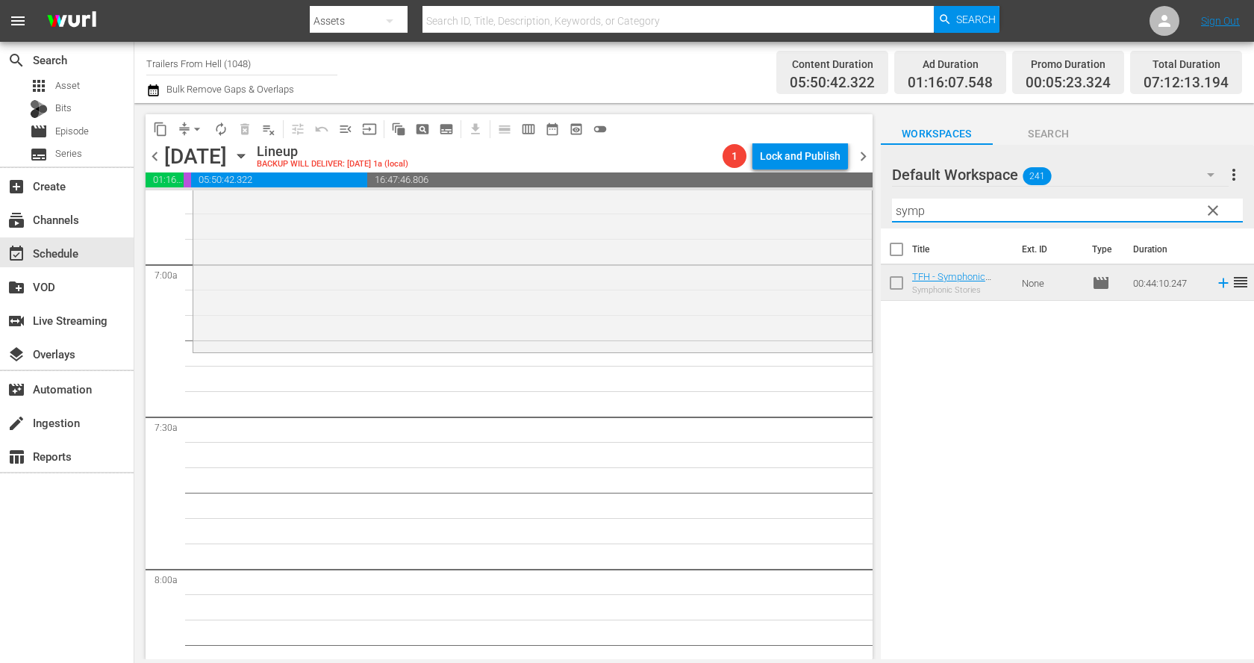
click at [950, 221] on input "symp" at bounding box center [1067, 211] width 351 height 24
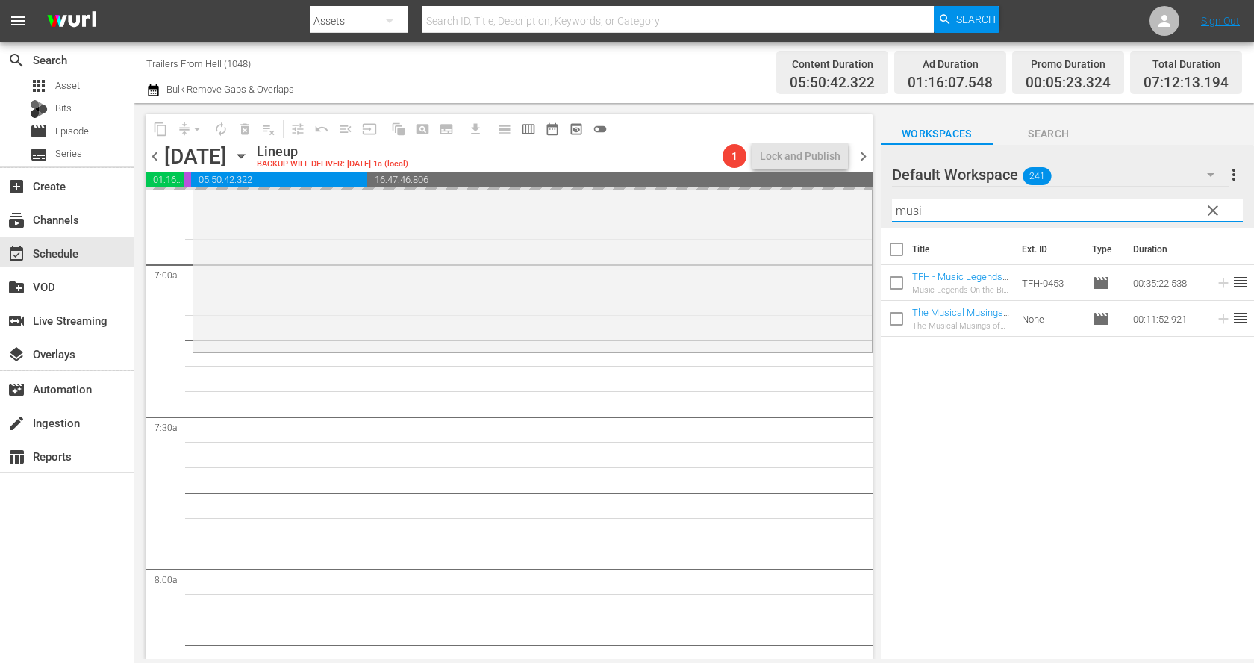
click at [985, 213] on input "musi" at bounding box center [1067, 211] width 351 height 24
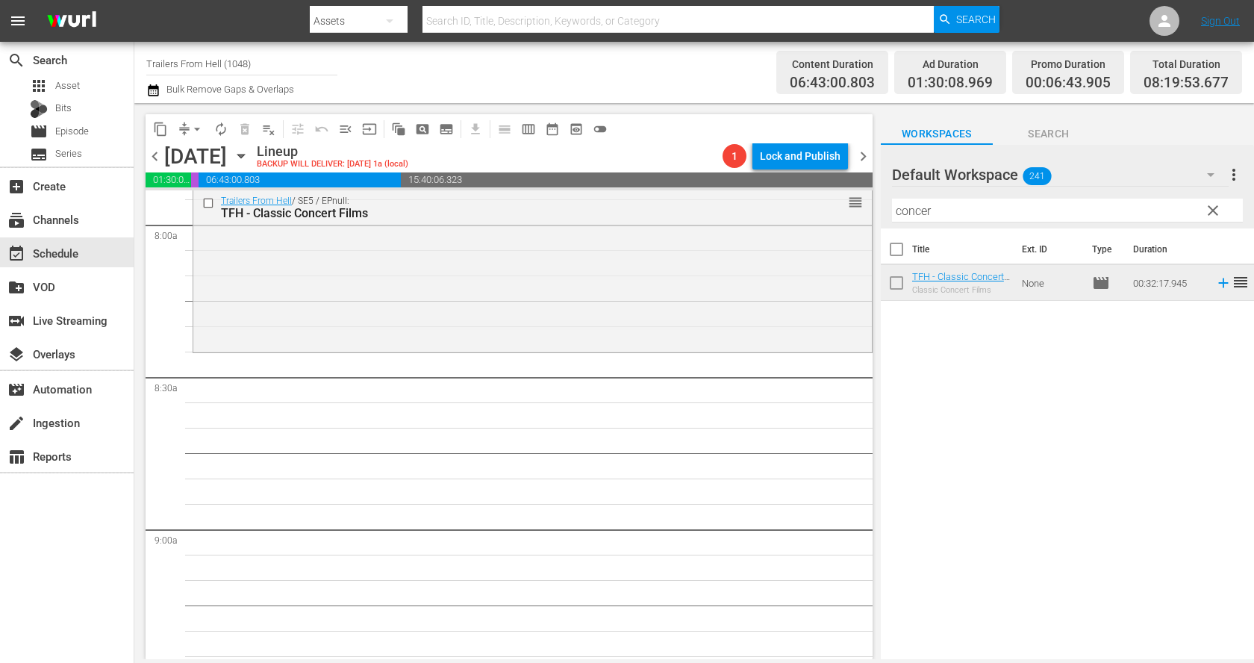
scroll to position [2406, 0]
click at [990, 195] on div "Filter by Title concer" at bounding box center [1067, 211] width 351 height 36
click at [990, 210] on input "concer" at bounding box center [1067, 211] width 351 height 24
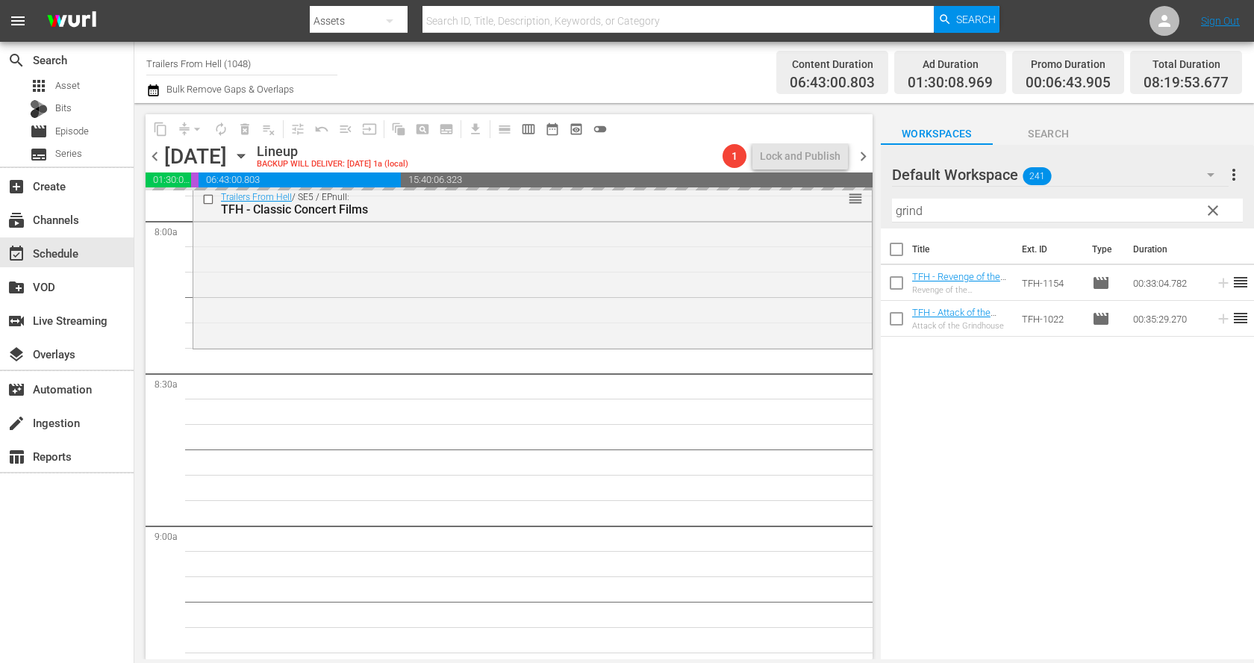
click at [936, 219] on input "grind" at bounding box center [1067, 211] width 351 height 24
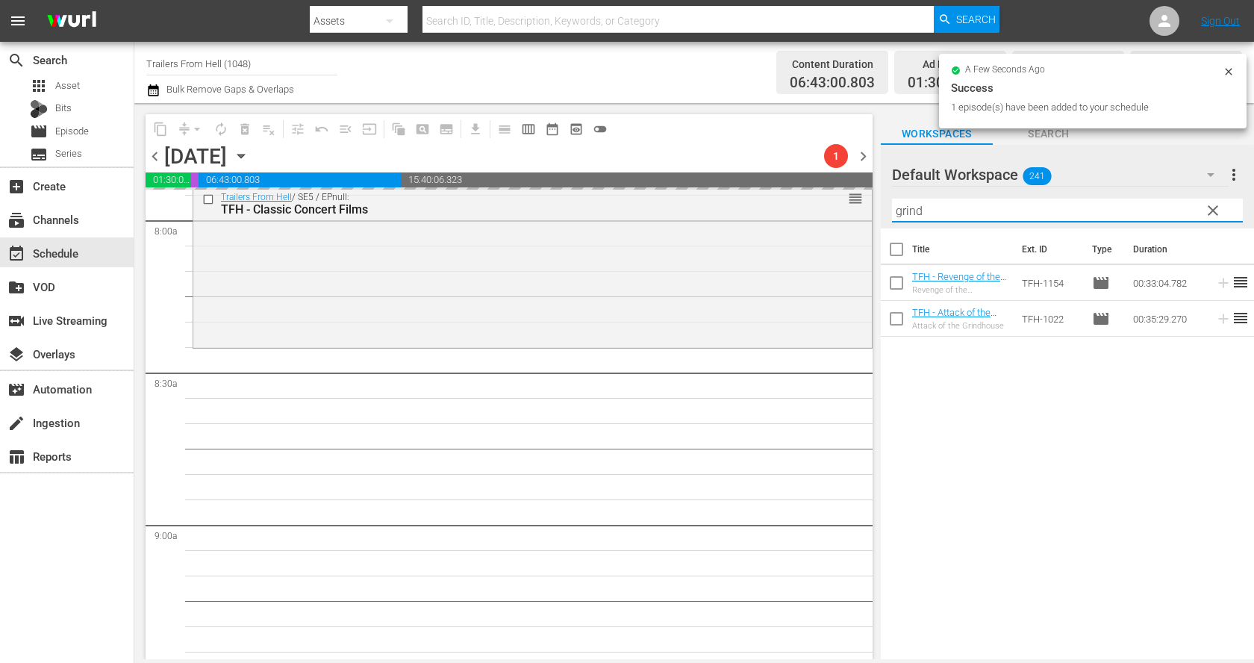
click at [936, 219] on input "grind" at bounding box center [1067, 211] width 351 height 24
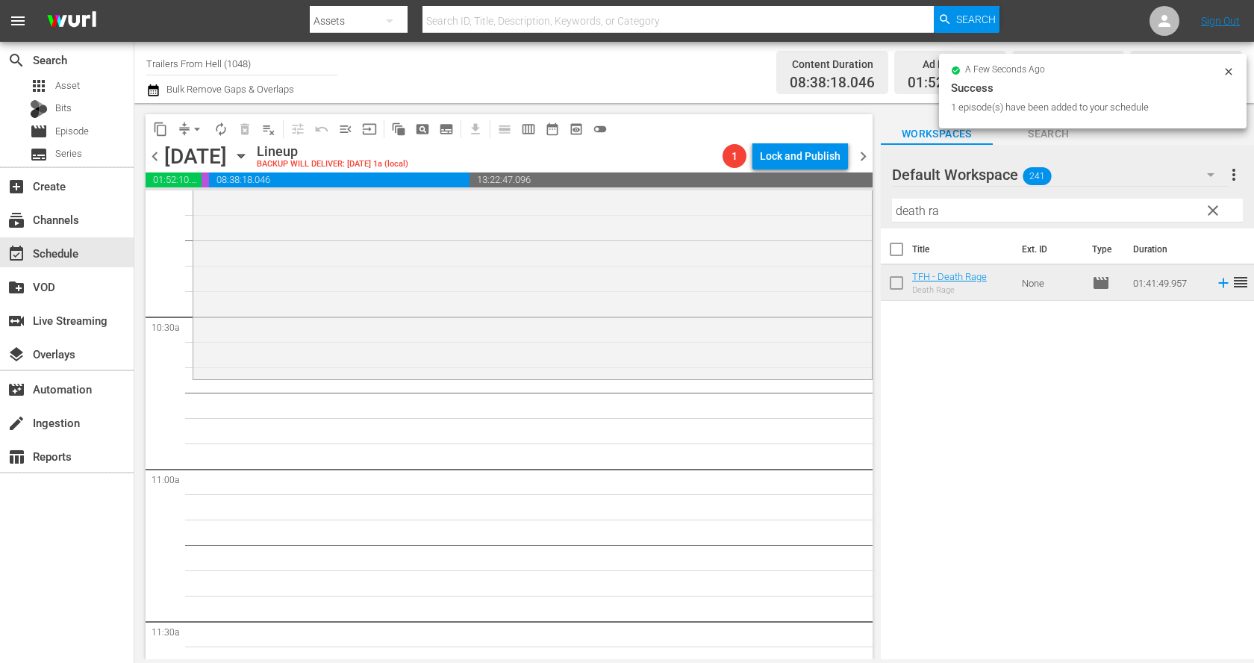
scroll to position [3090, 0]
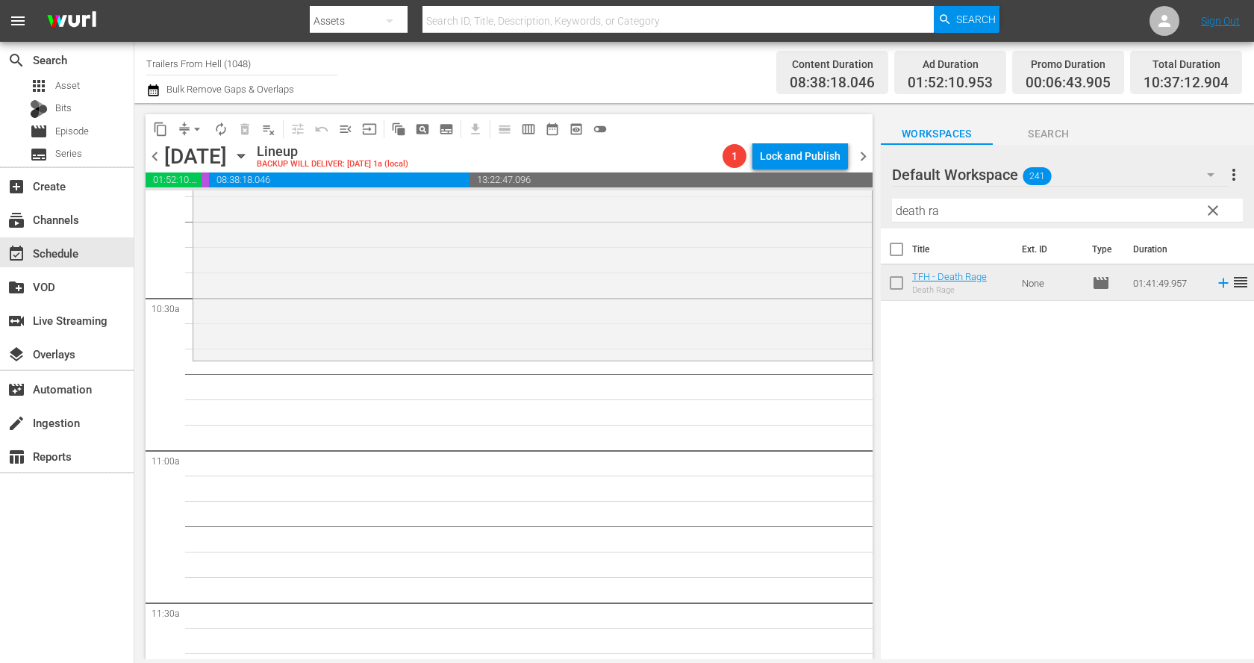
click at [958, 209] on input "death ra" at bounding box center [1067, 211] width 351 height 24
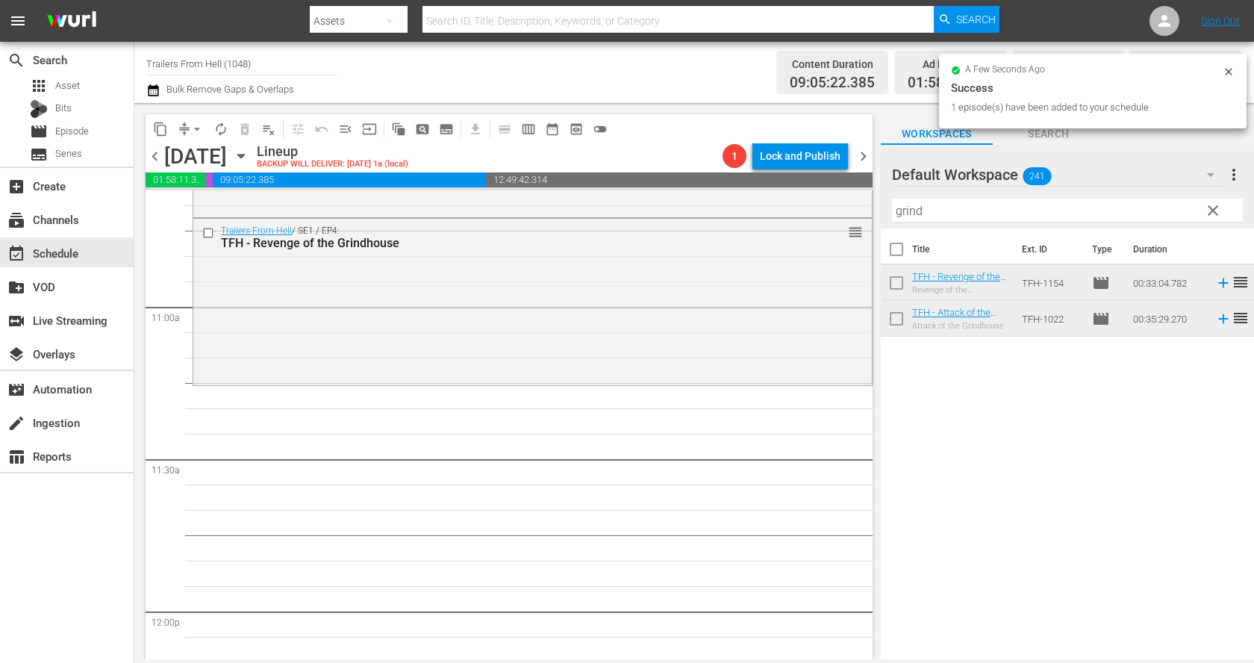
scroll to position [3265, 0]
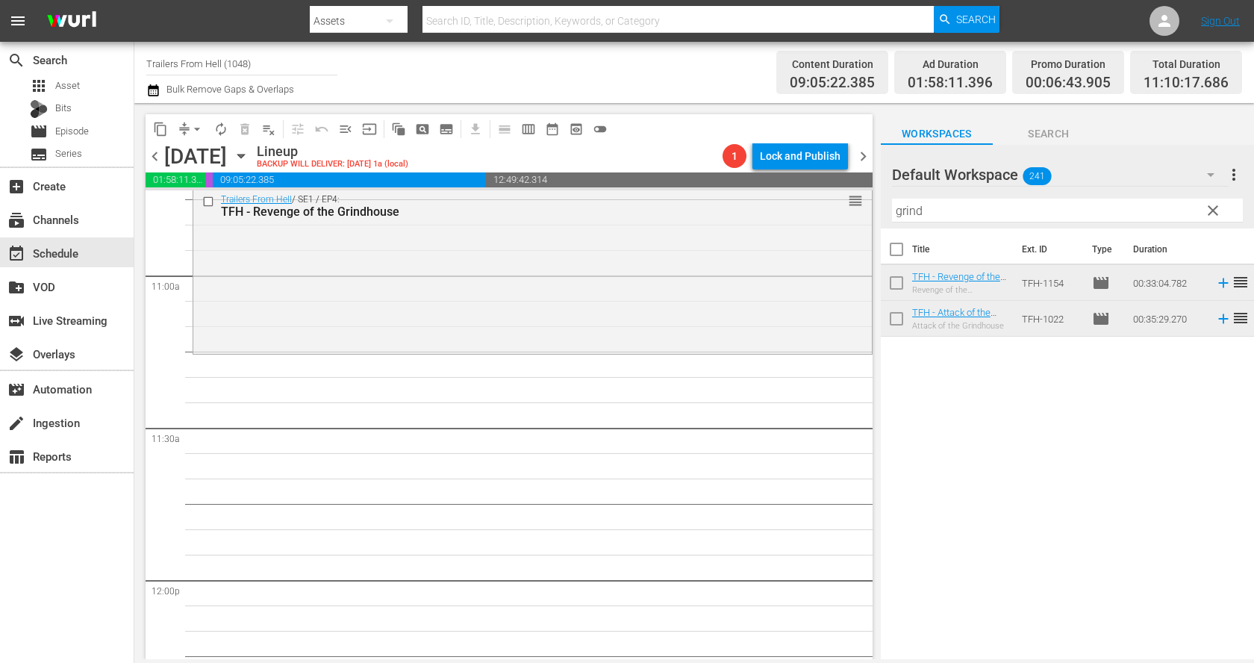
click at [937, 207] on input "grind" at bounding box center [1067, 211] width 351 height 24
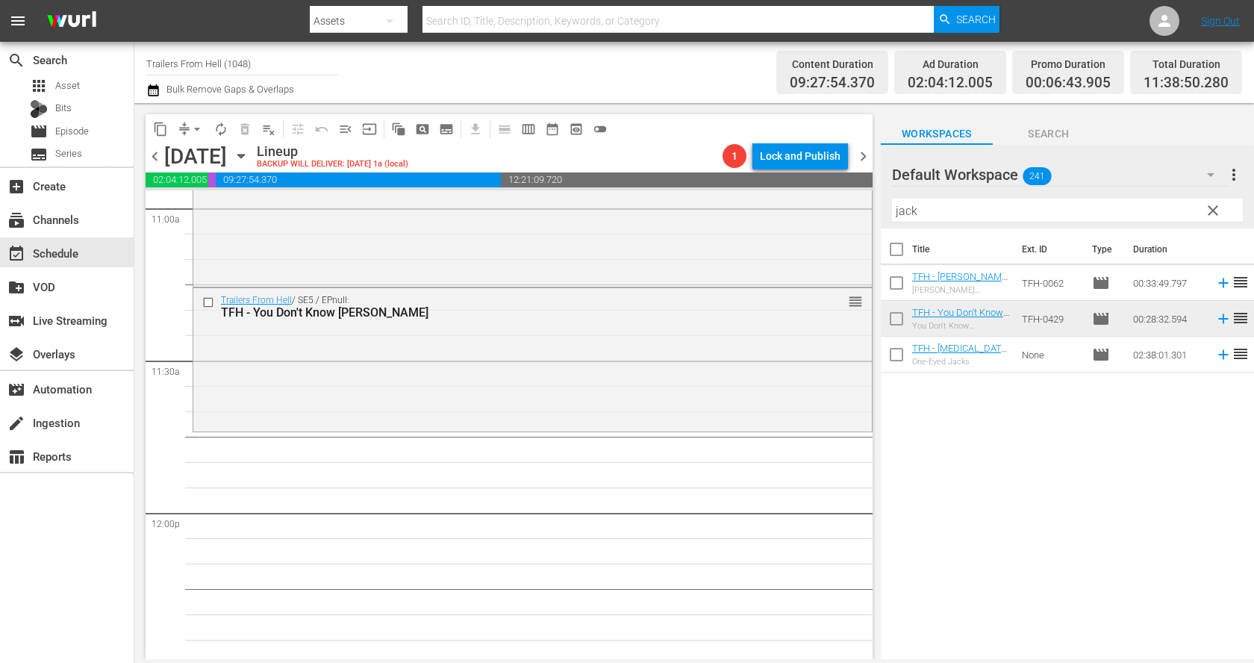
scroll to position [3428, 0]
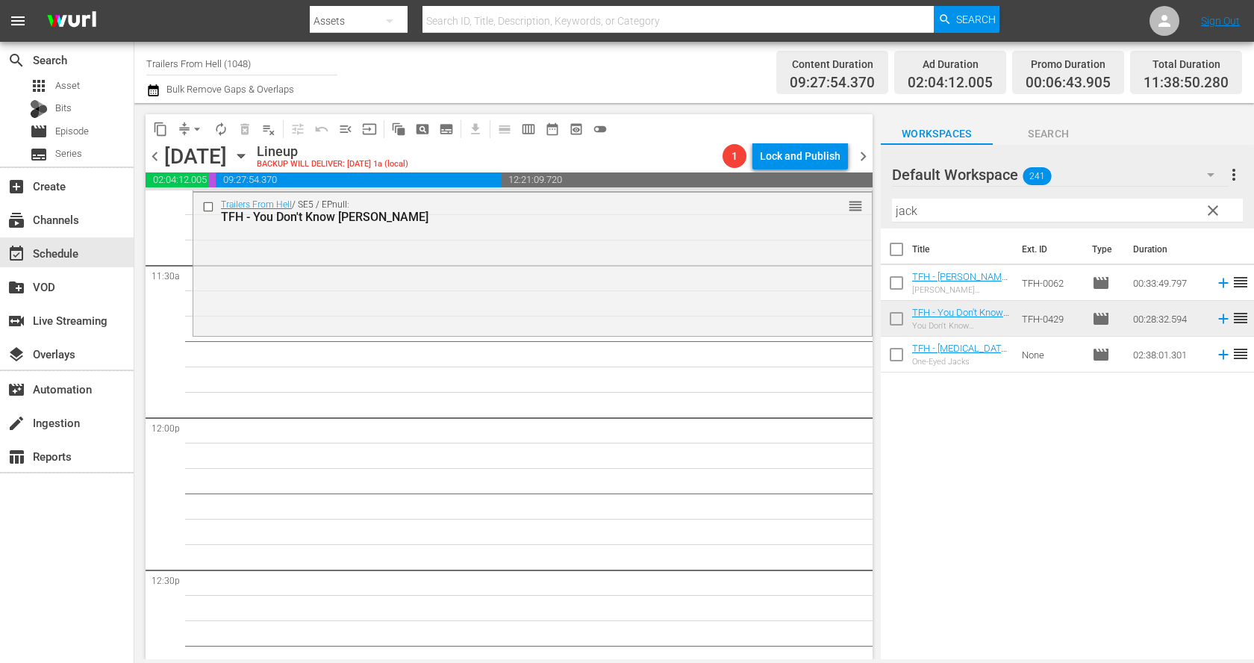
click at [920, 208] on input "jack" at bounding box center [1067, 211] width 351 height 24
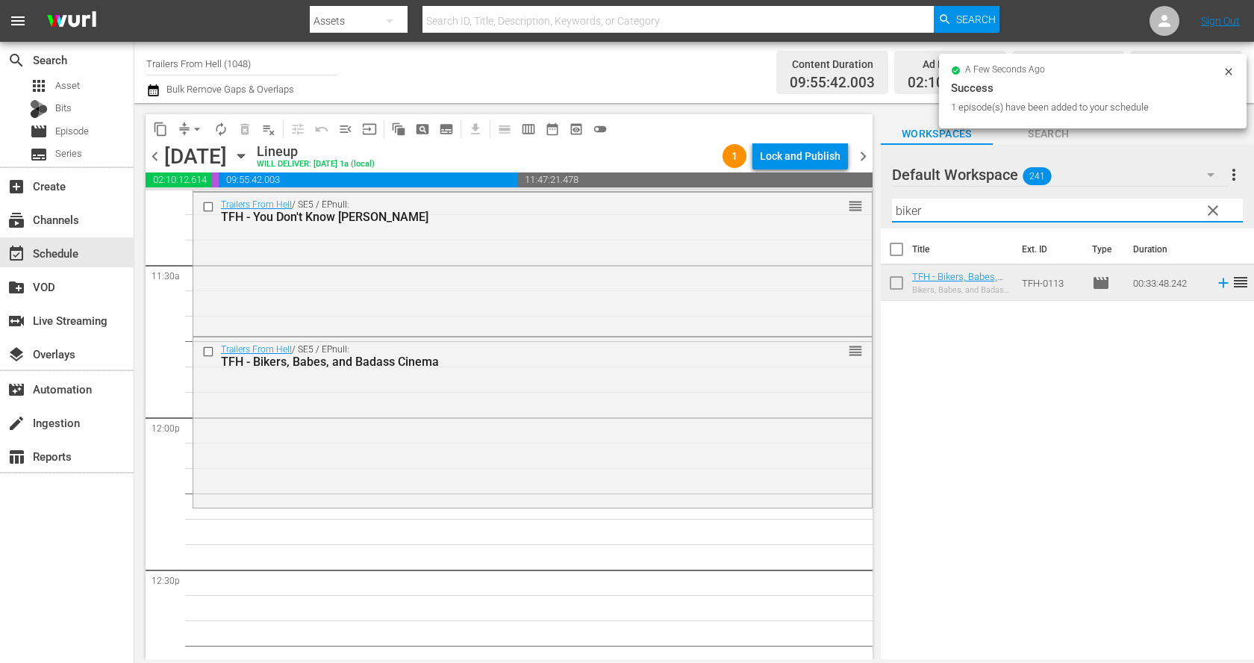
click at [988, 208] on input "biker" at bounding box center [1067, 211] width 351 height 24
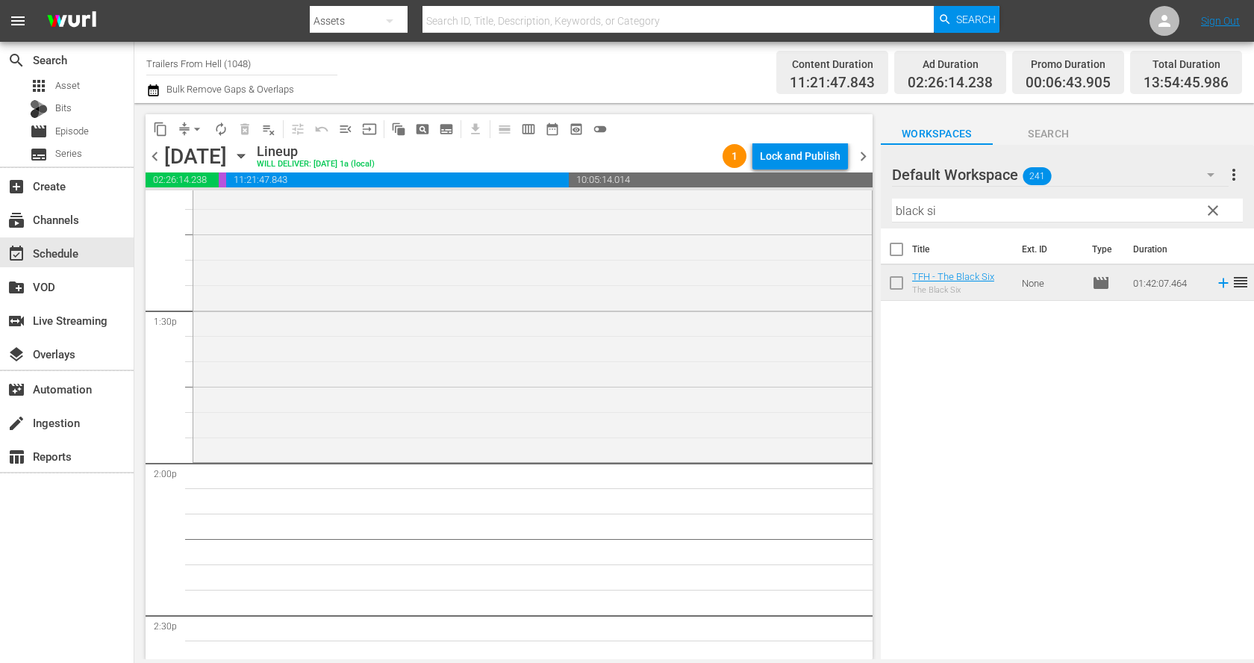
scroll to position [3992, 0]
click at [976, 216] on input "black si" at bounding box center [1067, 211] width 351 height 24
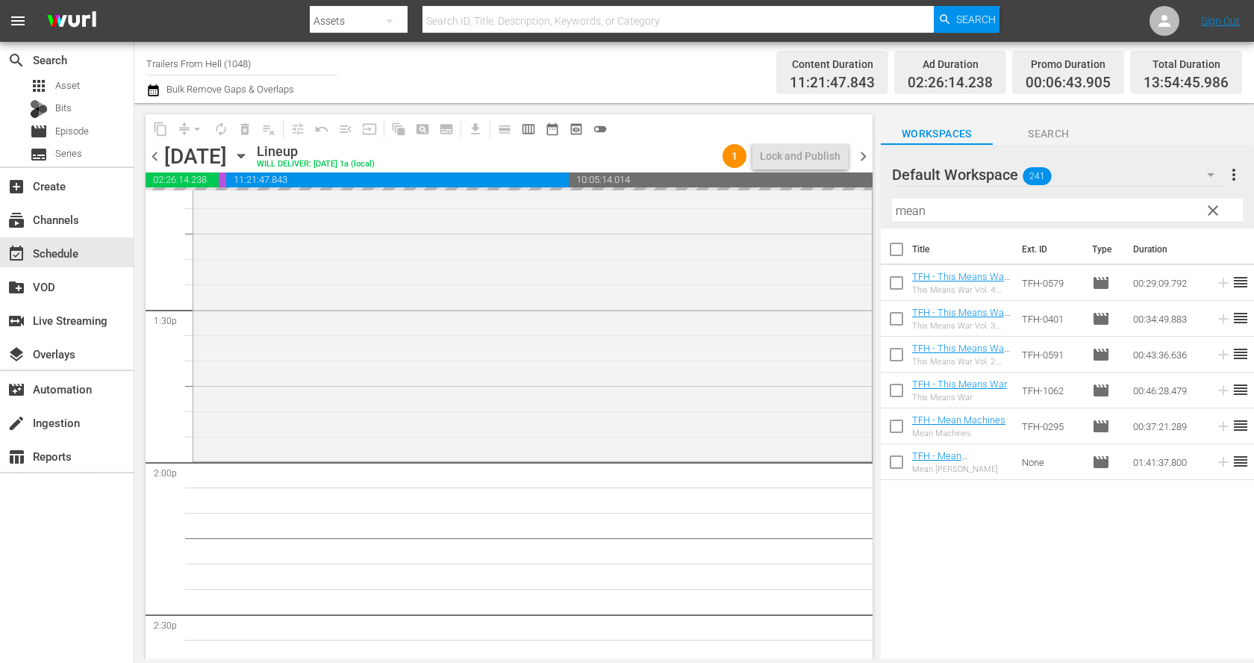
click at [958, 216] on input "mean" at bounding box center [1067, 211] width 351 height 24
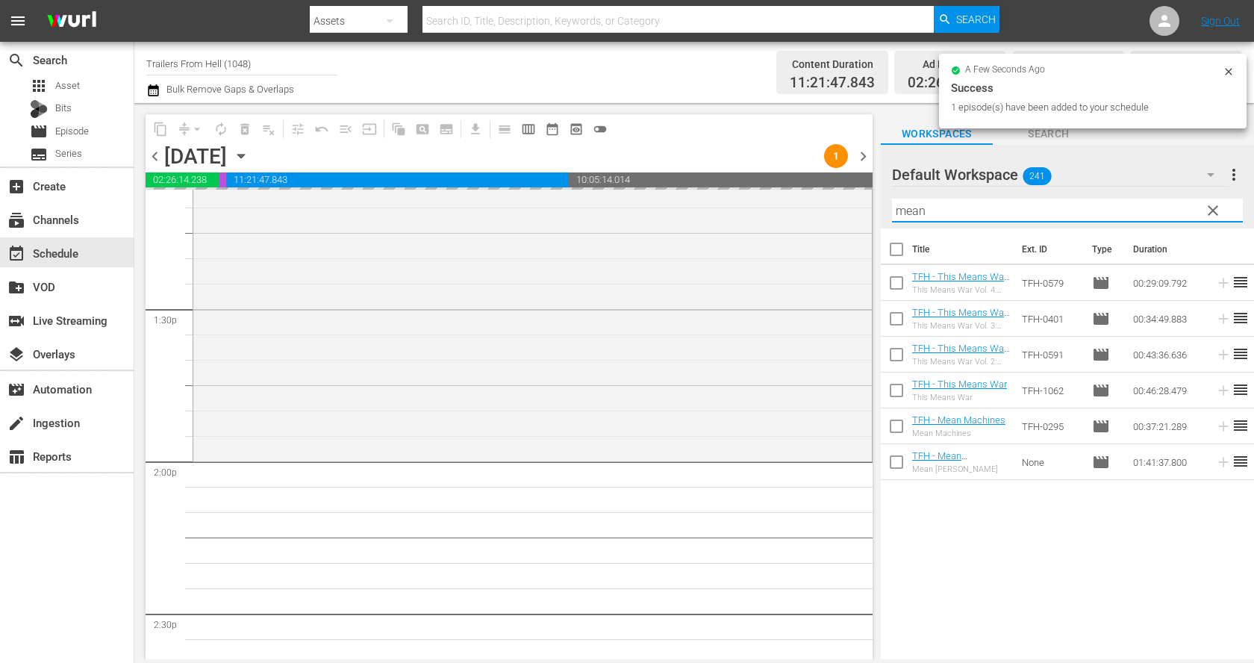
click at [958, 216] on input "mean" at bounding box center [1067, 211] width 351 height 24
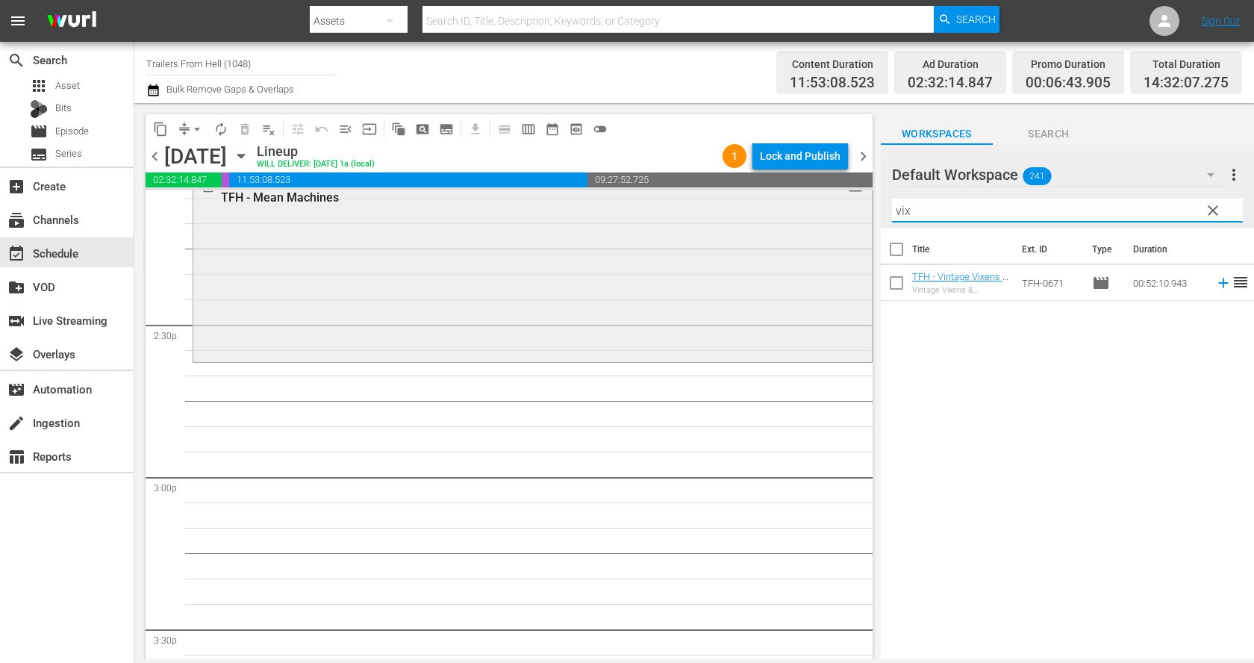
scroll to position [4331, 0]
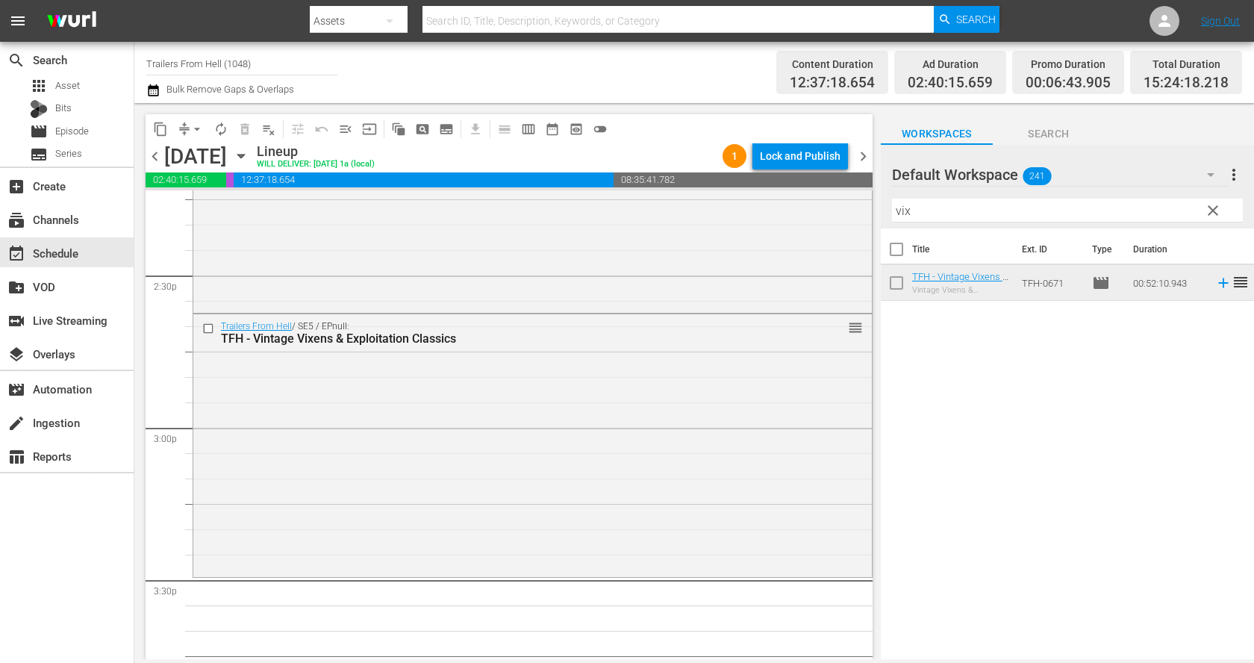
click at [939, 222] on hr at bounding box center [1067, 222] width 351 height 1
click at [939, 213] on input "vix" at bounding box center [1067, 211] width 351 height 24
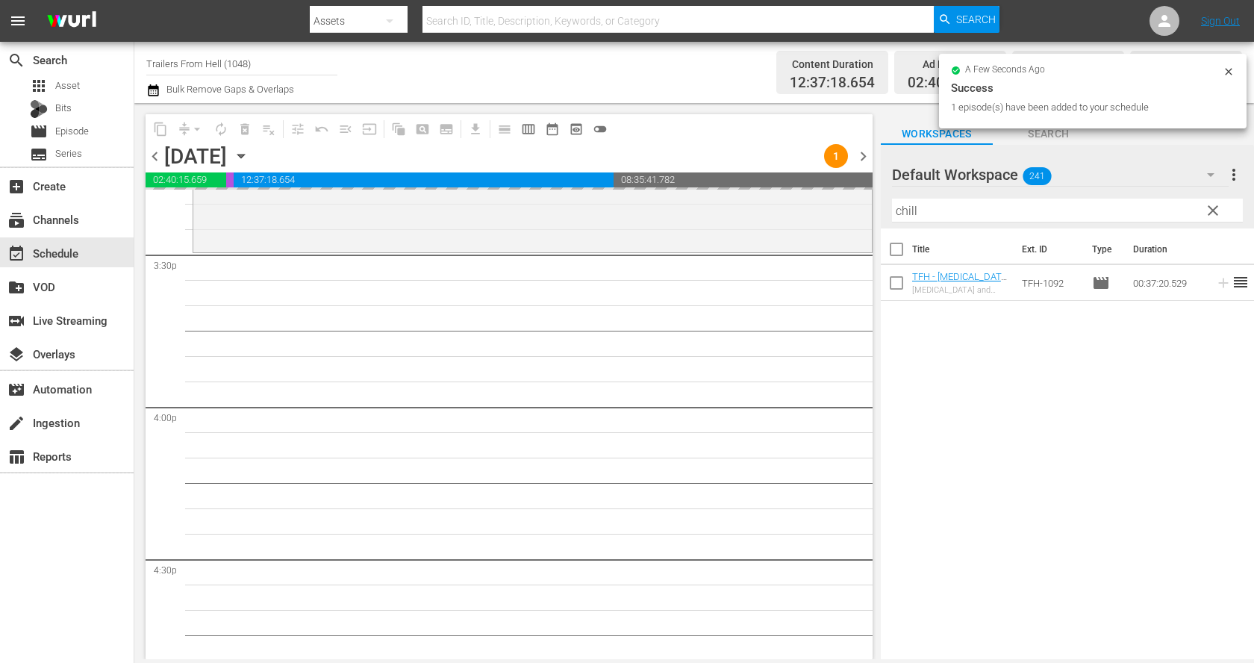
scroll to position [4662, 0]
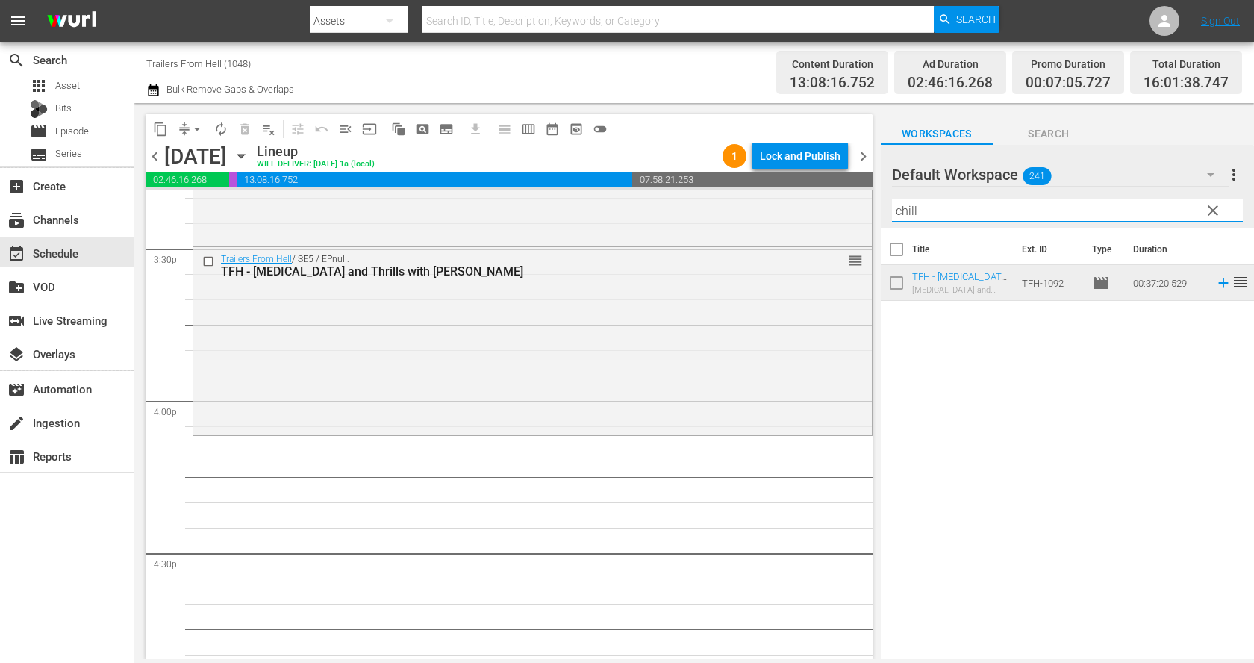
click at [961, 213] on input "chill" at bounding box center [1067, 211] width 351 height 24
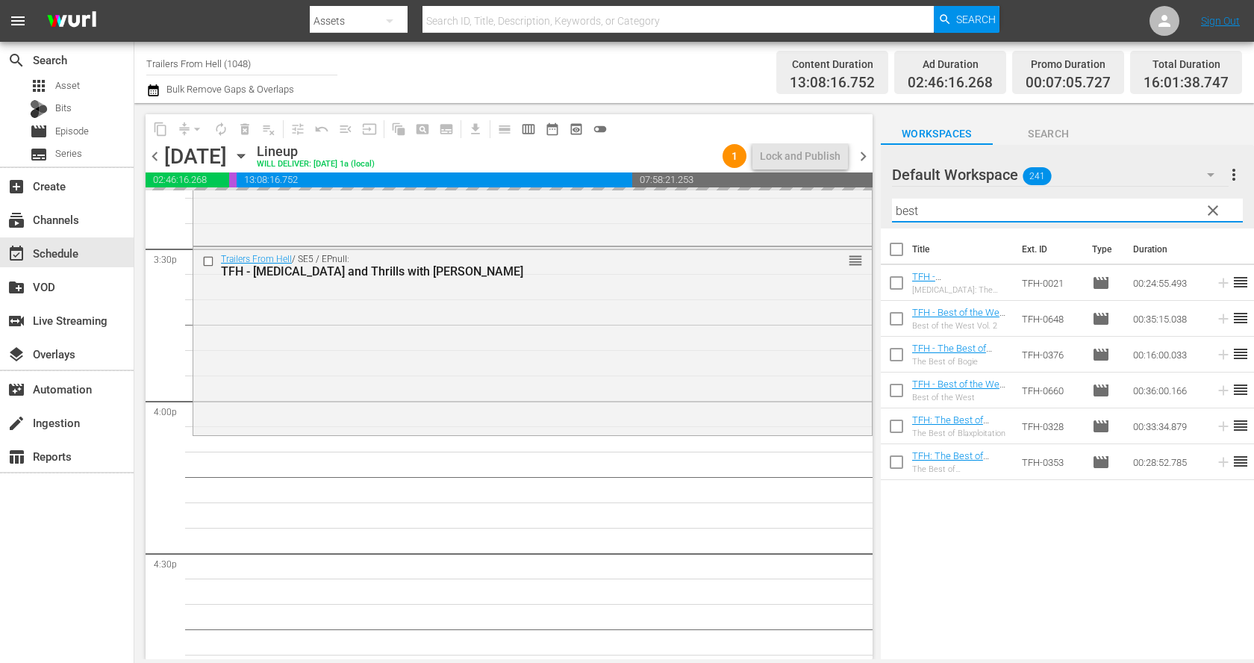
click at [988, 212] on input "best" at bounding box center [1067, 211] width 351 height 24
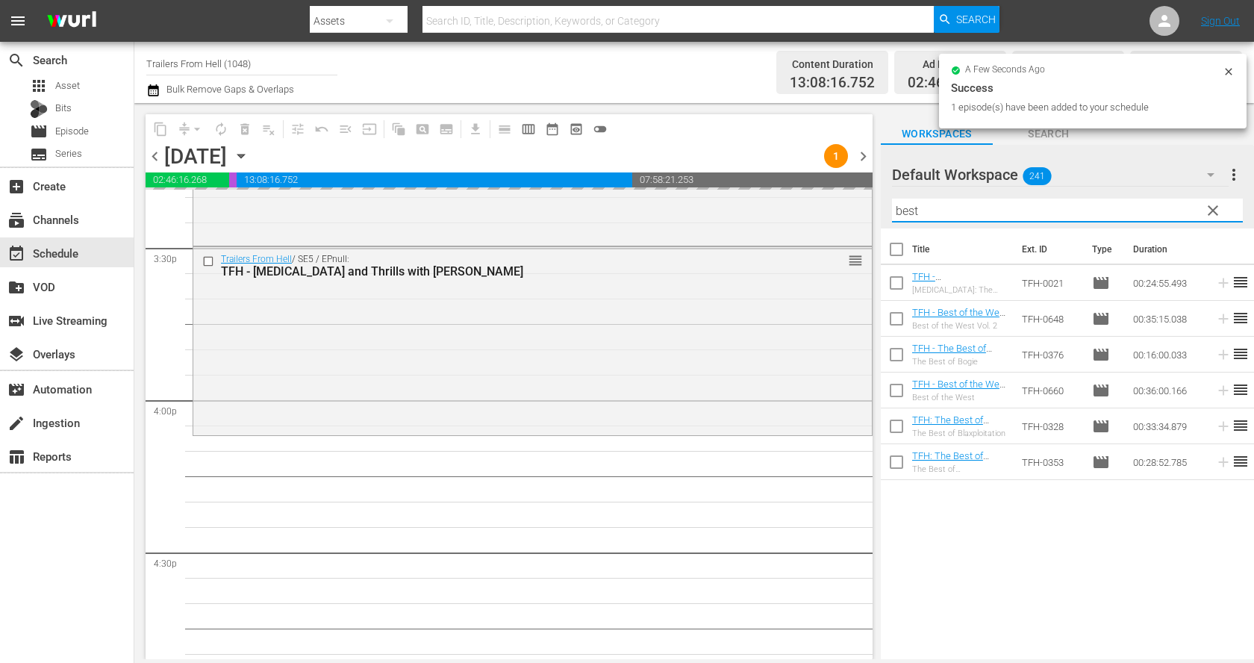
click at [988, 212] on input "best" at bounding box center [1067, 211] width 351 height 24
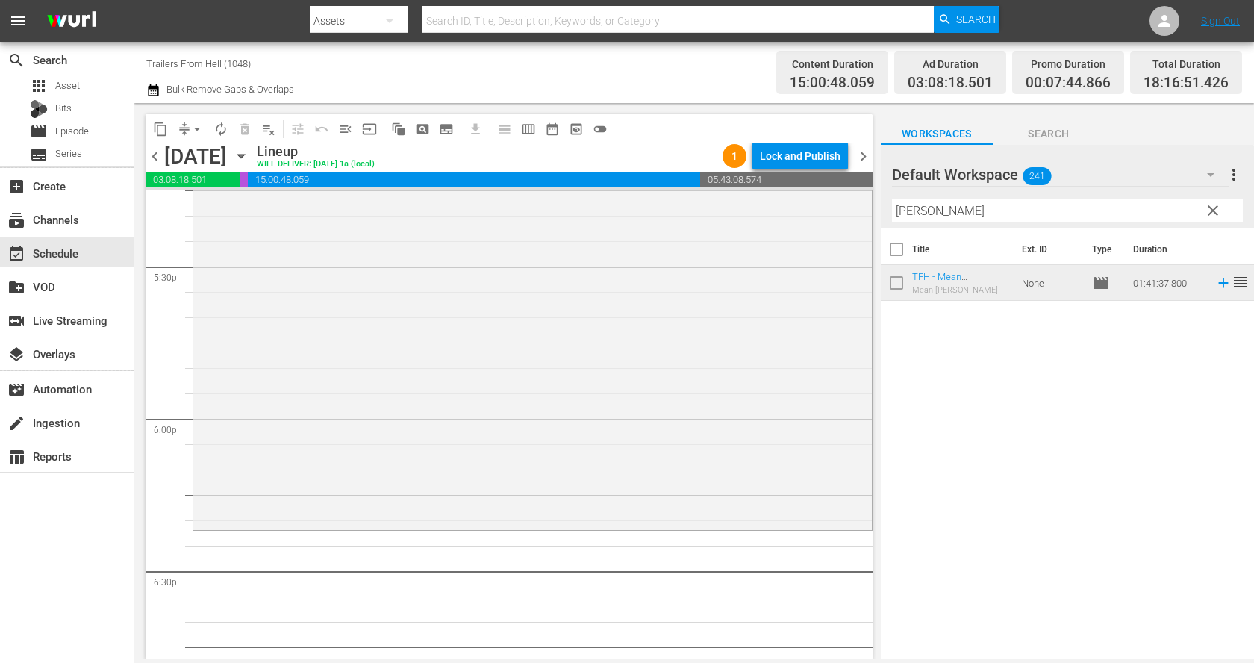
scroll to position [5260, 0]
click at [943, 206] on input "barr" at bounding box center [1067, 211] width 351 height 24
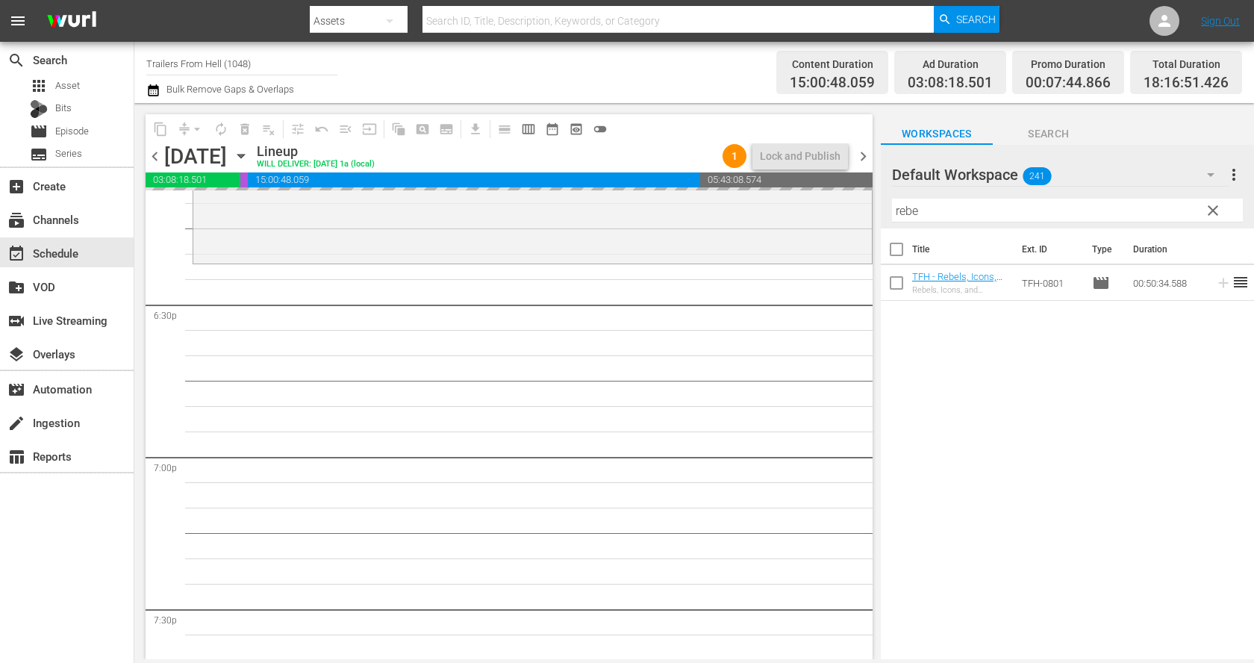
scroll to position [5584, 0]
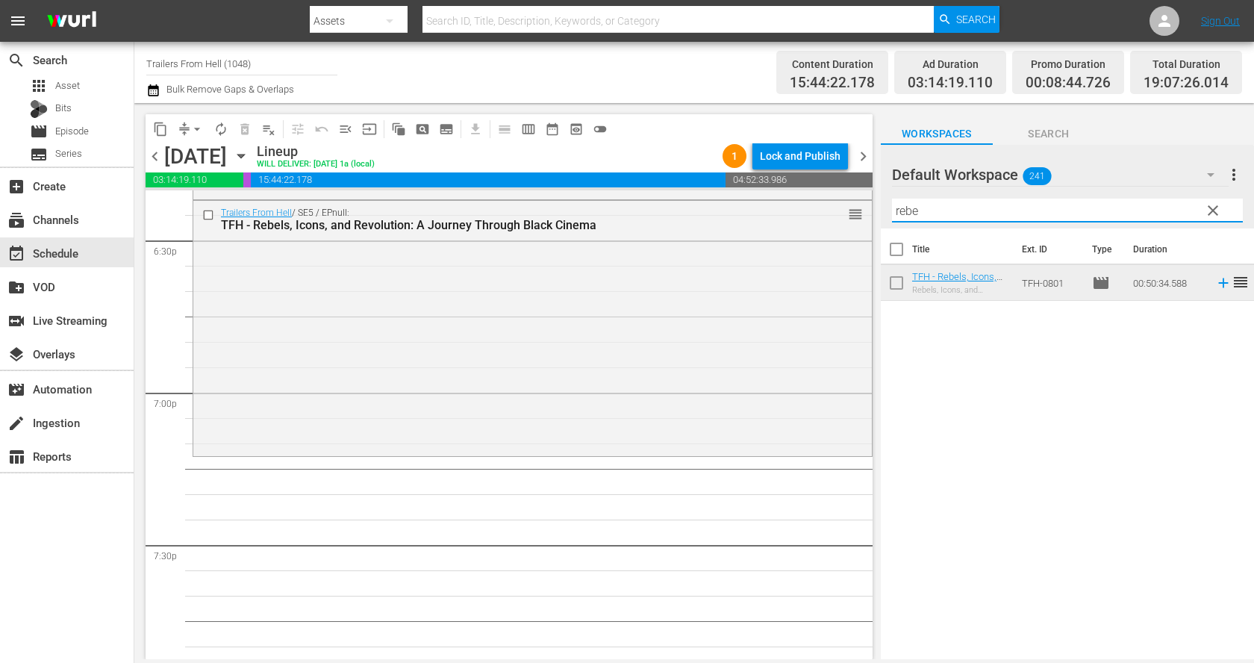
click at [940, 213] on input "rebe" at bounding box center [1067, 211] width 351 height 24
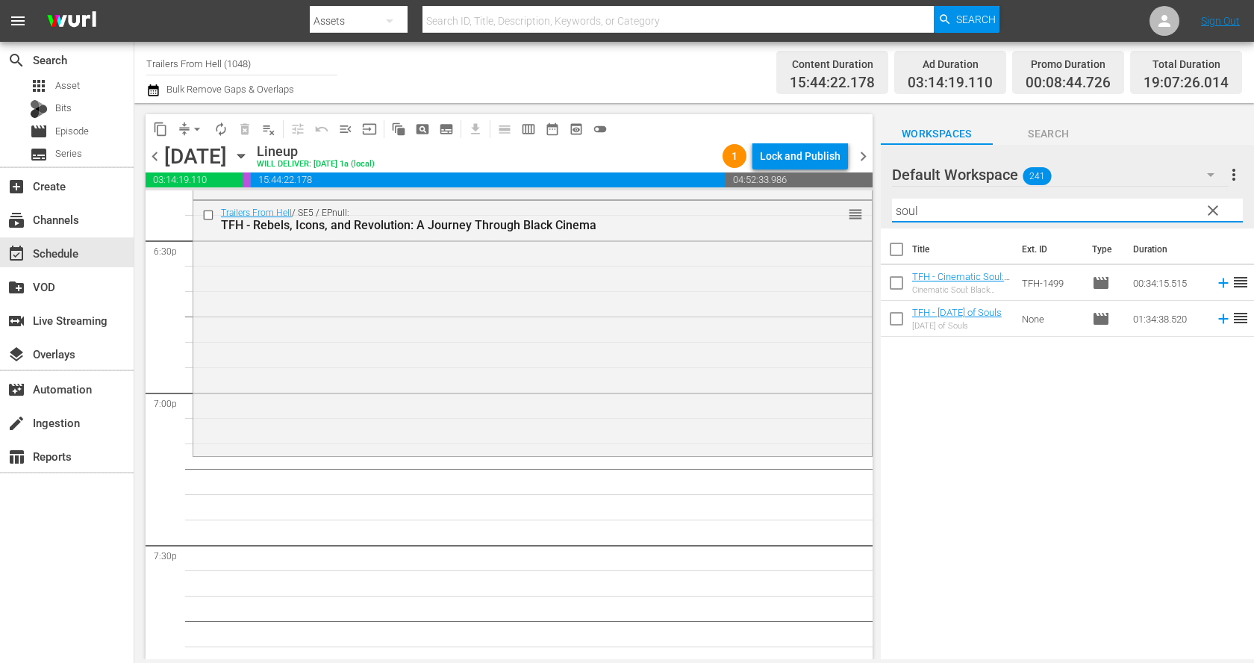
type input "soul"
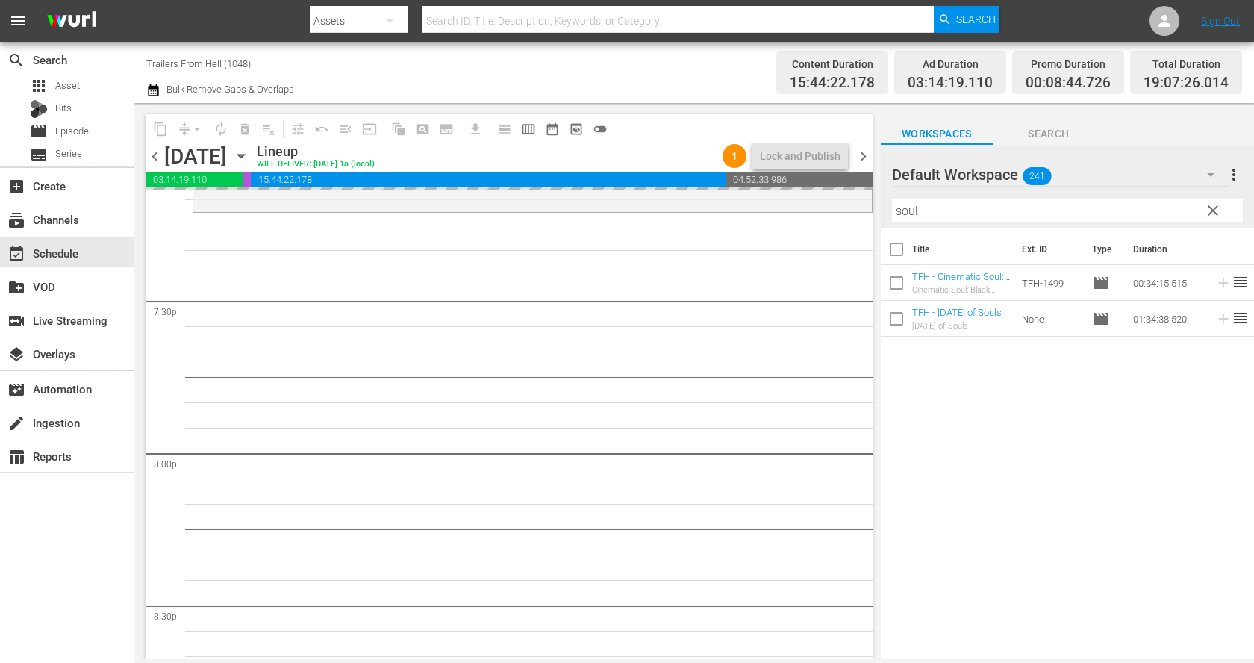
scroll to position [5847, 0]
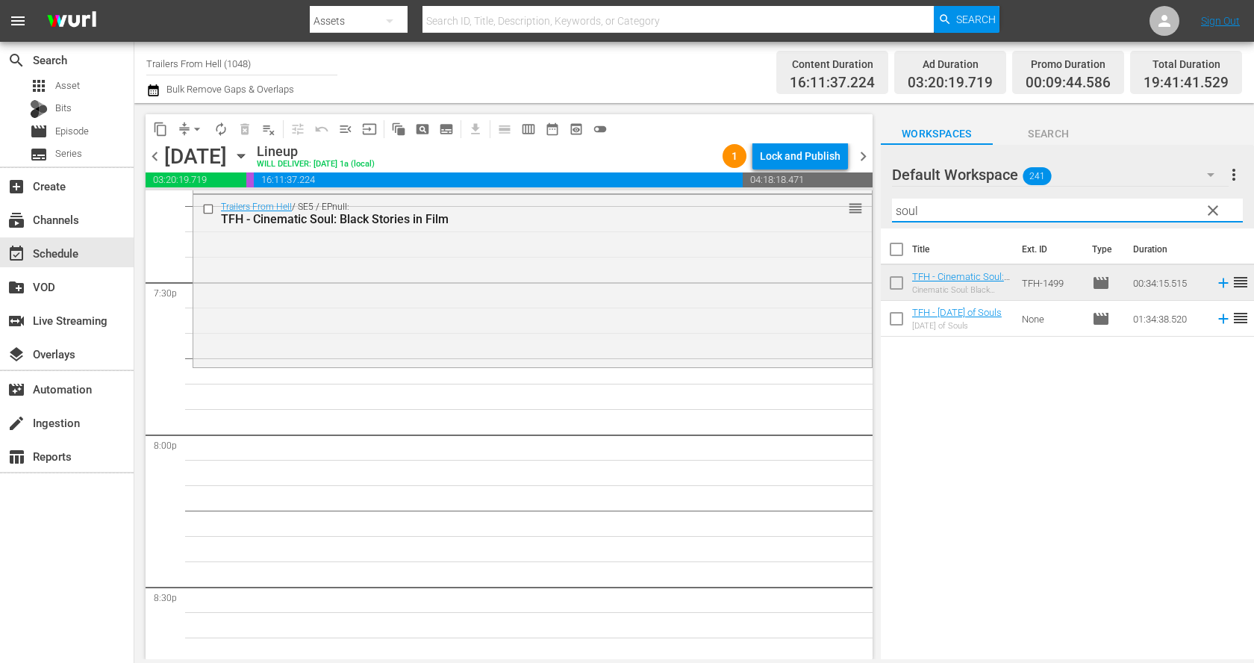
click at [958, 210] on input "soul" at bounding box center [1067, 211] width 351 height 24
click at [1212, 213] on span "clear" at bounding box center [1213, 211] width 18 height 18
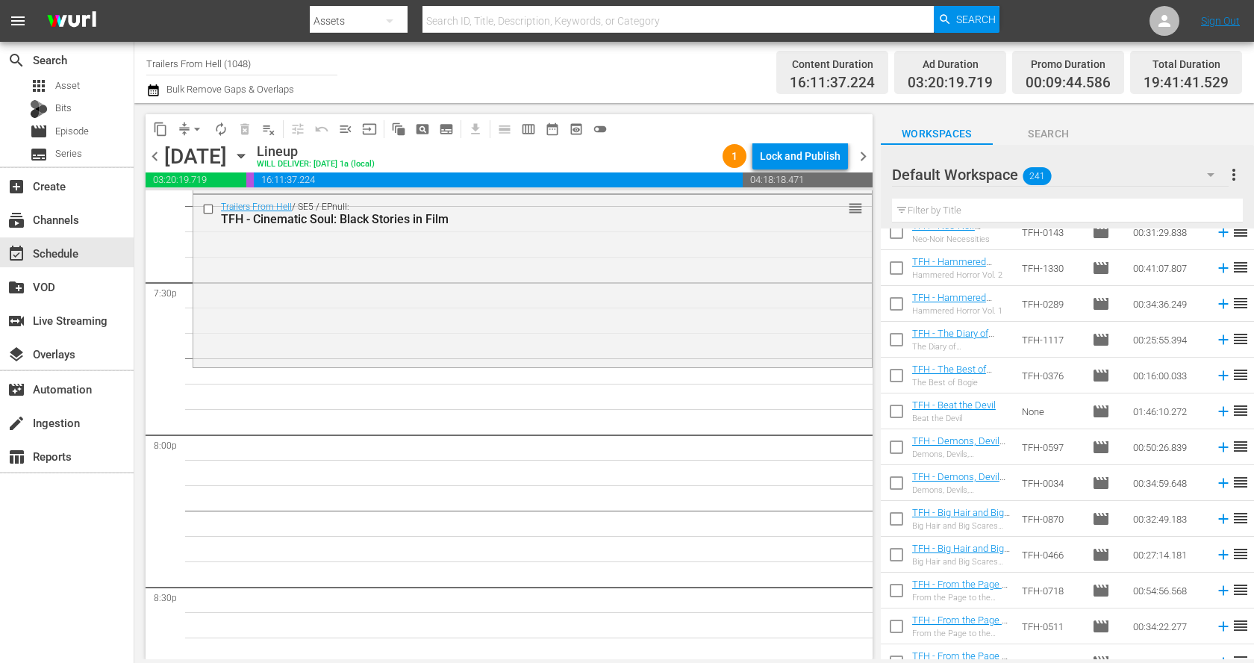
scroll to position [7296, 0]
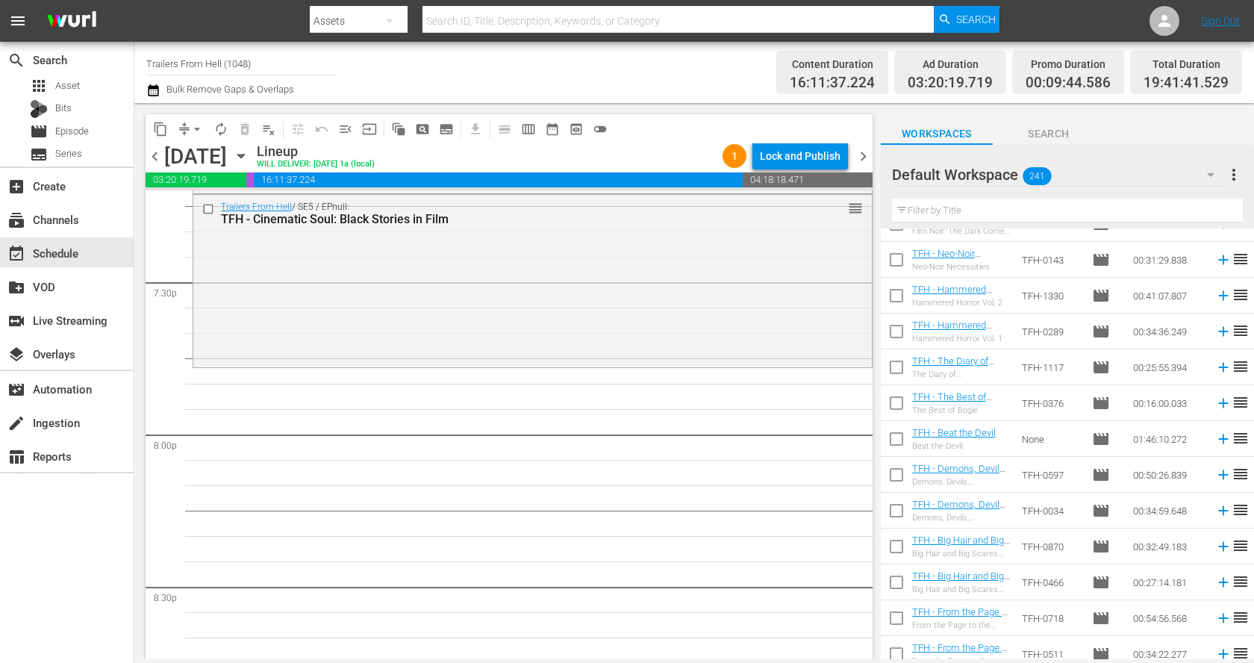
click at [1029, 216] on input "text" at bounding box center [1067, 211] width 351 height 24
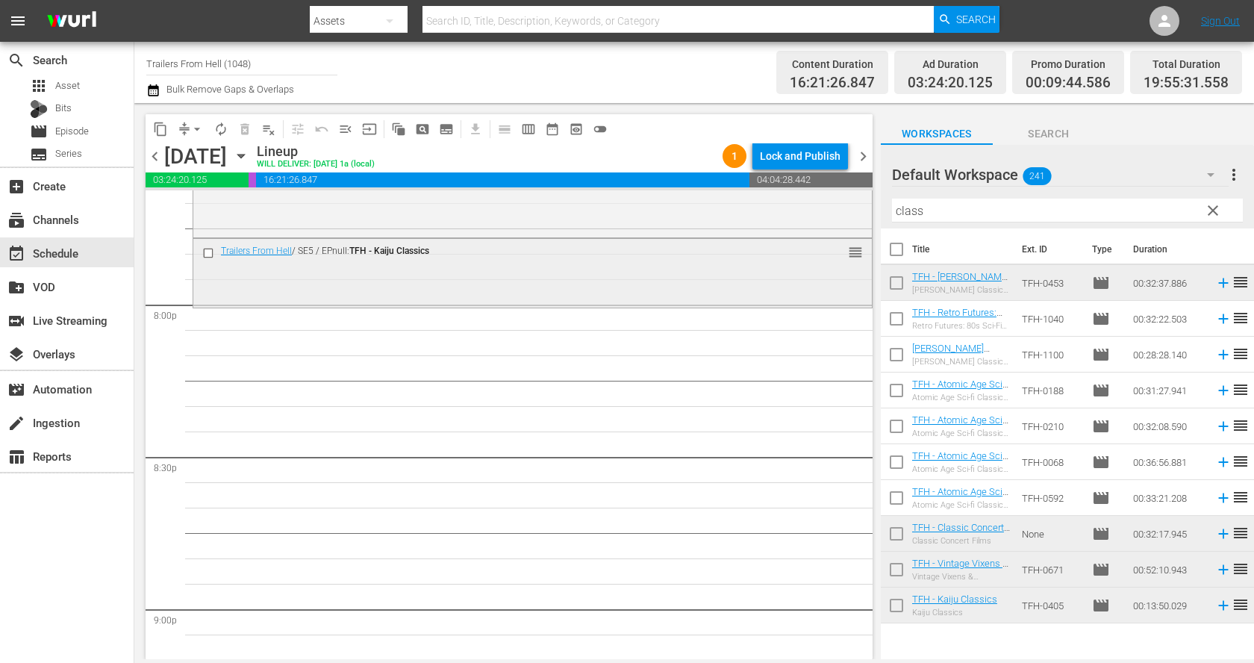
scroll to position [6070, 0]
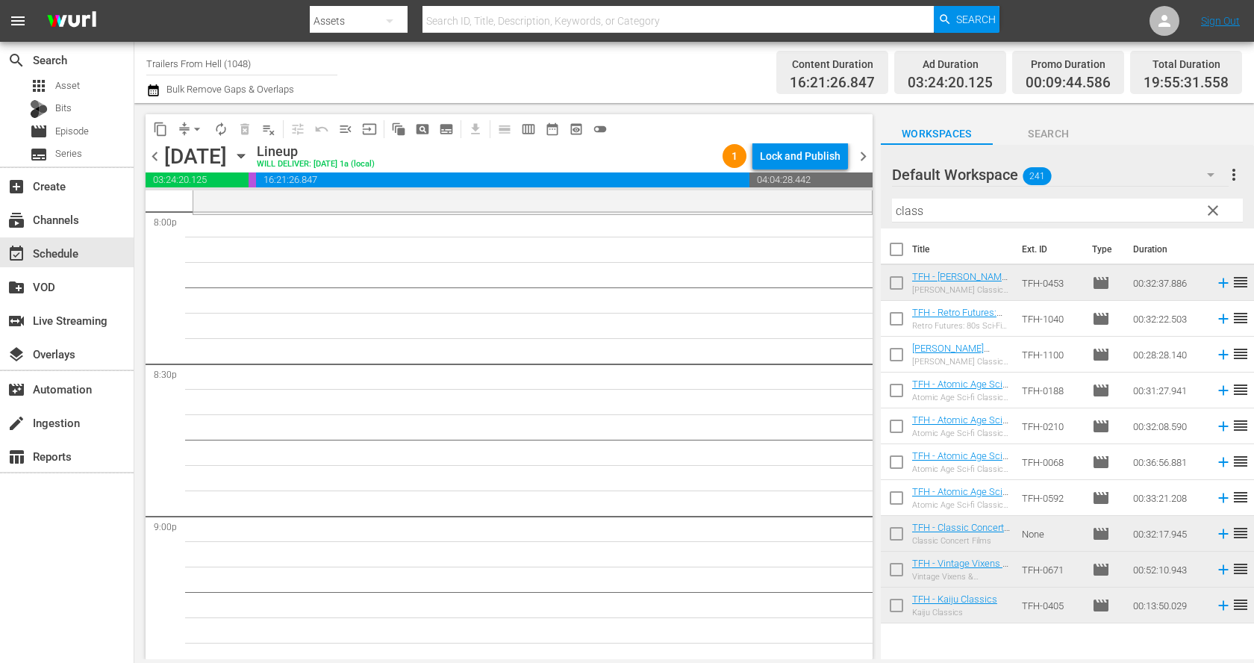
click at [962, 220] on input "class" at bounding box center [1067, 211] width 351 height 24
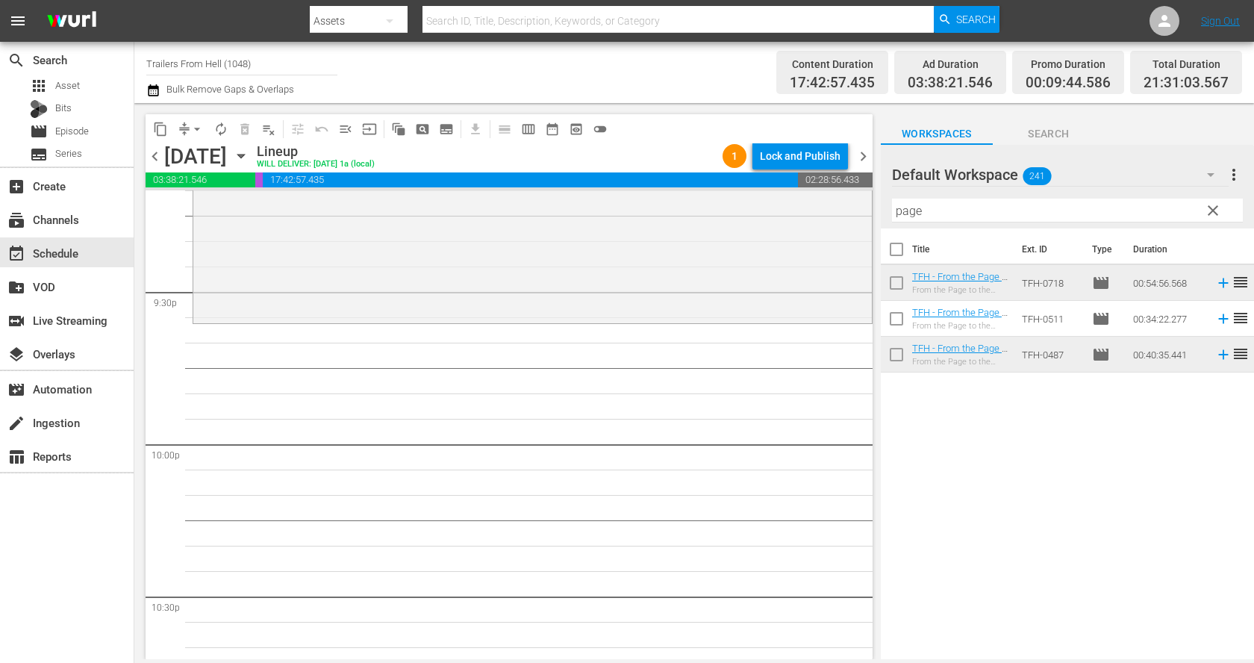
scroll to position [6460, 0]
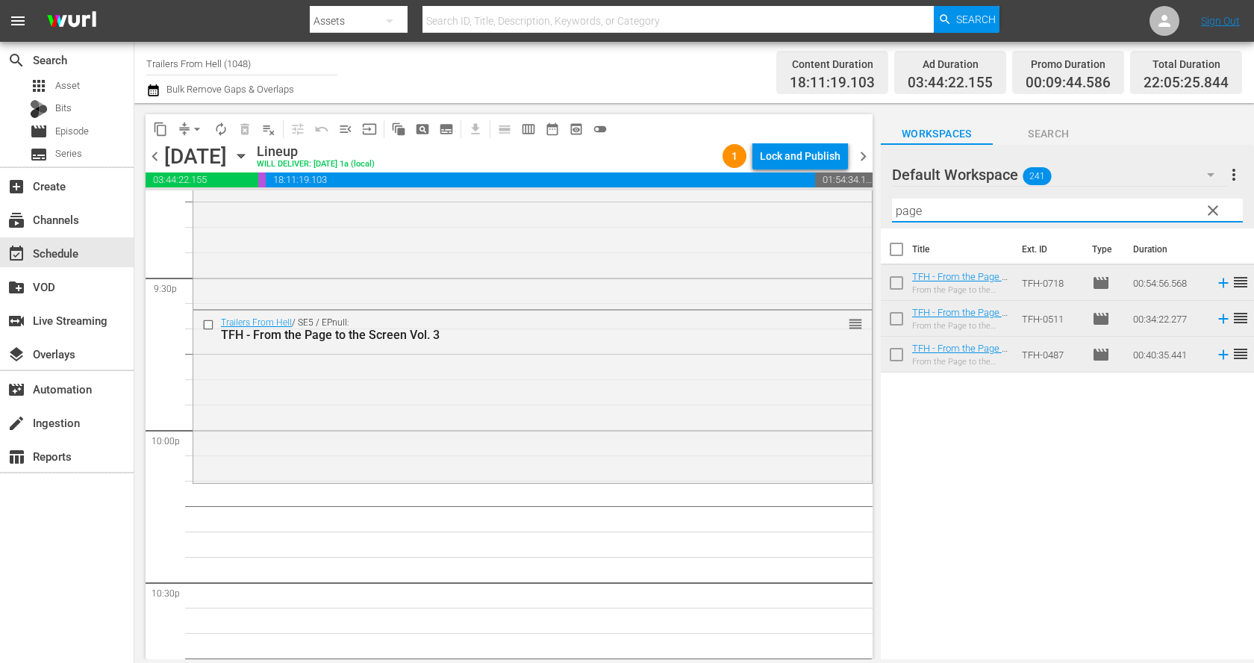
click at [983, 202] on input "page" at bounding box center [1067, 211] width 351 height 24
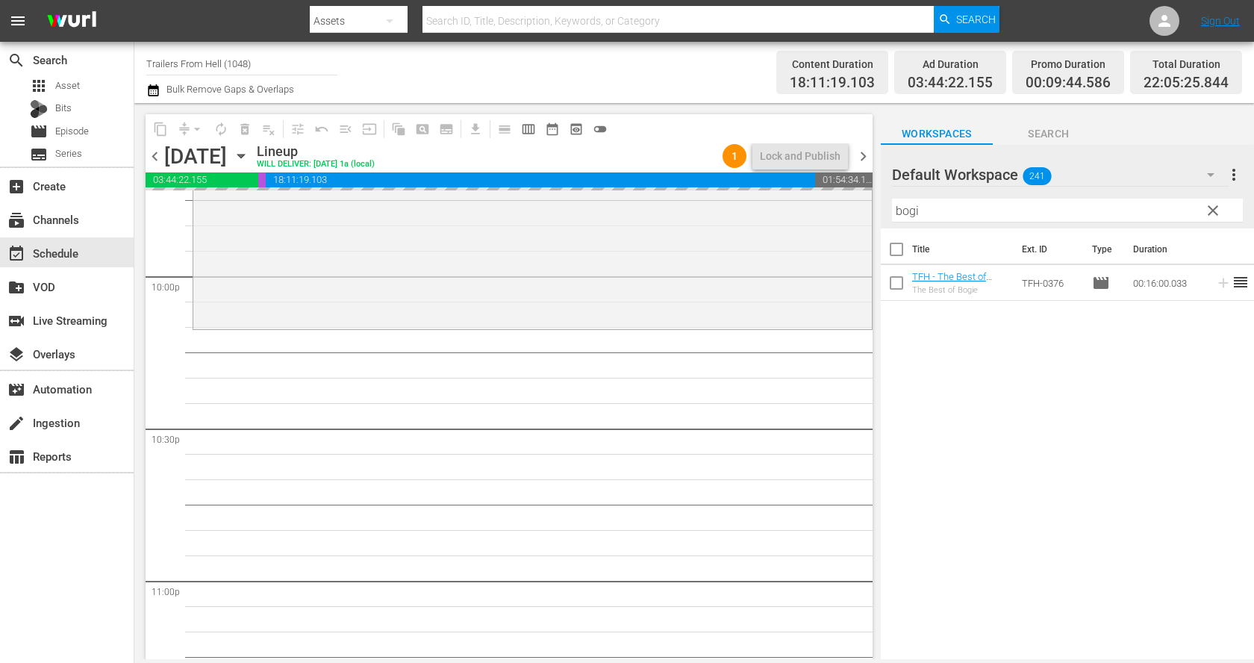
scroll to position [6629, 0]
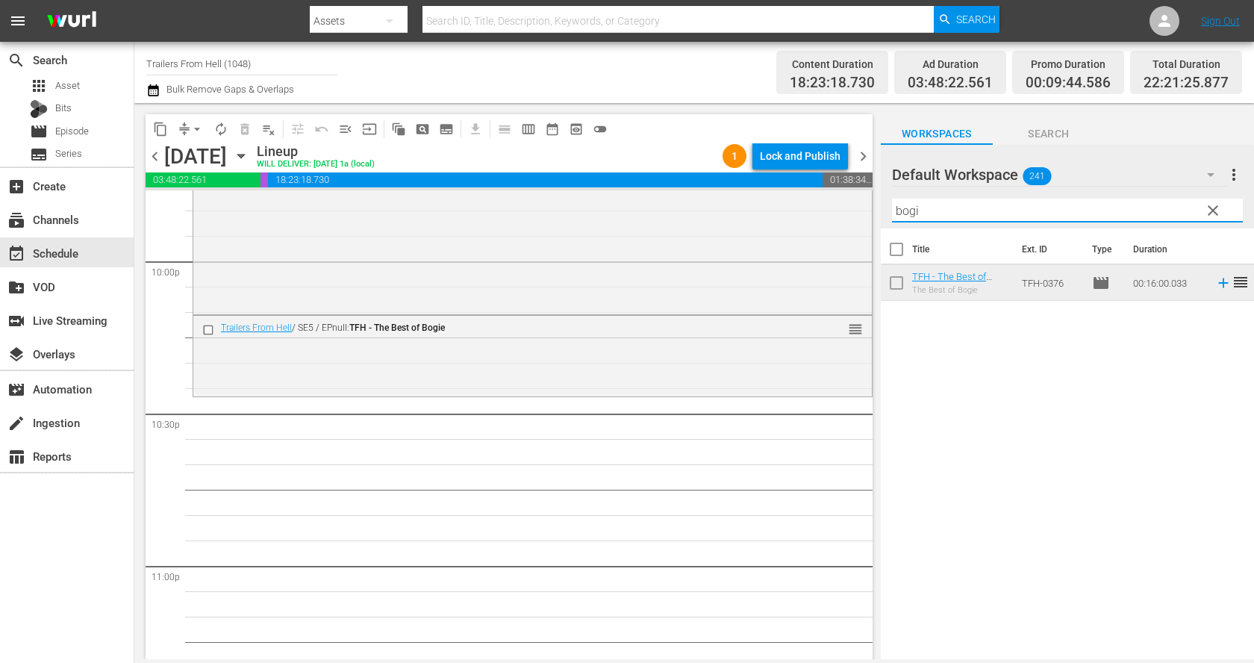
click at [940, 211] on input "bogi" at bounding box center [1067, 211] width 351 height 24
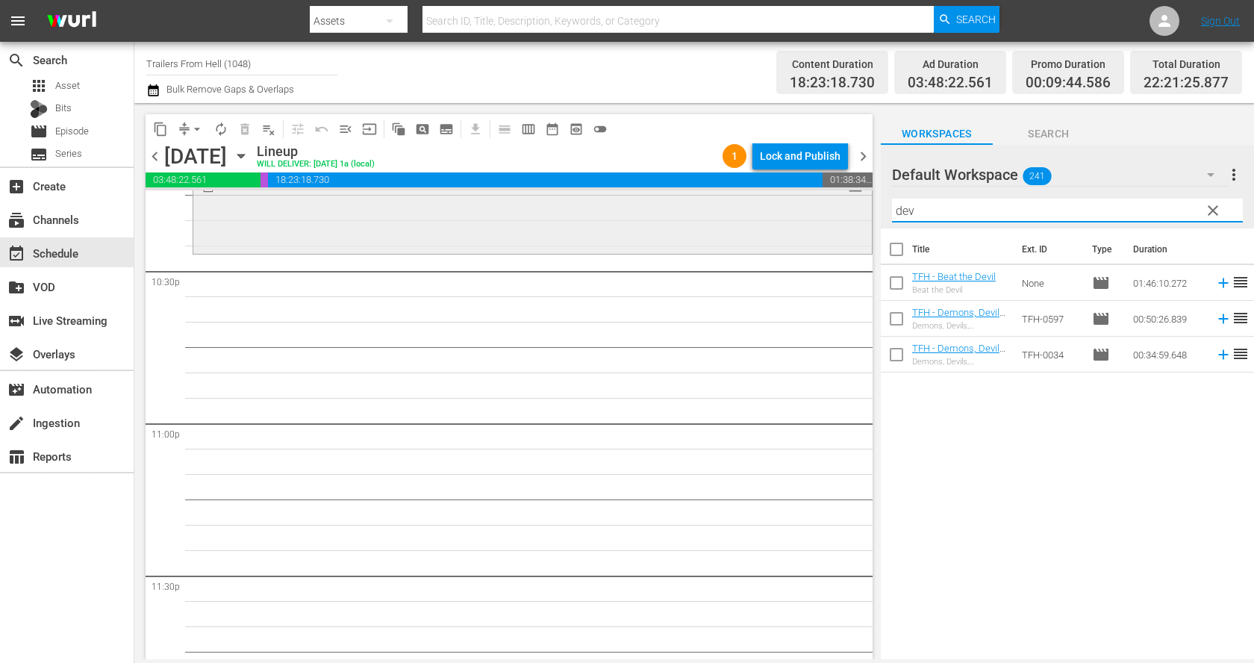
scroll to position [6786, 0]
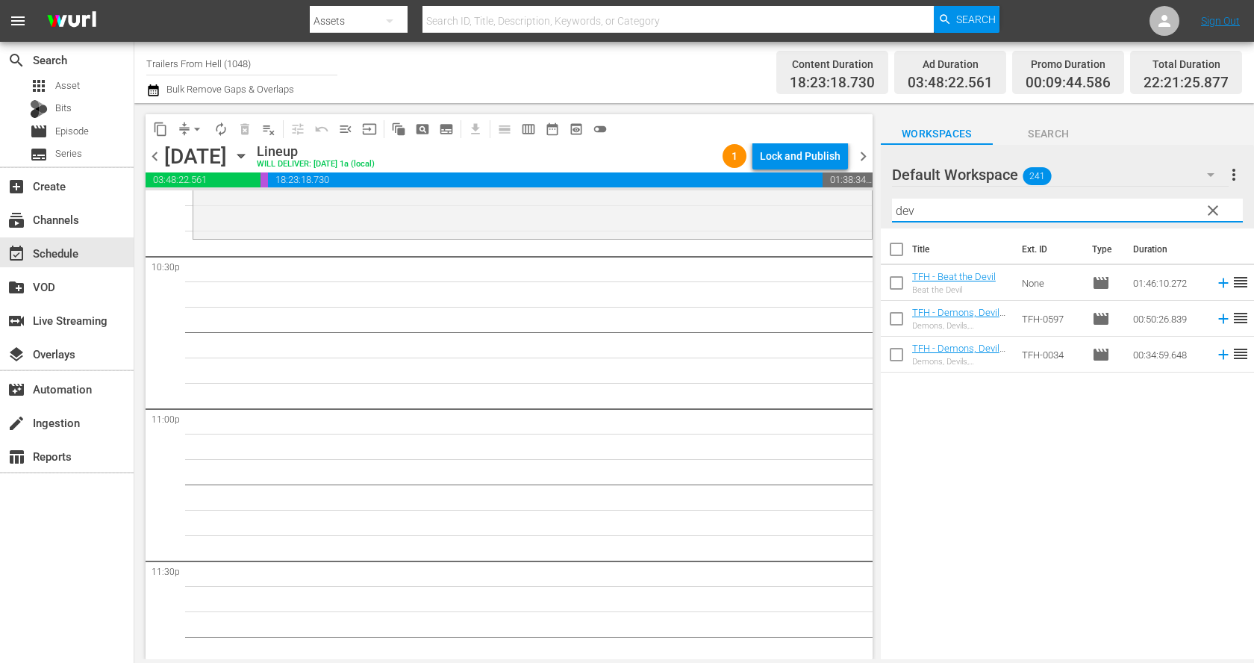
type input "dev"
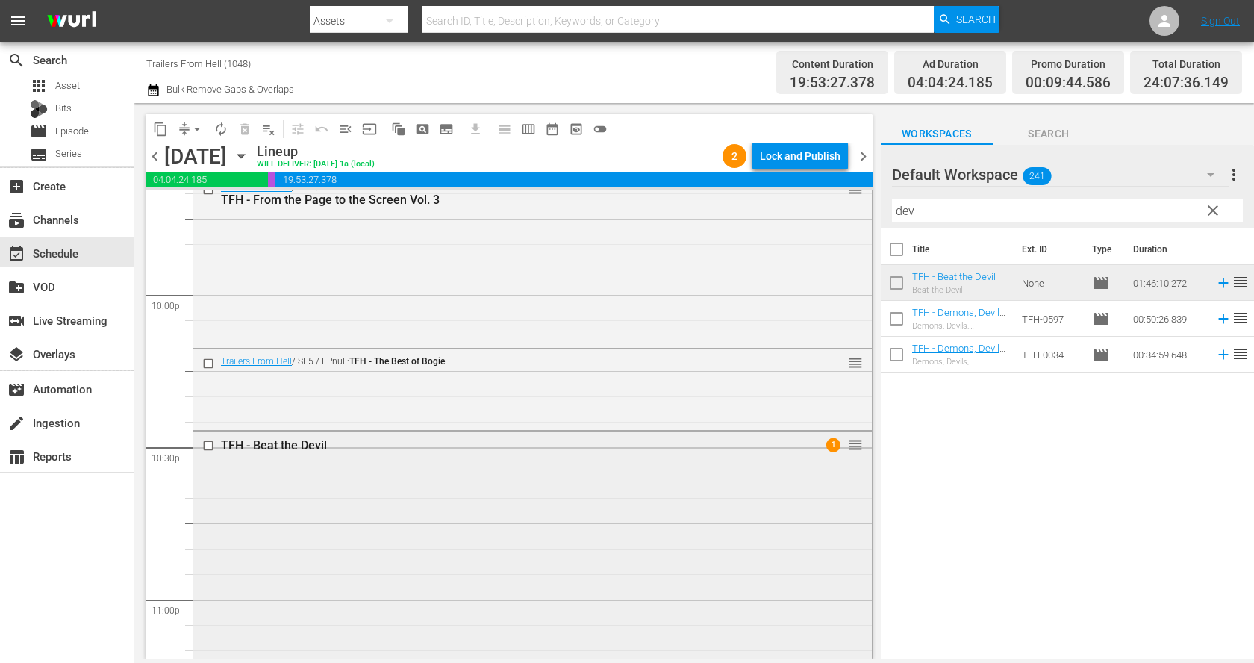
scroll to position [6509, 0]
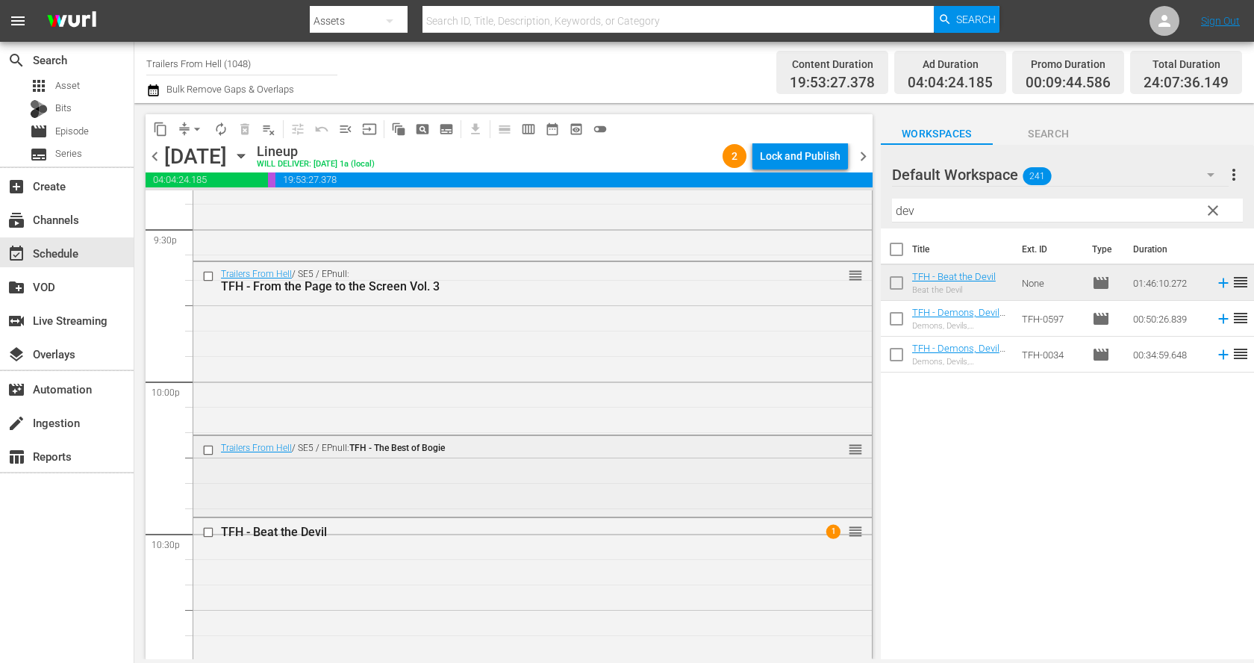
click at [207, 450] on input "checkbox" at bounding box center [210, 450] width 16 height 13
click at [207, 446] on input "checkbox" at bounding box center [210, 450] width 16 height 13
click at [248, 126] on span "delete_forever_outlined" at bounding box center [244, 129] width 15 height 15
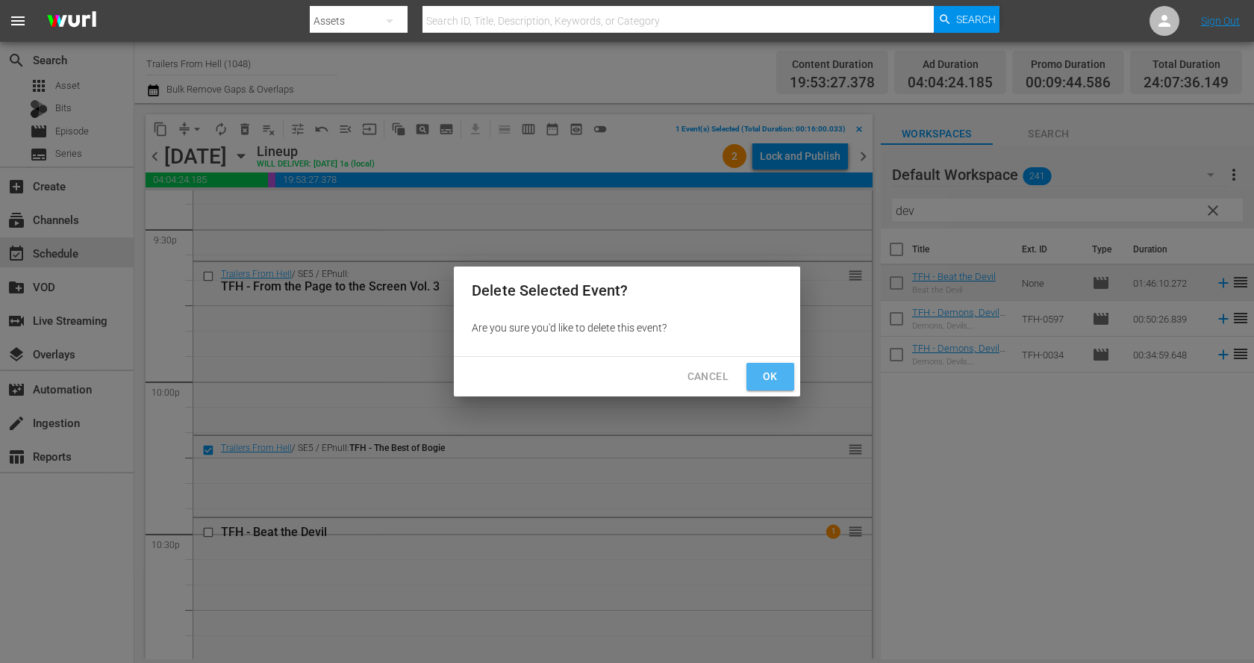
click at [787, 379] on button "Ok" at bounding box center [770, 377] width 48 height 28
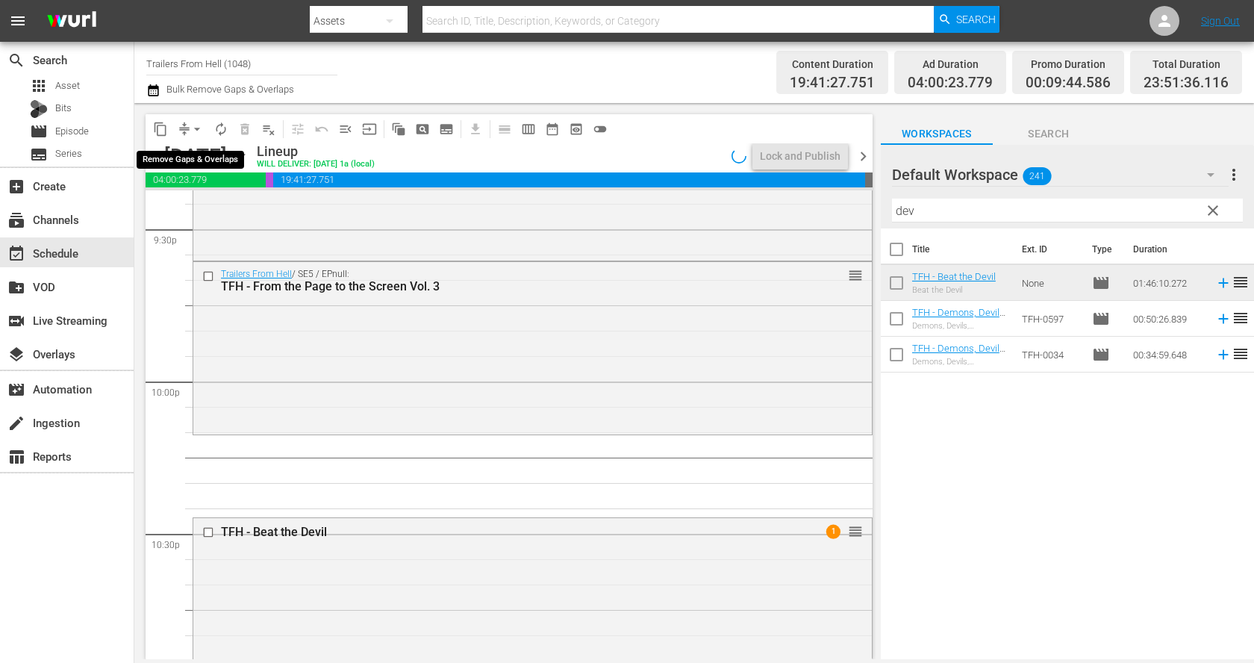
click at [188, 124] on button "arrow_drop_down" at bounding box center [197, 129] width 24 height 24
click at [216, 204] on li "Align to End of Previous Day" at bounding box center [197, 208] width 157 height 25
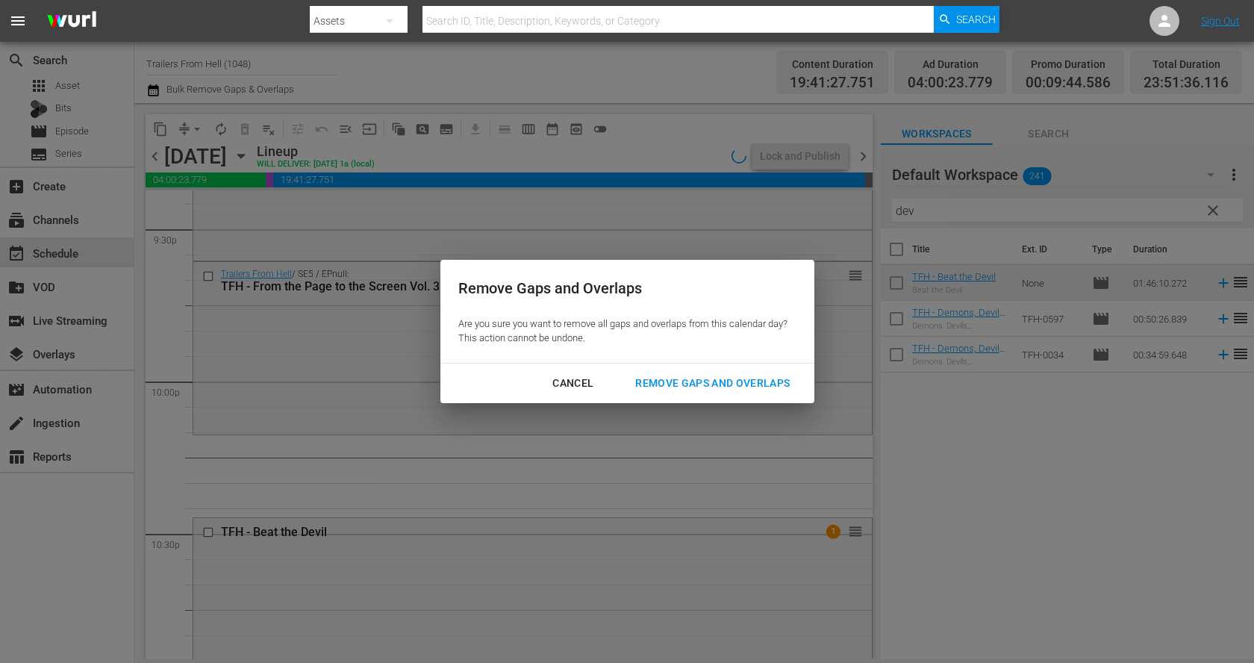
click at [698, 385] on div "Remove Gaps and Overlaps" at bounding box center [712, 383] width 178 height 19
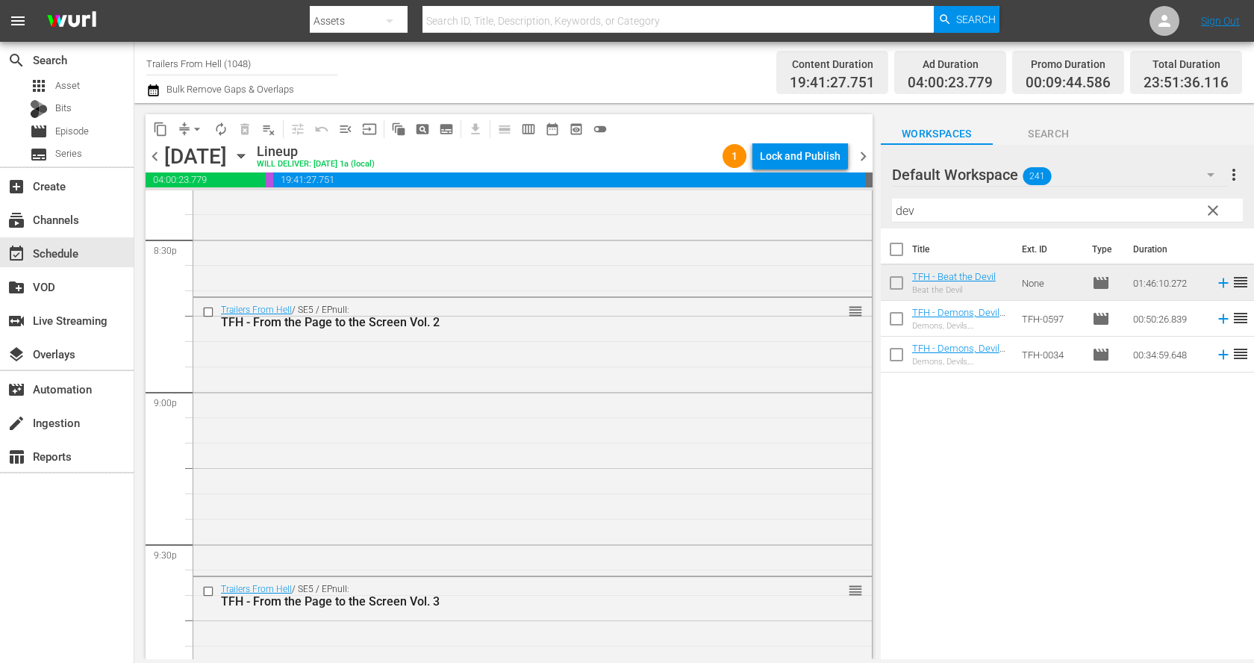
scroll to position [6189, 0]
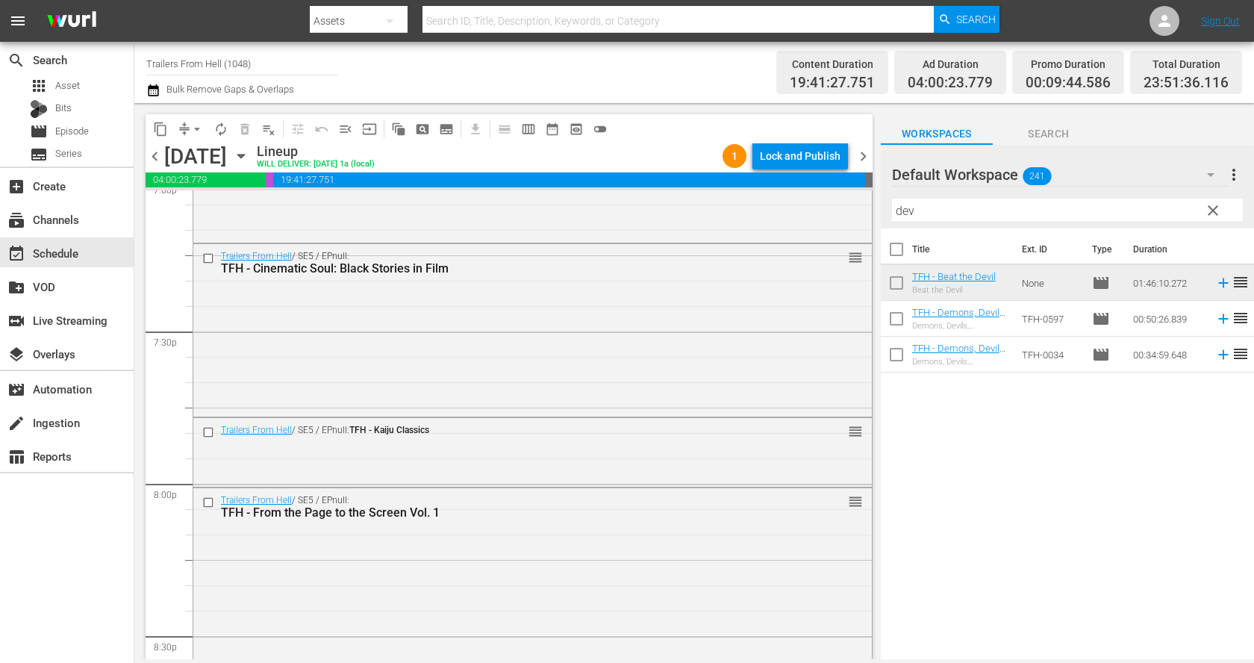
scroll to position [5788, 0]
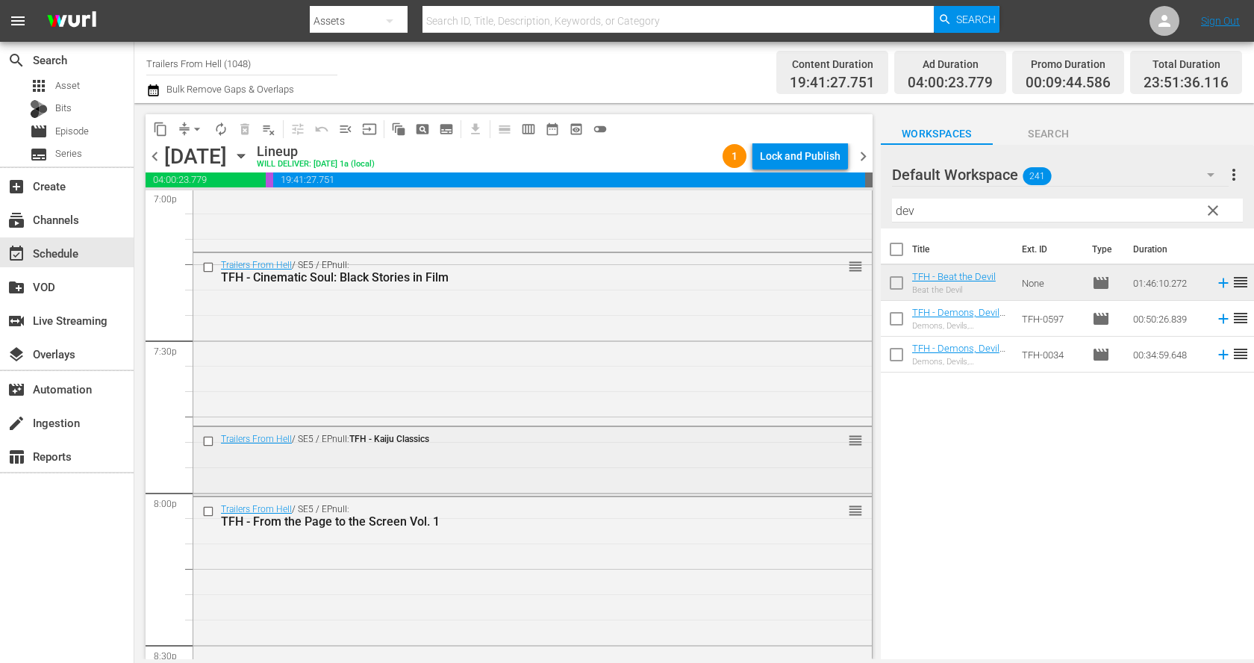
click at [210, 442] on input "checkbox" at bounding box center [210, 441] width 16 height 13
click at [245, 125] on span "delete_forever_outlined" at bounding box center [244, 129] width 15 height 15
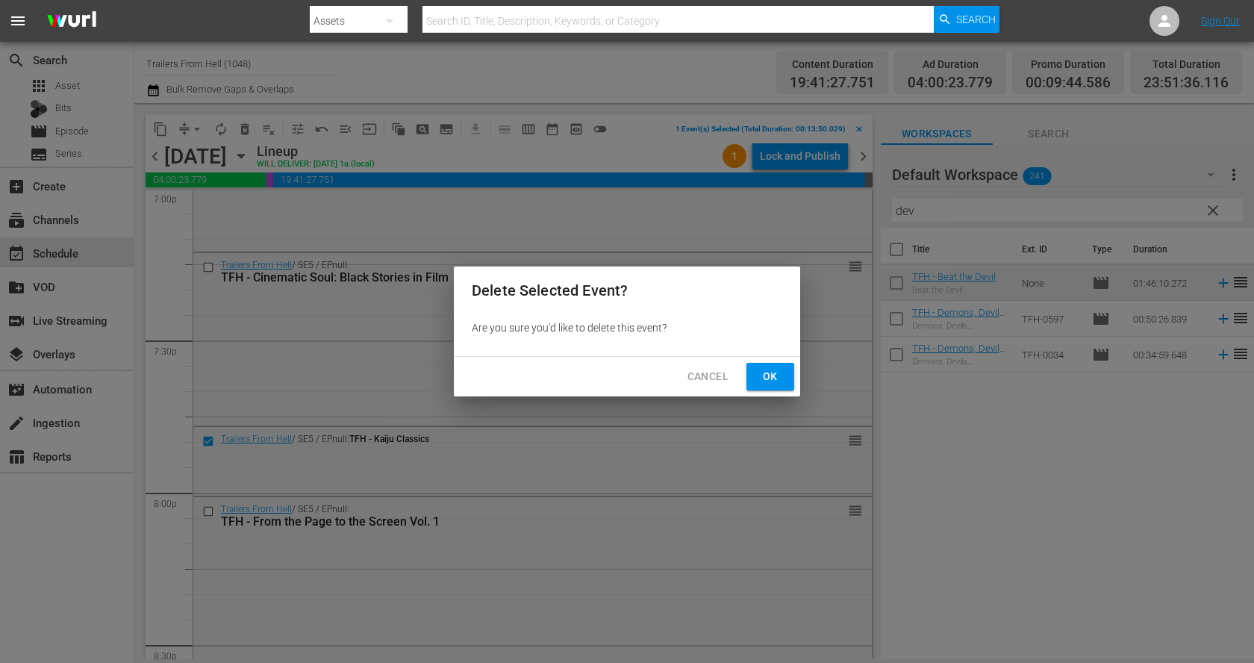
click at [762, 381] on span "Ok" at bounding box center [770, 376] width 24 height 19
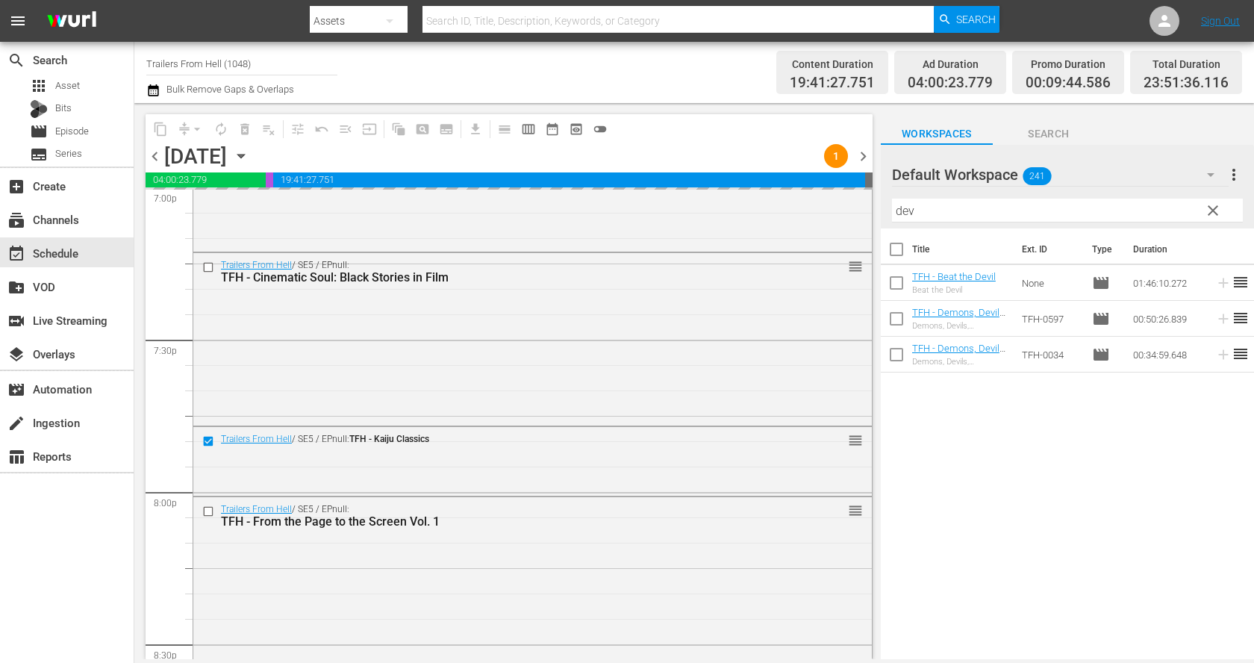
click at [958, 204] on input "dev" at bounding box center [1067, 211] width 351 height 24
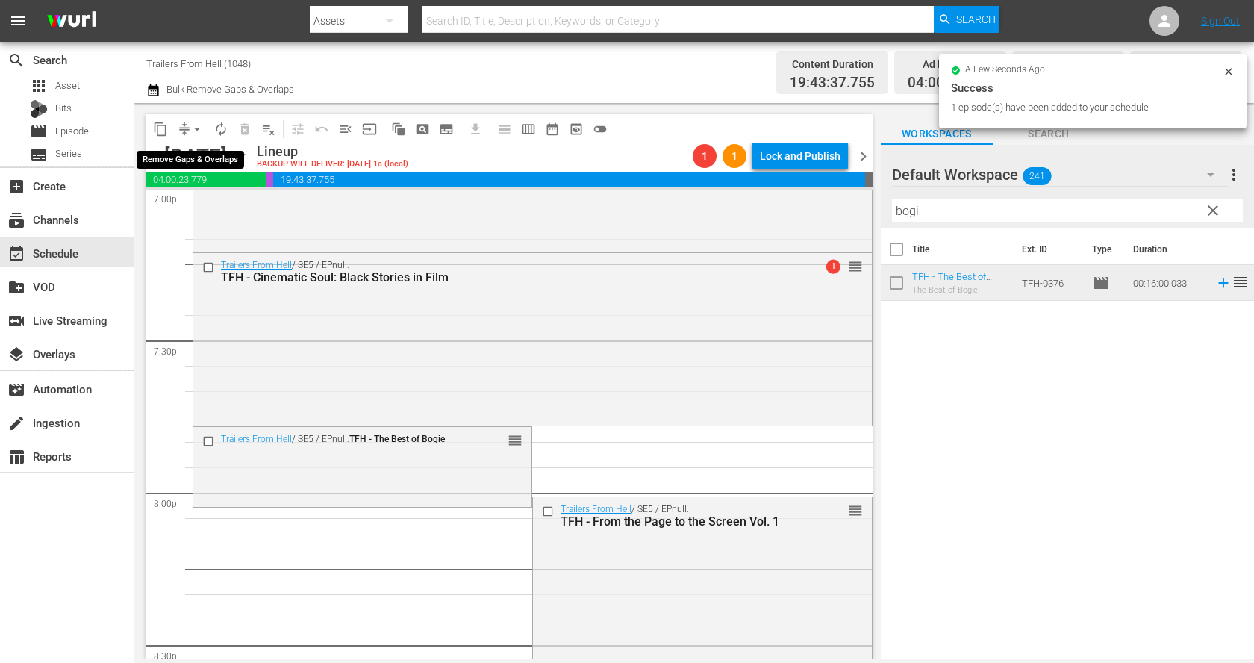
click at [190, 128] on span "arrow_drop_down" at bounding box center [197, 129] width 15 height 15
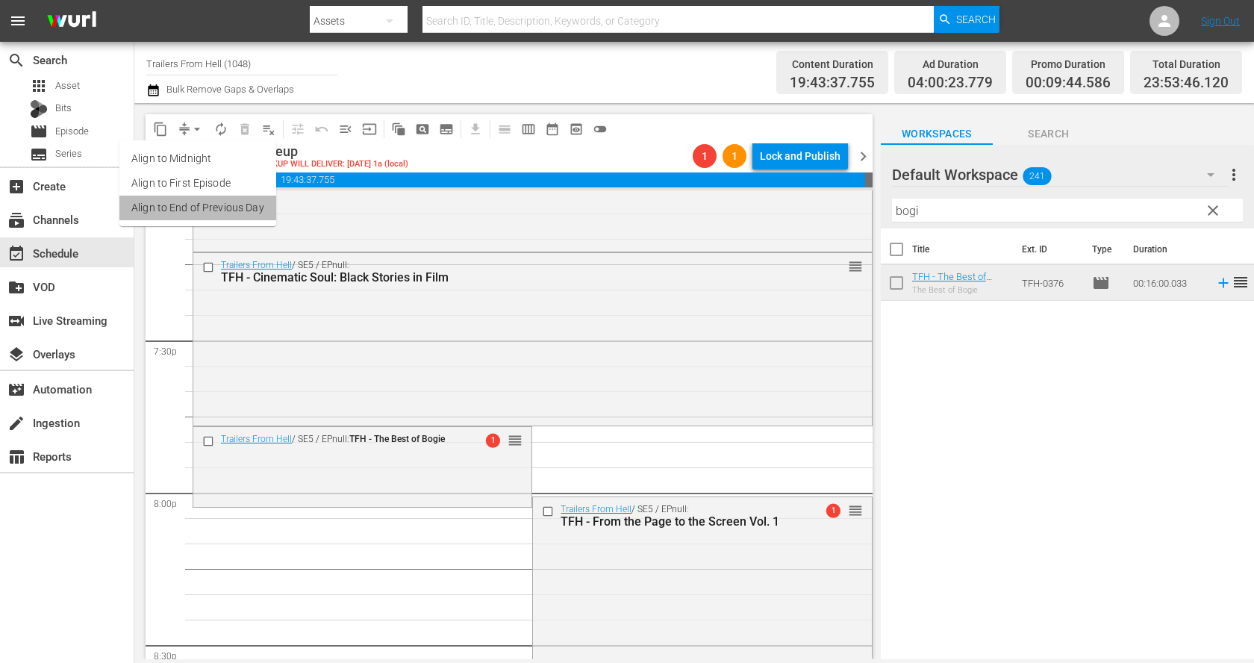
click at [251, 205] on li "Align to End of Previous Day" at bounding box center [197, 208] width 157 height 25
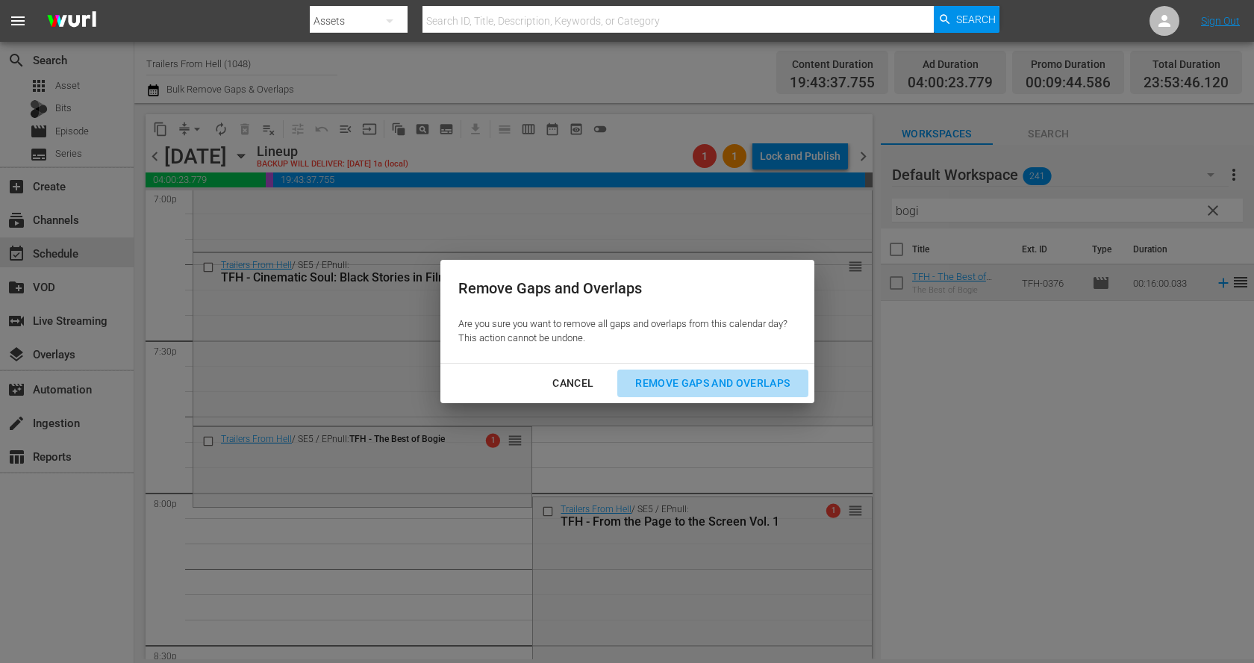
click at [674, 378] on div "Remove Gaps and Overlaps" at bounding box center [712, 383] width 178 height 19
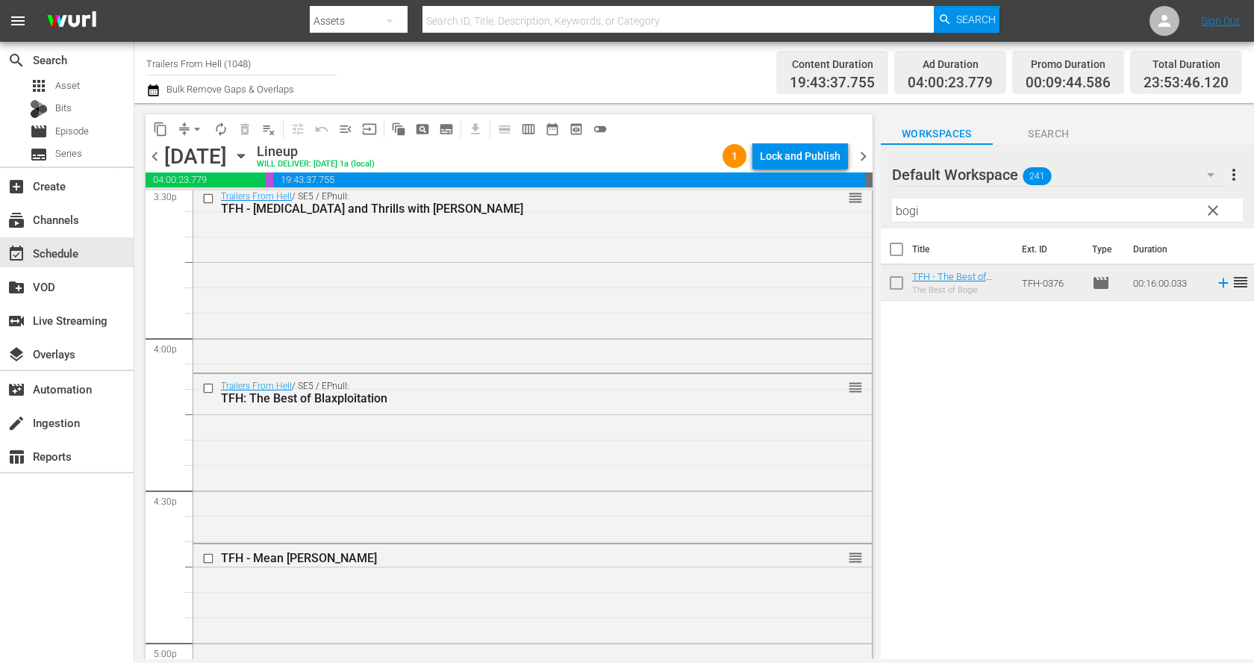
scroll to position [4745, 0]
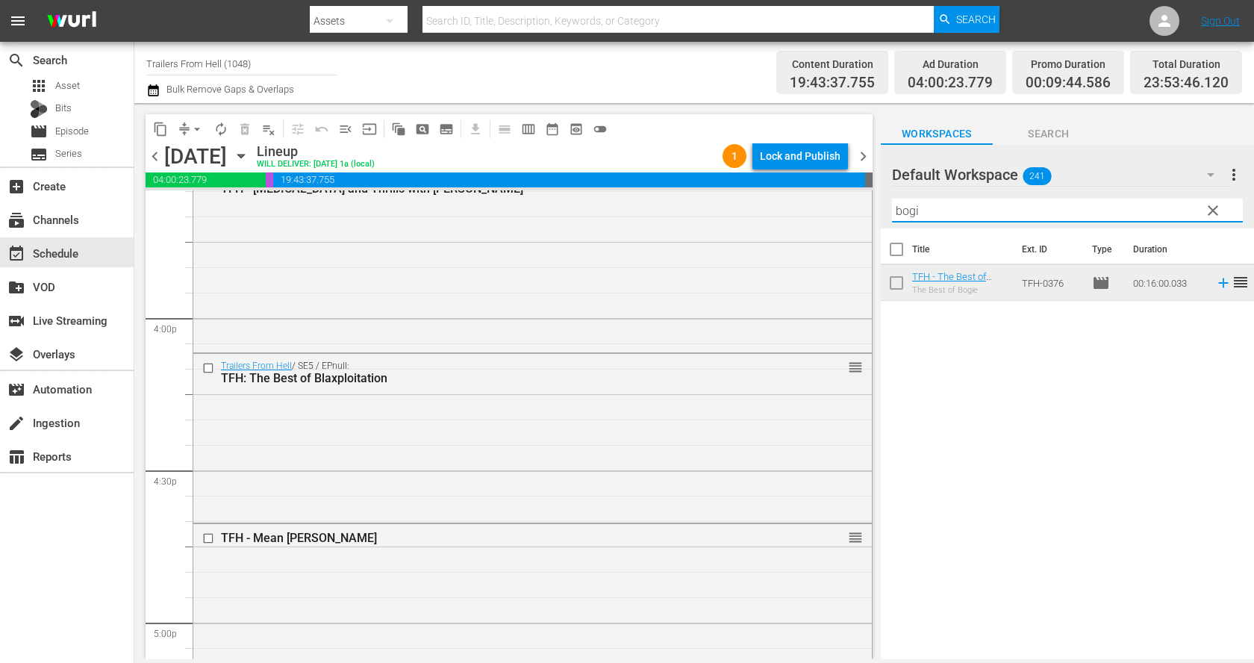
click at [1082, 216] on input "bogi" at bounding box center [1067, 211] width 351 height 24
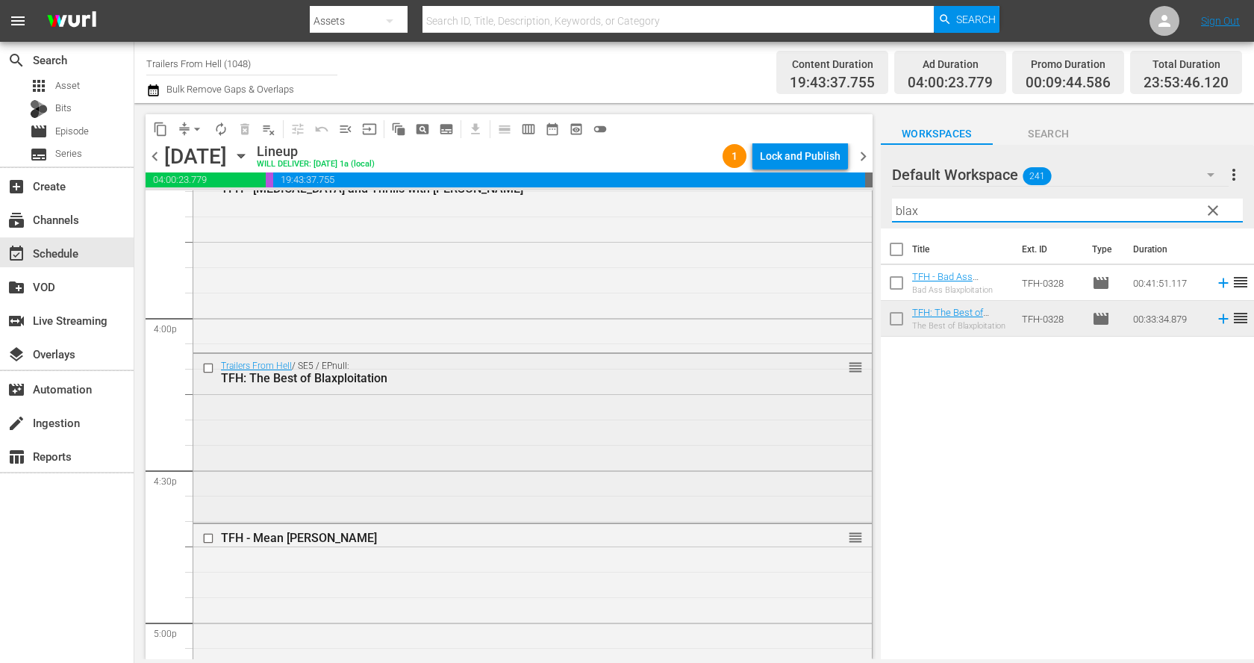
type input "blax"
click at [202, 364] on input "checkbox" at bounding box center [210, 367] width 16 height 13
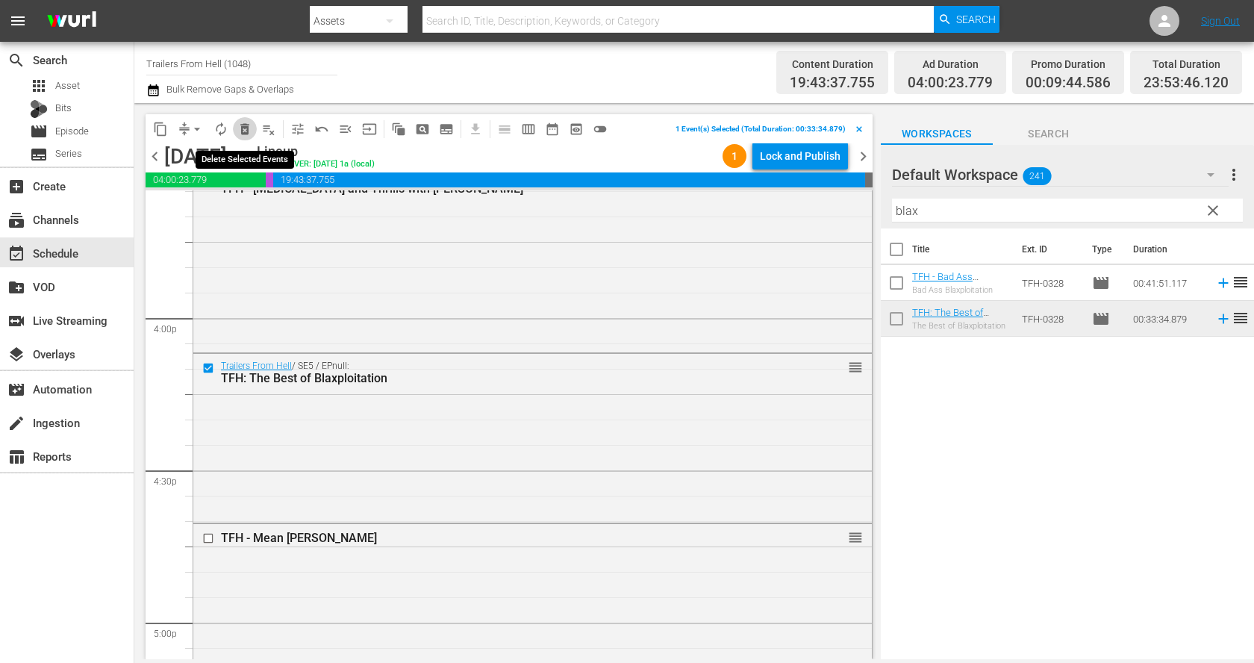
click at [241, 122] on span "delete_forever_outlined" at bounding box center [244, 129] width 15 height 15
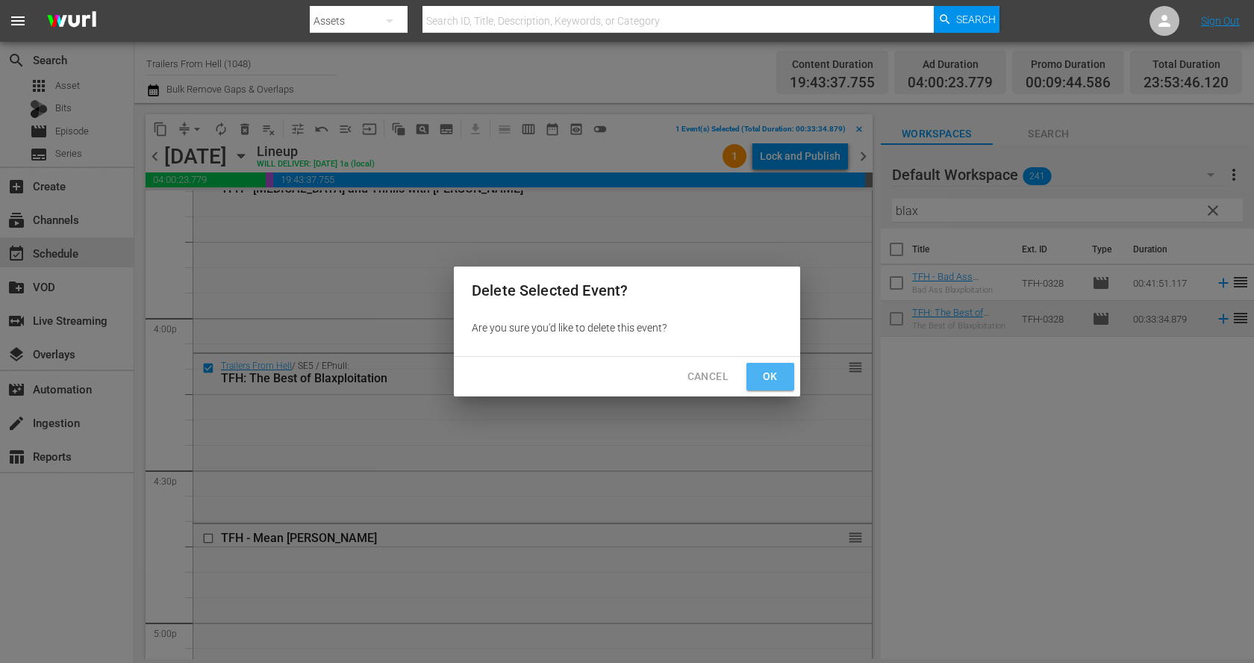
click at [764, 366] on button "Ok" at bounding box center [770, 377] width 48 height 28
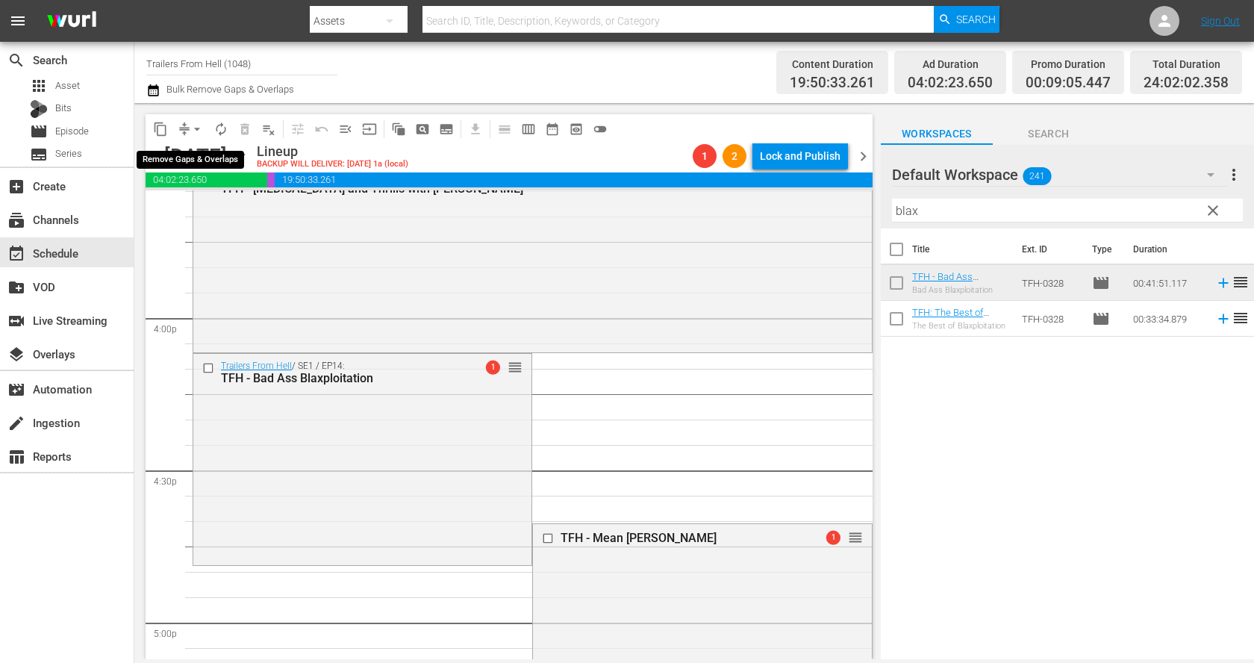
click at [193, 130] on span "arrow_drop_down" at bounding box center [197, 129] width 15 height 15
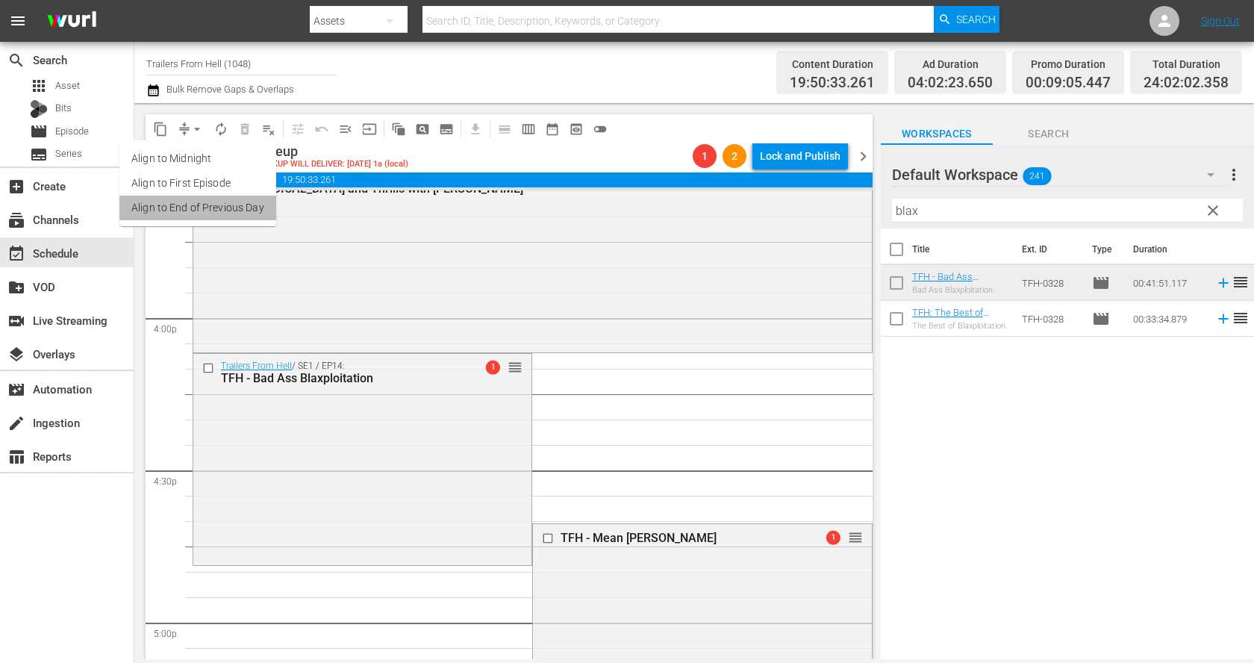
click at [258, 212] on li "Align to End of Previous Day" at bounding box center [197, 208] width 157 height 25
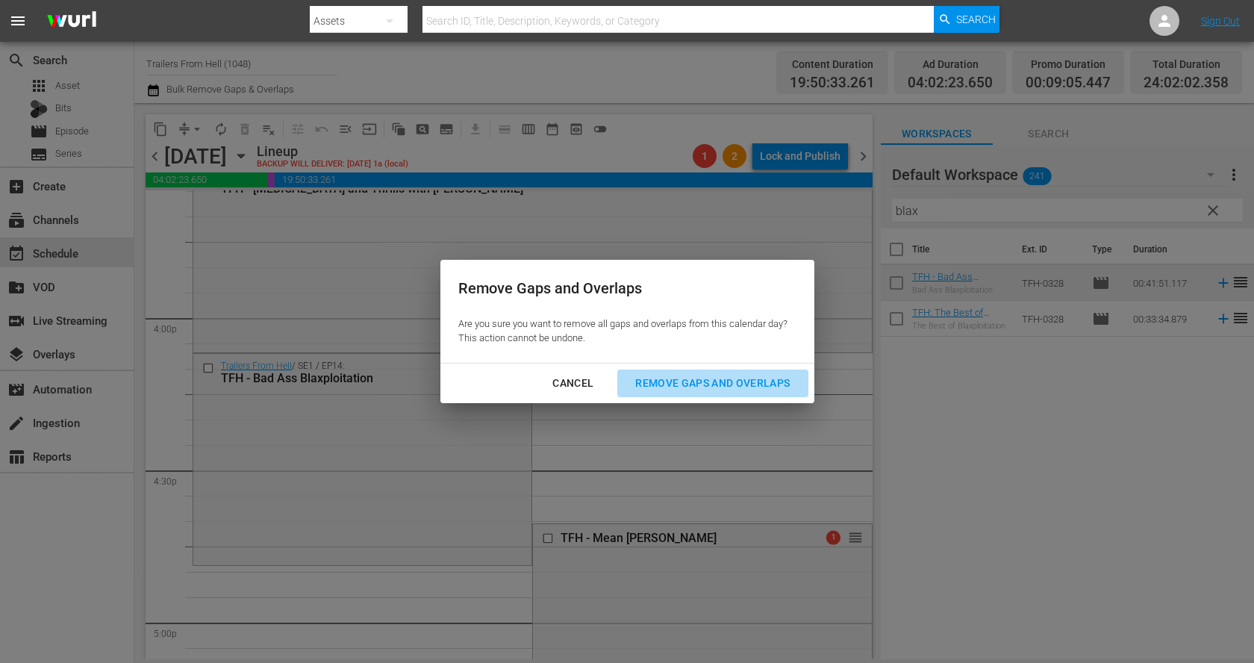
click at [773, 392] on div "Remove Gaps and Overlaps" at bounding box center [712, 383] width 178 height 19
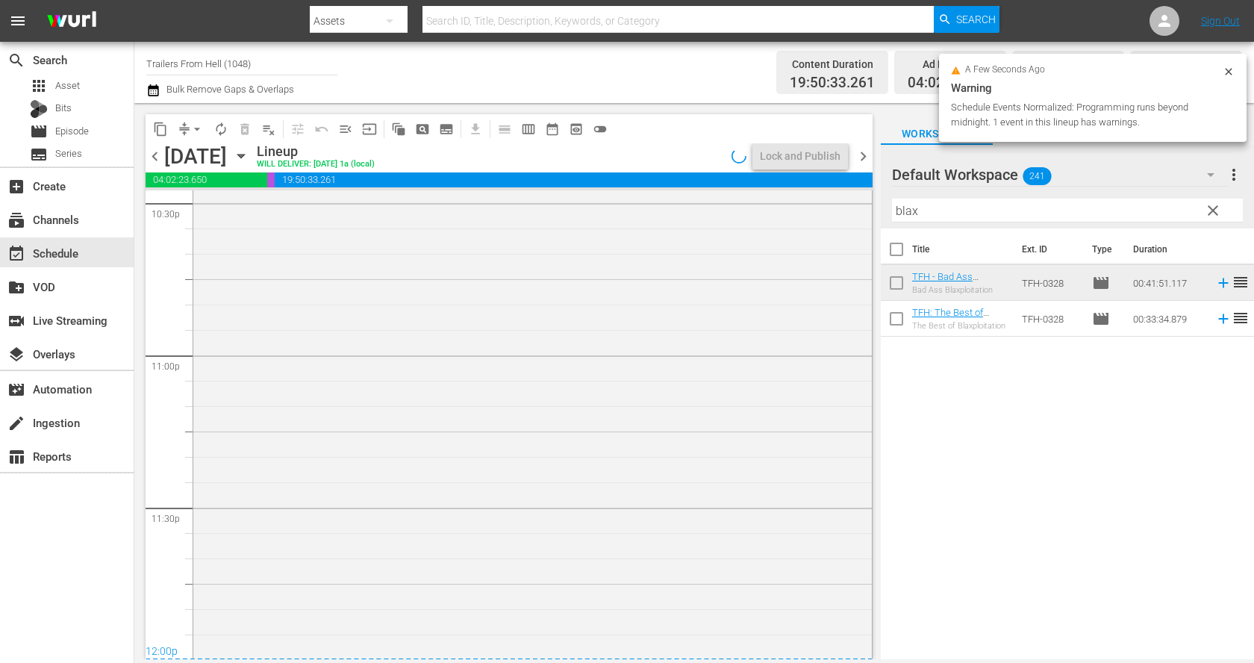
scroll to position [6877, 0]
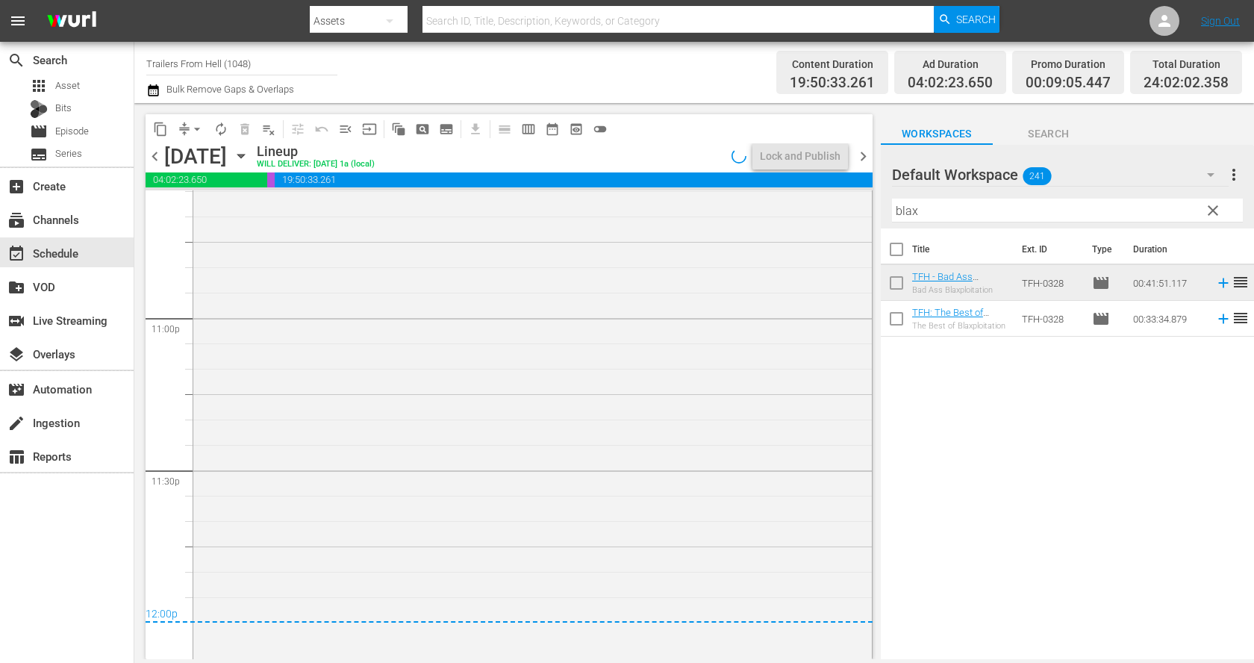
click at [487, 525] on div "TFH - Beat the Devil 1 reorder" at bounding box center [532, 389] width 678 height 534
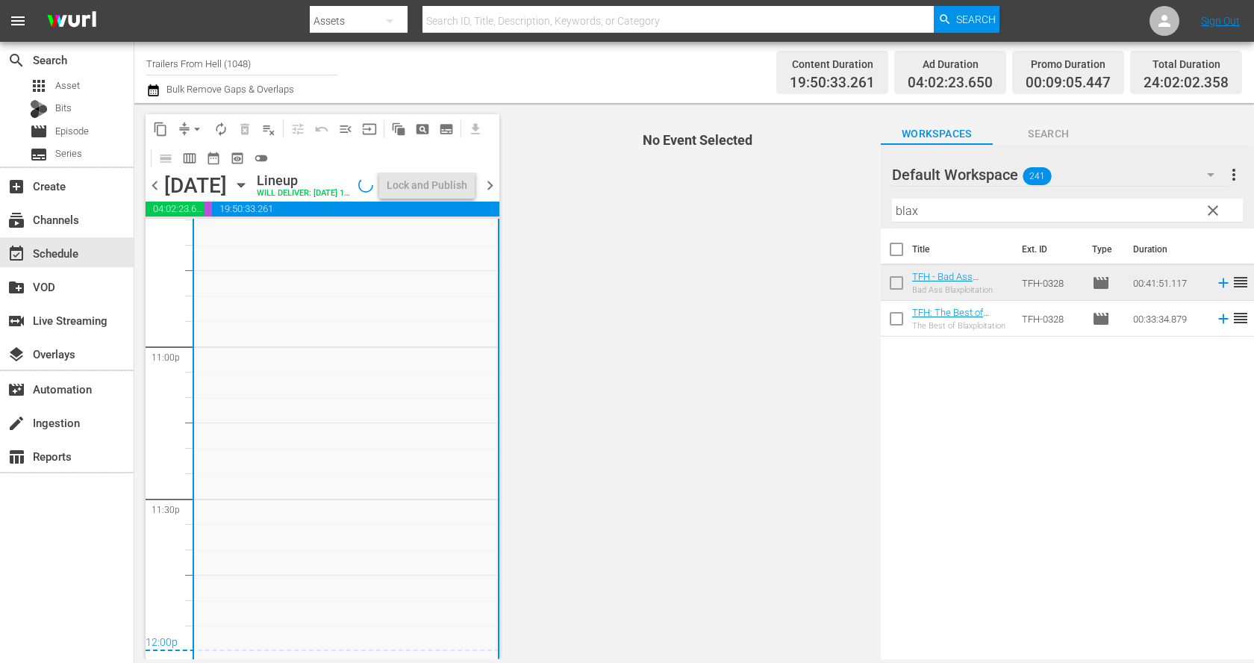
scroll to position [6891, 0]
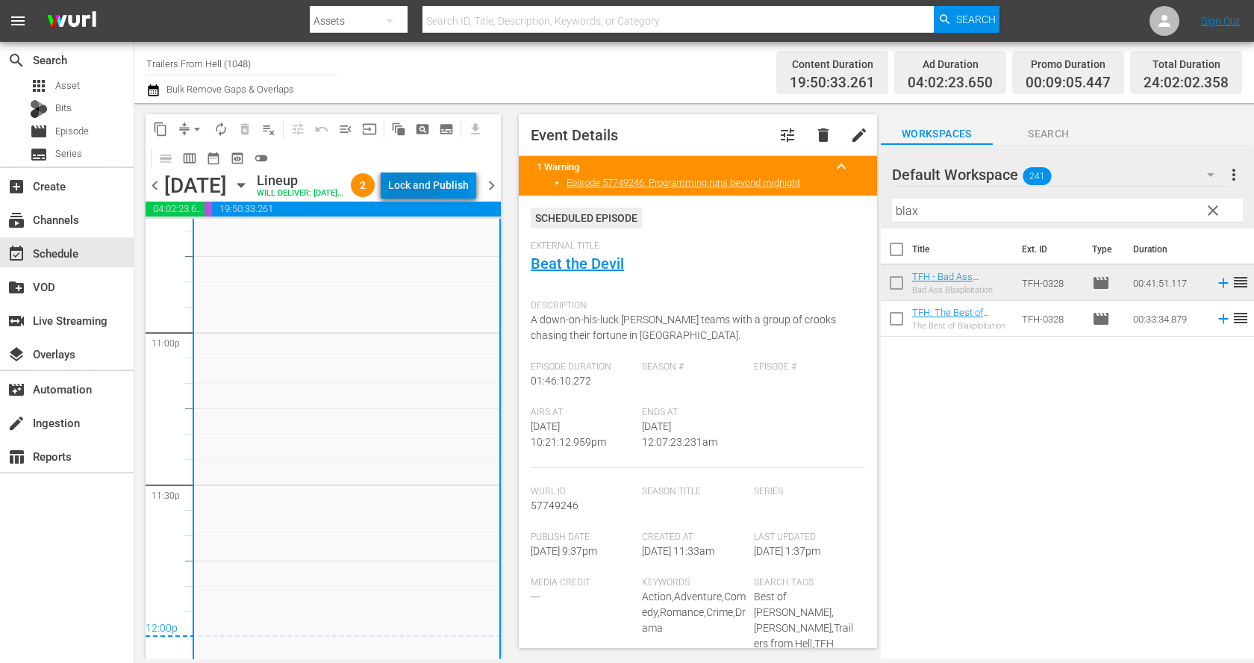
click at [449, 186] on div "Lock and Publish" at bounding box center [428, 185] width 81 height 27
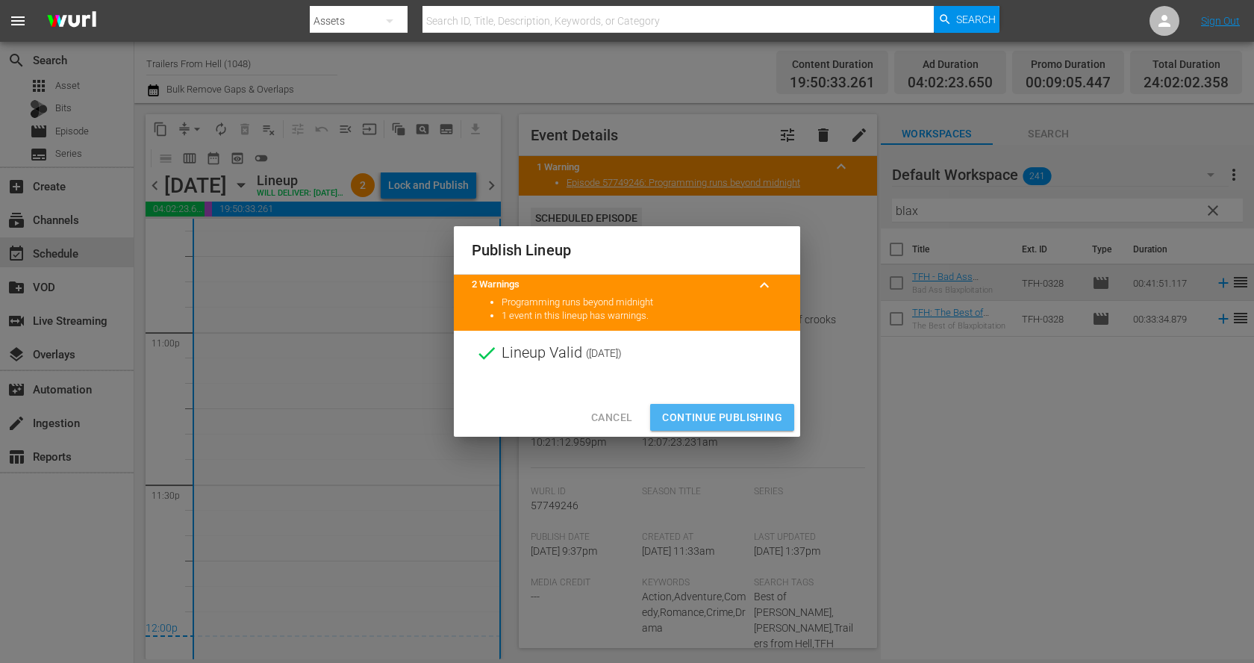
click at [751, 406] on button "Continue Publishing" at bounding box center [722, 418] width 144 height 28
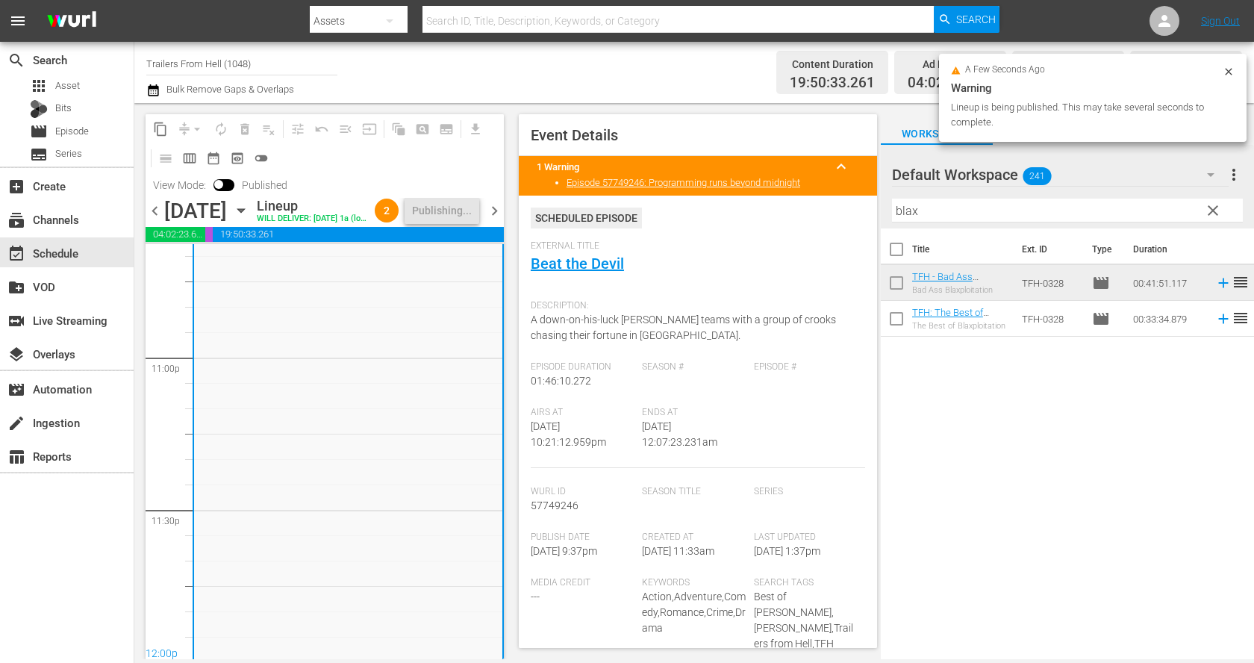
click at [249, 219] on icon "button" at bounding box center [241, 210] width 16 height 16
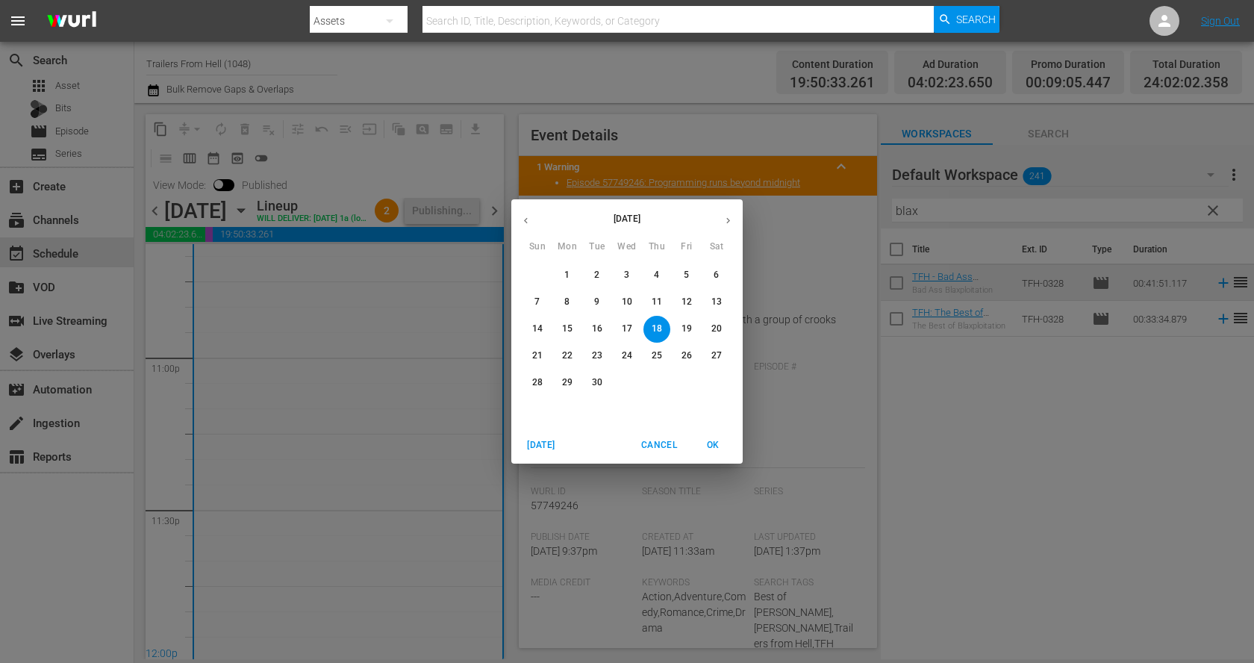
click at [693, 326] on span "19" at bounding box center [686, 328] width 27 height 13
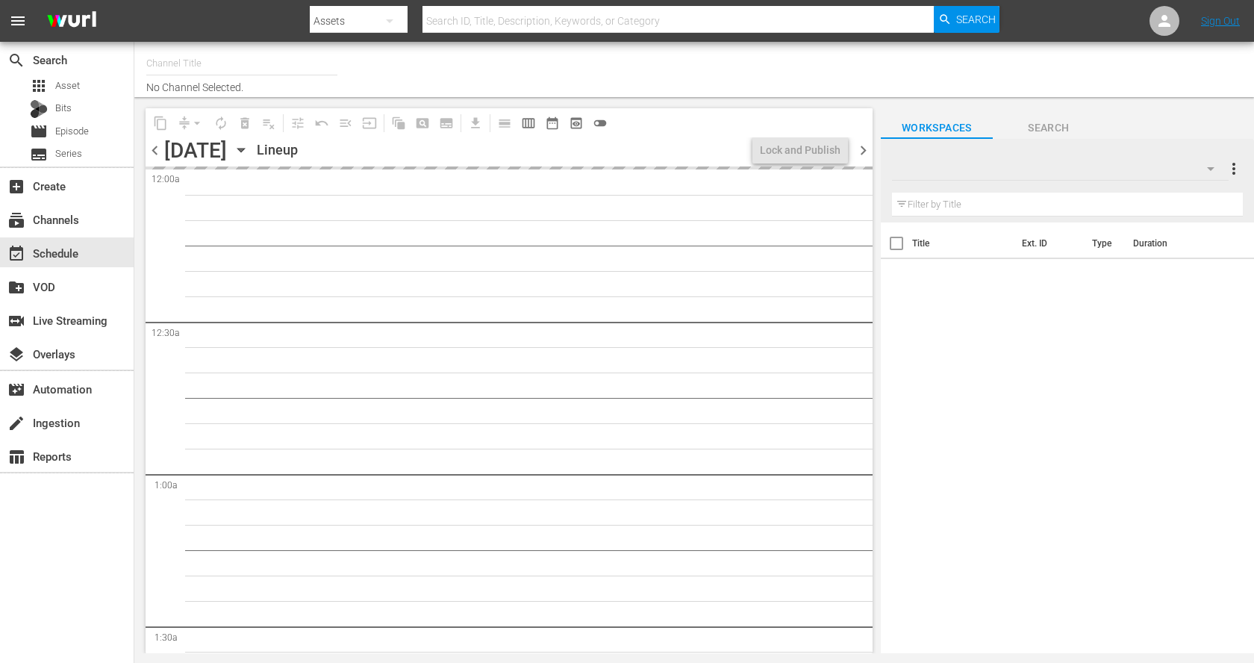
type input "Trailers From Hell (1048)"
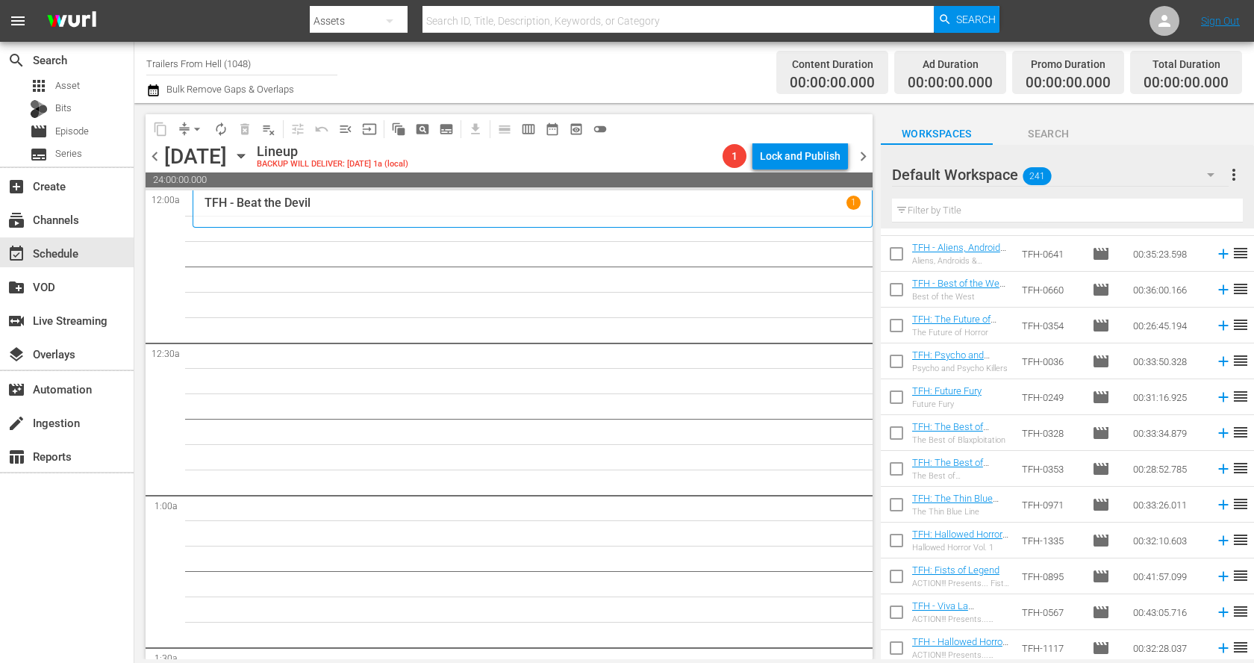
scroll to position [8237, 0]
